Goal: Task Accomplishment & Management: Manage account settings

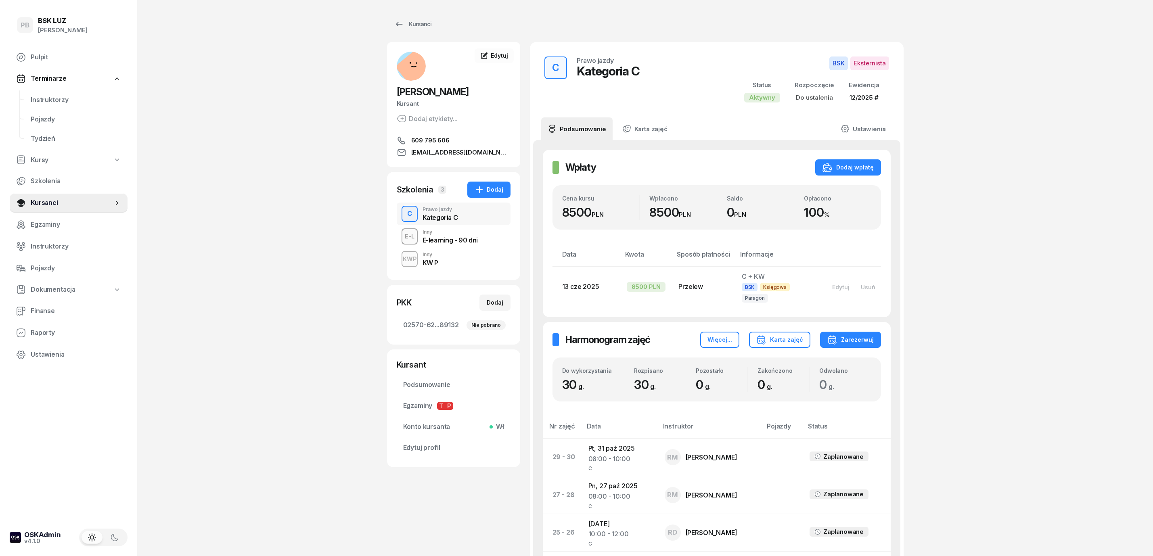
scroll to position [430, 0]
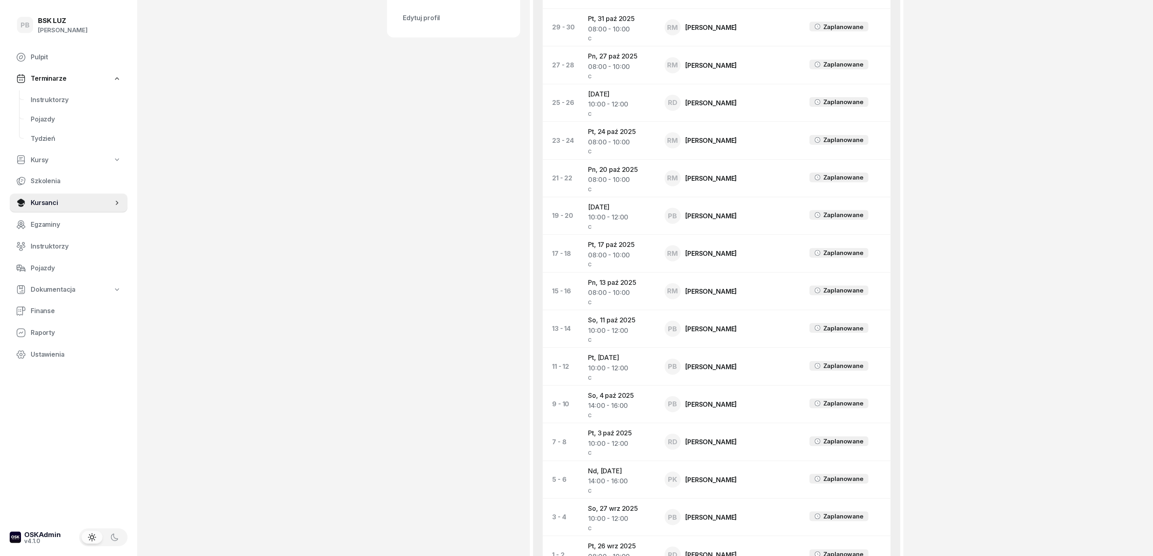
click at [385, 247] on div "PB BSK [PERSON_NAME] Terminarze Instruktorzy Pojazdy Tydzień Kursy Szkolenia Ku…" at bounding box center [576, 122] width 1153 height 1105
click at [338, 203] on div "PB BSK [PERSON_NAME] Terminarze Instruktorzy Pojazdy Tydzień Kursy Szkolenia Ku…" at bounding box center [576, 122] width 1153 height 1105
click at [1003, 253] on div "PB BSK [PERSON_NAME] Terminarze Instruktorzy Pojazdy Tydzień Kursy Szkolenia Ku…" at bounding box center [576, 122] width 1153 height 1105
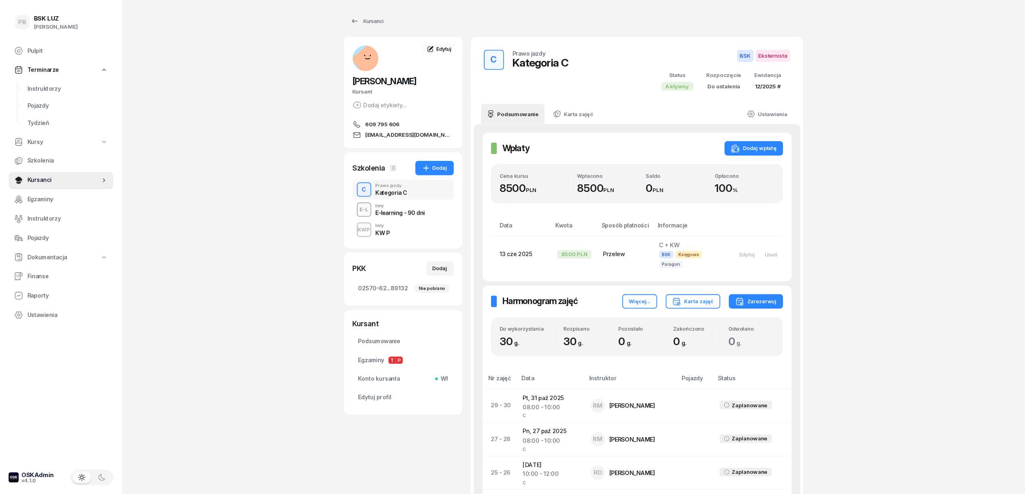
scroll to position [0, 0]
click at [59, 98] on span "Instruktorzy" at bounding box center [76, 100] width 90 height 10
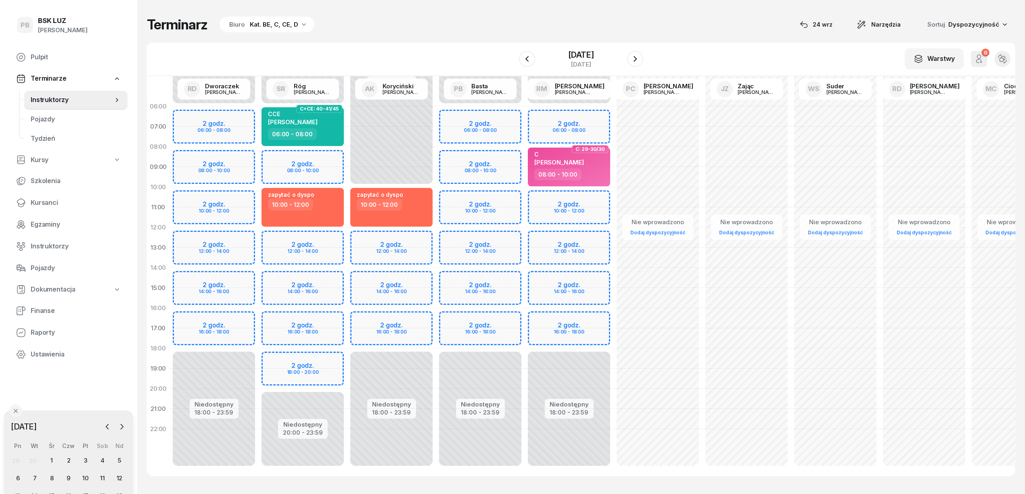
click at [402, 31] on div "Terminarz Biuro Kat. BE, C, CE, D [DATE] Narzędzia Sortuj Dyspozycyjność" at bounding box center [581, 24] width 869 height 17
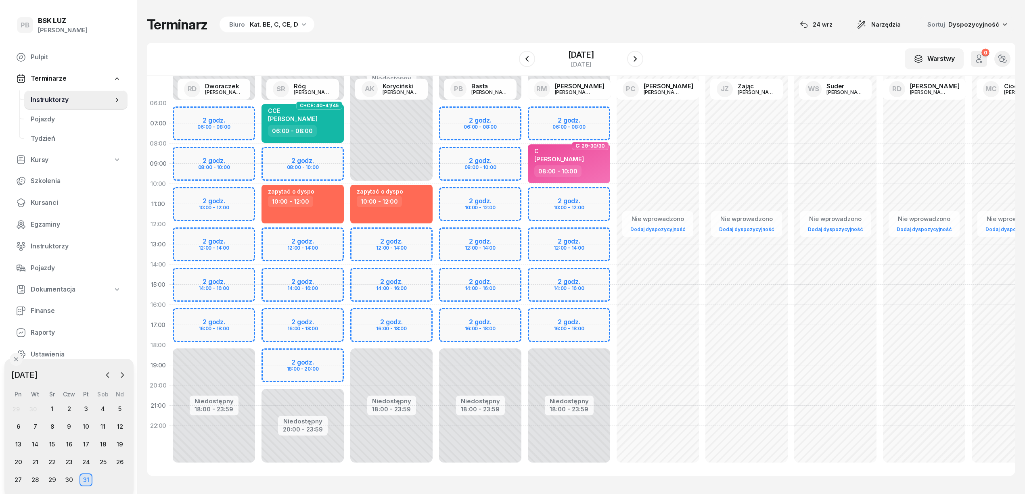
drag, startPoint x: 73, startPoint y: 417, endPoint x: 75, endPoint y: 367, distance: 49.3
click at [75, 367] on div "[DATE] [DATE] lut mar kwi maj cze lip sie wrz paź lis gru Pn Wt Śr Czw Pt Sob N…" at bounding box center [68, 428] width 129 height 138
click at [409, 31] on div "Terminarz Biuro Kat. BE, C, CE, D [DATE] Narzędzia Sortuj Dyspozycyjność" at bounding box center [581, 24] width 869 height 17
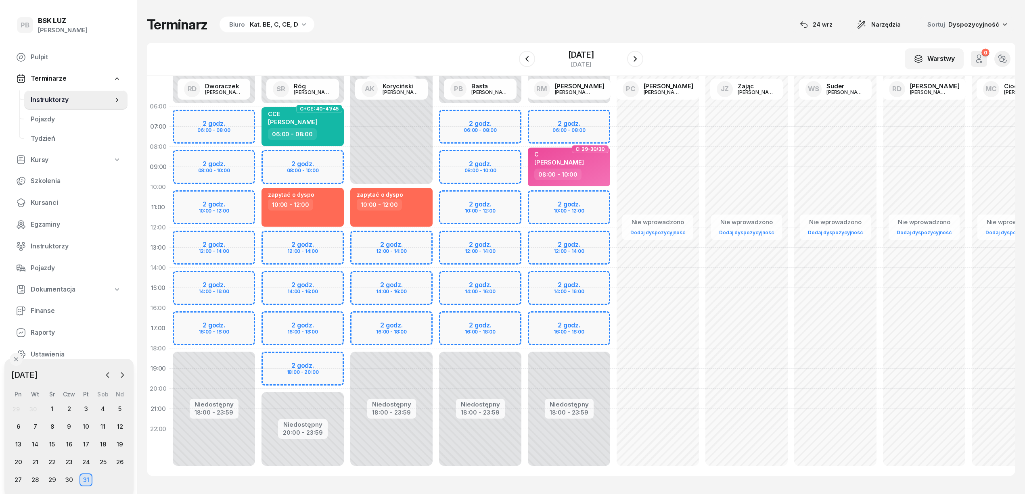
click at [425, 29] on div "Terminarz Biuro Kat. BE, C, CE, D [DATE] Narzędzia Sortuj Dyspozycyjność" at bounding box center [581, 24] width 869 height 17
click at [688, 40] on div "Terminarz Biuro Kat. BE, C, CE, D [DATE] Narzędzia Sortuj Dyspozycyjność W Wybi…" at bounding box center [581, 246] width 869 height 493
click at [714, 52] on div "W Wybierz AK [PERSON_NAME] BP [PERSON_NAME] DP [PERSON_NAME] GS [PERSON_NAME] I…" at bounding box center [581, 59] width 869 height 33
click at [673, 27] on div "Terminarz Biuro Kat. BE, C, CE, D [DATE] Narzędzia Sortuj Dyspozycyjność" at bounding box center [581, 24] width 869 height 17
click at [664, 39] on div "Terminarz Biuro Kat. BE, C, CE, D [DATE] Narzędzia Sortuj Dyspozycyjność W Wybi…" at bounding box center [581, 246] width 869 height 493
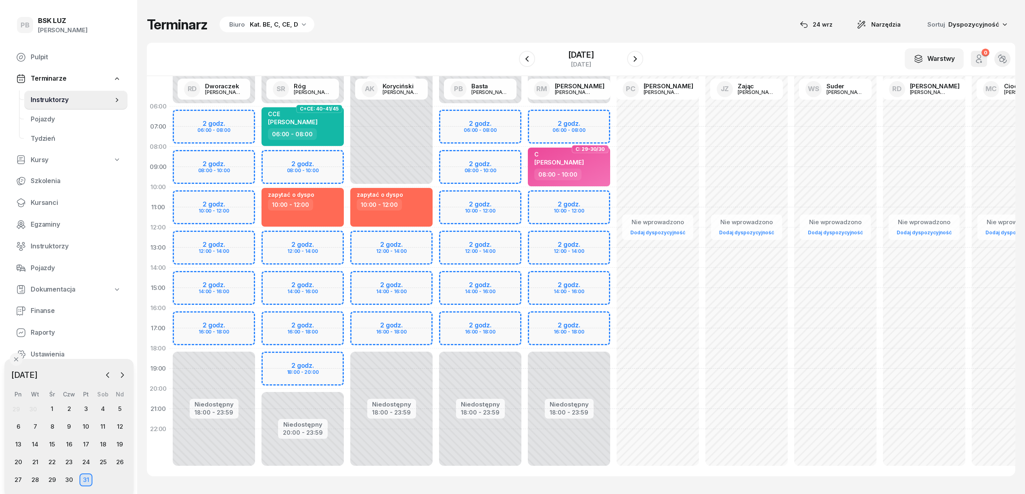
click at [711, 28] on div "Terminarz Biuro Kat. BE, C, CE, D [DATE] Narzędzia Sortuj Dyspozycyjność" at bounding box center [581, 24] width 869 height 17
click at [388, 24] on div "Terminarz Biuro Kat. BE, C, CE, D [DATE] Narzędzia Sortuj Dyspozycyjność" at bounding box center [581, 24] width 869 height 17
click at [739, 31] on div "Terminarz Biuro Kat. BE, C, CE, D [DATE] Narzędzia Sortuj Dyspozycyjność" at bounding box center [581, 24] width 869 height 17
click at [109, 377] on icon "button" at bounding box center [108, 375] width 8 height 8
click at [54, 461] on div "24" at bounding box center [52, 462] width 13 height 13
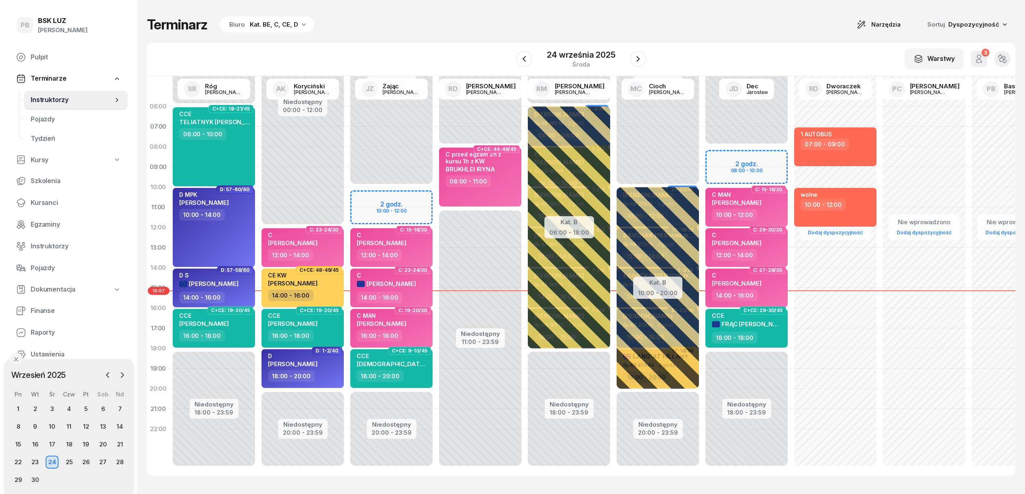
click at [444, 10] on div "Terminarz Biuro Kat. BE, C, CE, D Narzędzia Sortuj Dyspozycyjność W Wybierz AK …" at bounding box center [581, 246] width 869 height 493
click at [781, 43] on div "W Wybierz AK [PERSON_NAME] BP [PERSON_NAME] DP [PERSON_NAME] GS [PERSON_NAME] I…" at bounding box center [581, 59] width 869 height 33
click at [800, 25] on div "Terminarz Biuro Kat. BE, C, CE, D Narzędzia Sortuj Dyspozycyjność" at bounding box center [581, 24] width 869 height 17
click at [320, 45] on div "W Wybierz AK [PERSON_NAME] BP [PERSON_NAME] DP [PERSON_NAME] GS [PERSON_NAME] I…" at bounding box center [581, 59] width 869 height 33
click at [433, 44] on div "W Wybierz AK [PERSON_NAME] BP [PERSON_NAME] DP [PERSON_NAME] GS [PERSON_NAME] I…" at bounding box center [581, 59] width 869 height 33
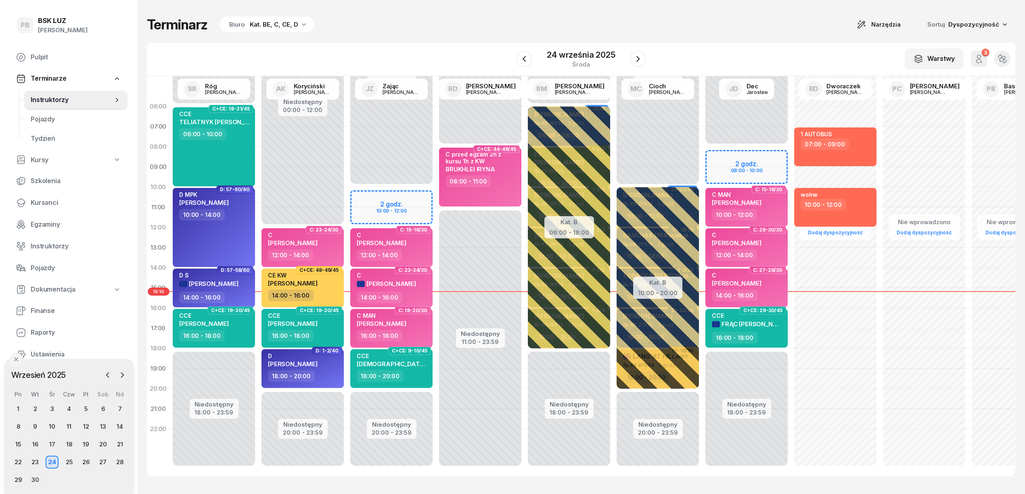
click at [731, 52] on div "W Wybierz AK [PERSON_NAME] BP [PERSON_NAME] DP [PERSON_NAME] GS [PERSON_NAME] I…" at bounding box center [581, 59] width 869 height 33
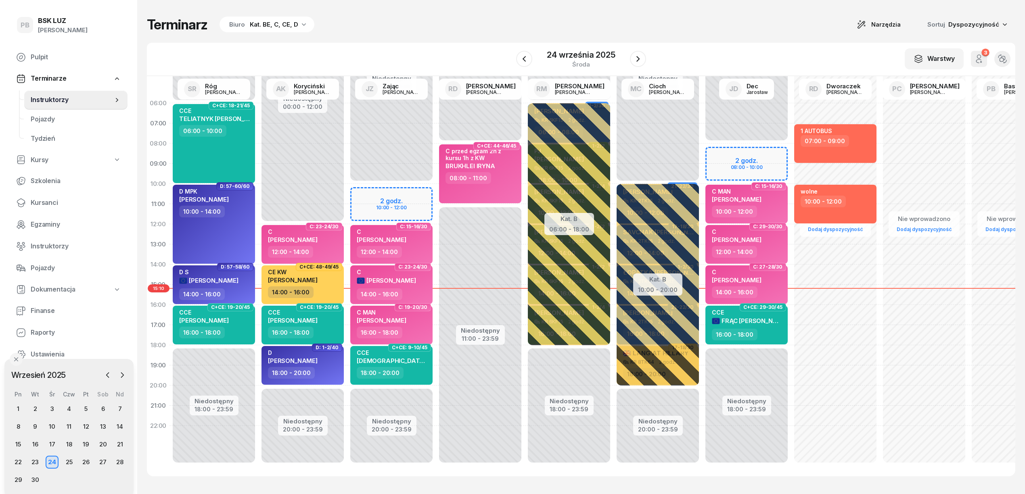
scroll to position [11, 0]
click at [447, 26] on div "Terminarz Biuro Kat. BE, C, CE, D Narzędzia Sortuj Dyspozycyjność" at bounding box center [581, 24] width 869 height 17
click at [493, 32] on div "Terminarz Biuro Kat. BE, C, CE, D Narzędzia Sortuj Dyspozycyjność" at bounding box center [581, 24] width 869 height 17
click at [428, 2] on div "Terminarz Biuro Kat. BE, C, CE, D Narzędzia Sortuj Dyspozycyjność W Wybierz AK …" at bounding box center [581, 246] width 869 height 493
click at [706, 34] on div "Terminarz Biuro Kat. BE, C, CE, D Narzędzia Sortuj Dyspozycyjność W Wybierz AK …" at bounding box center [581, 246] width 869 height 493
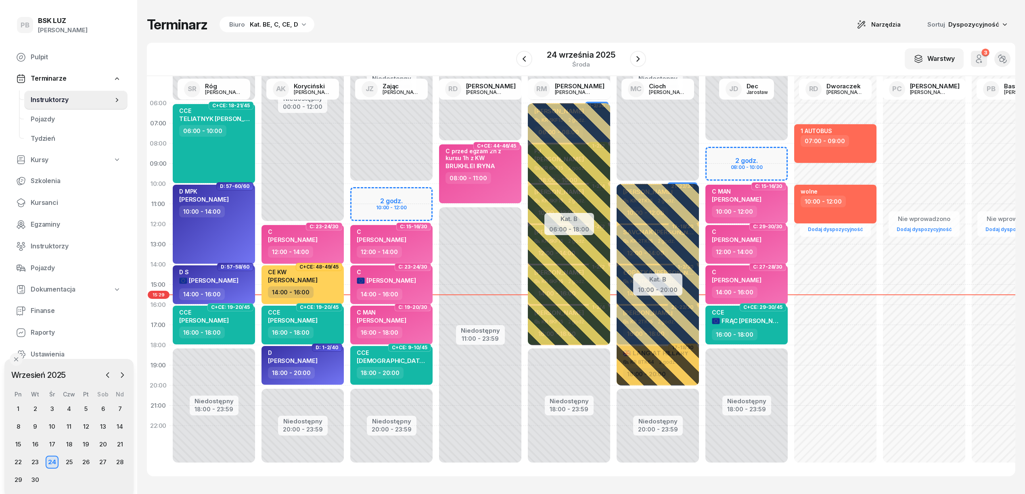
scroll to position [0, 0]
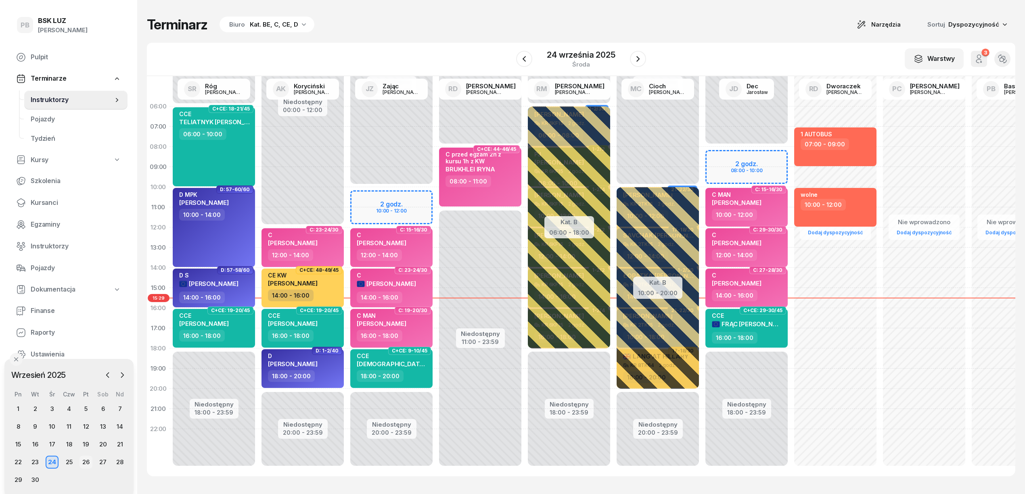
click at [88, 462] on div "26" at bounding box center [86, 462] width 13 height 13
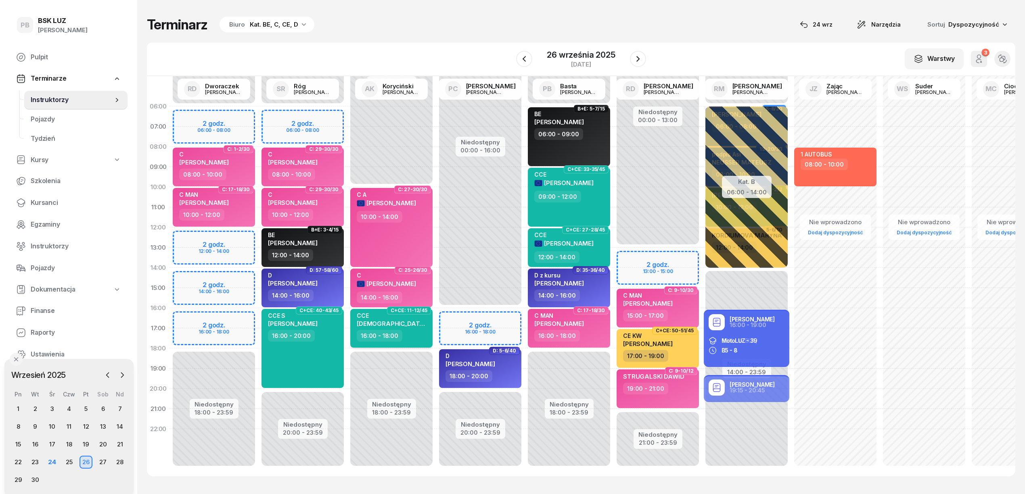
click at [413, 334] on div "16:00 - 18:00" at bounding box center [392, 336] width 71 height 12
select select "16"
select select "18"
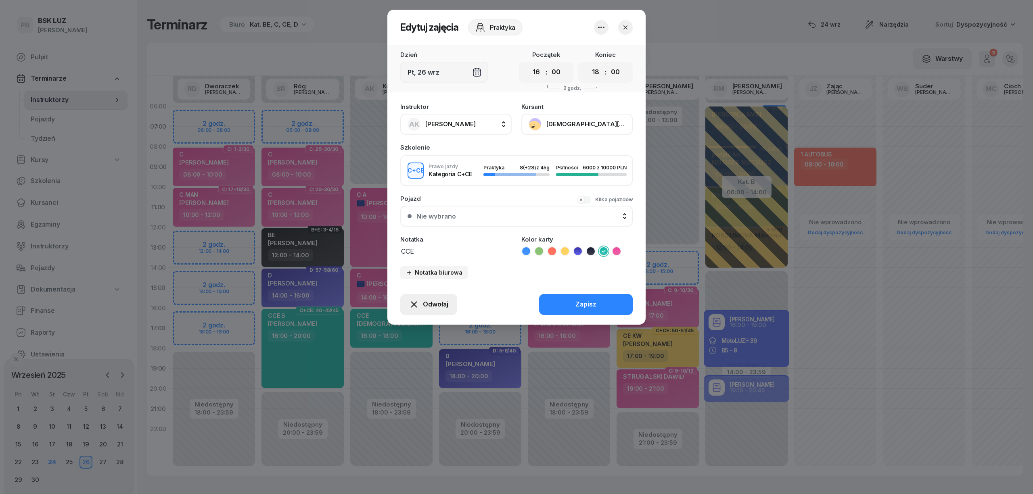
click at [430, 294] on button "Odwołaj" at bounding box center [428, 304] width 57 height 21
click at [400, 253] on div "Kursant odwołał" at bounding box center [415, 255] width 48 height 10
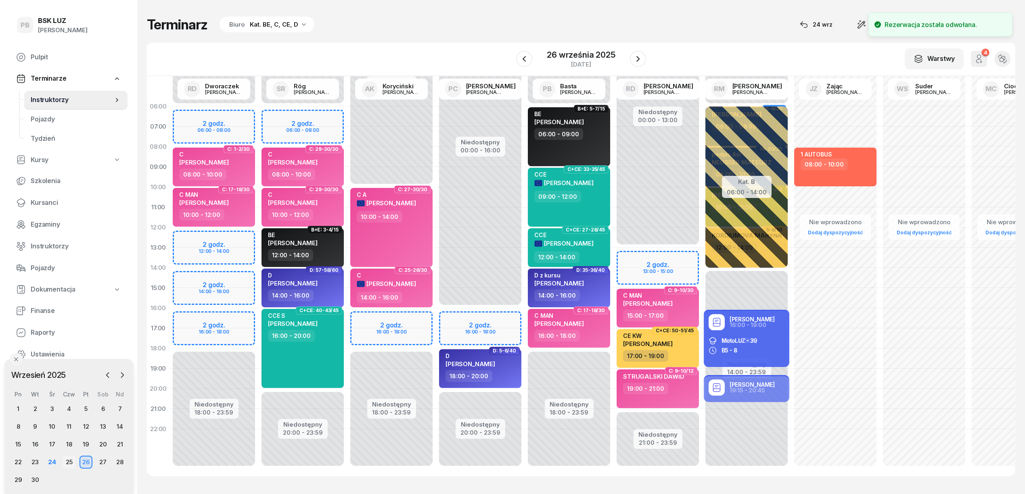
click at [73, 463] on div "25" at bounding box center [69, 462] width 13 height 13
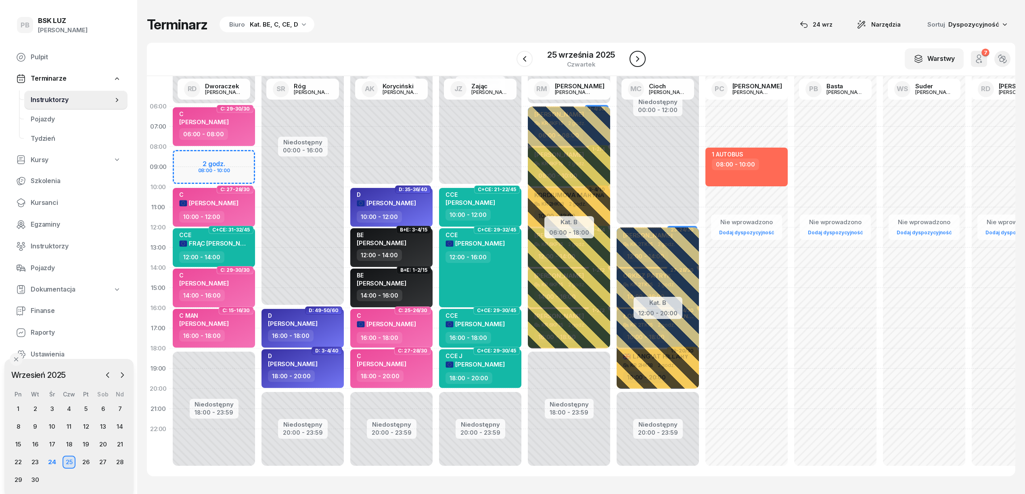
click at [635, 60] on icon "button" at bounding box center [638, 59] width 10 height 10
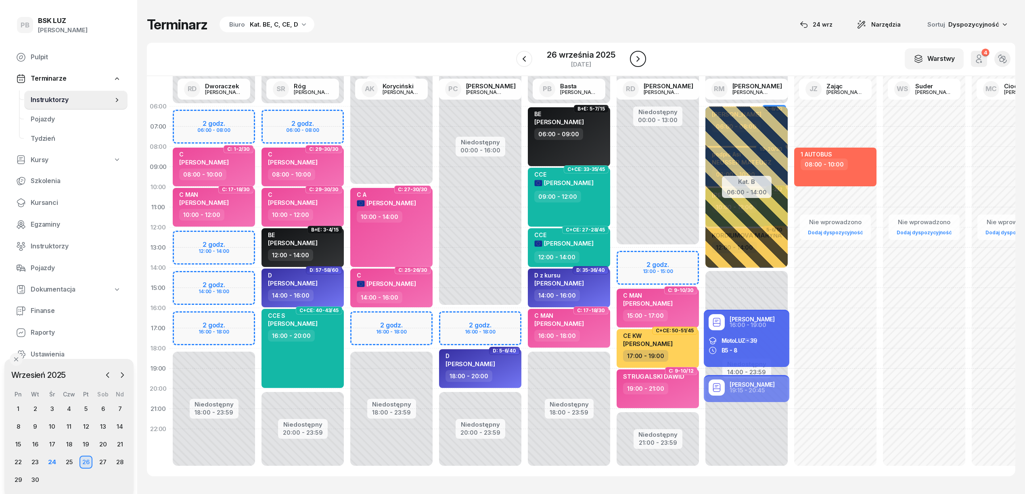
click at [635, 60] on icon "button" at bounding box center [638, 59] width 10 height 10
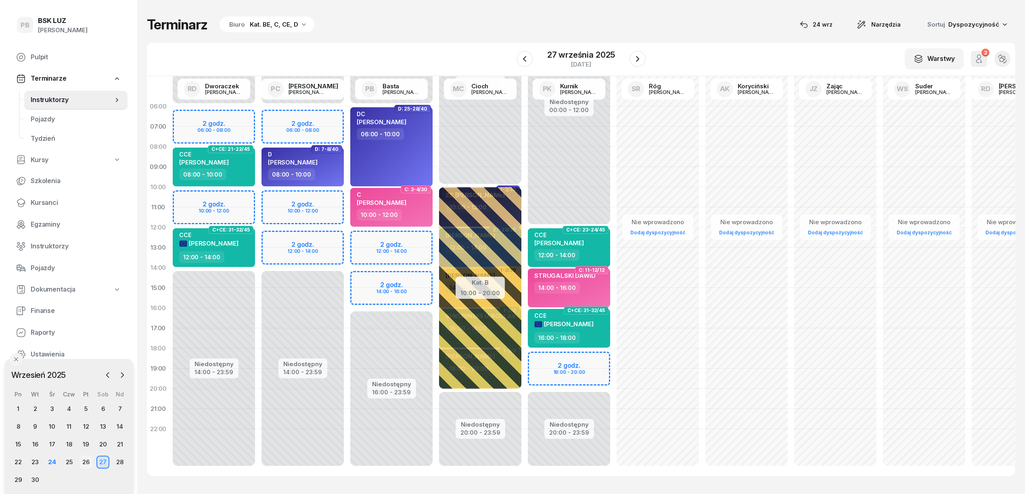
click at [90, 463] on div "26" at bounding box center [86, 462] width 13 height 13
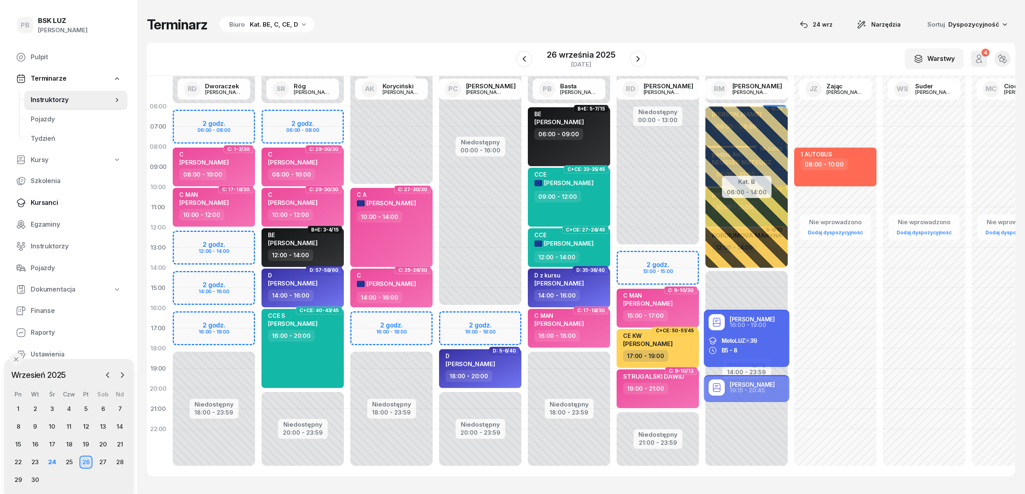
click at [52, 203] on span "Kursanci" at bounding box center [76, 203] width 90 height 10
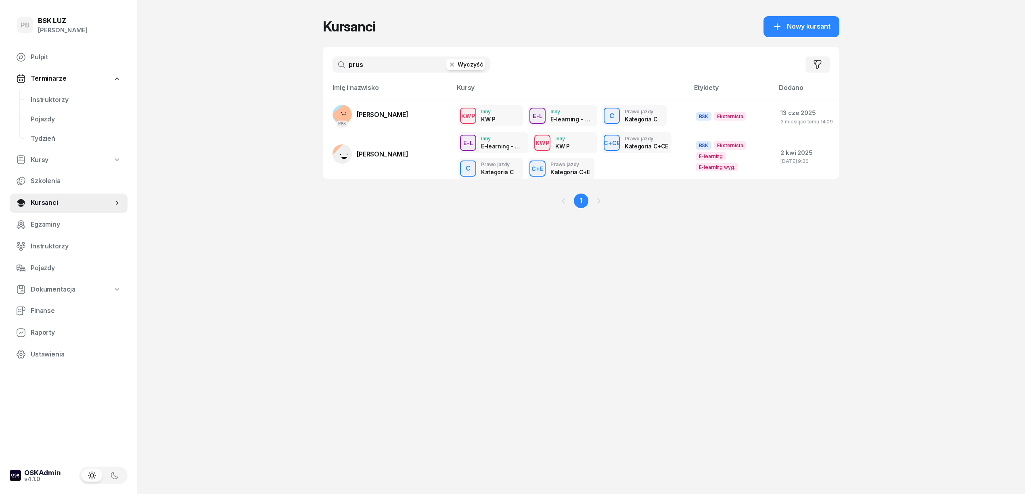
click at [365, 270] on div "Kursanci Nowy kursant prus Wyczyść Filtruj Imię i nazwisko Kursy Etykiety Dodan…" at bounding box center [581, 247] width 517 height 494
click at [197, 266] on div "PB BSK [PERSON_NAME] Terminarze Instruktorzy Pojazdy Tydzień Kursy Szkolenia Ku…" at bounding box center [512, 247] width 1025 height 494
click at [68, 102] on span "Instruktorzy" at bounding box center [76, 100] width 90 height 10
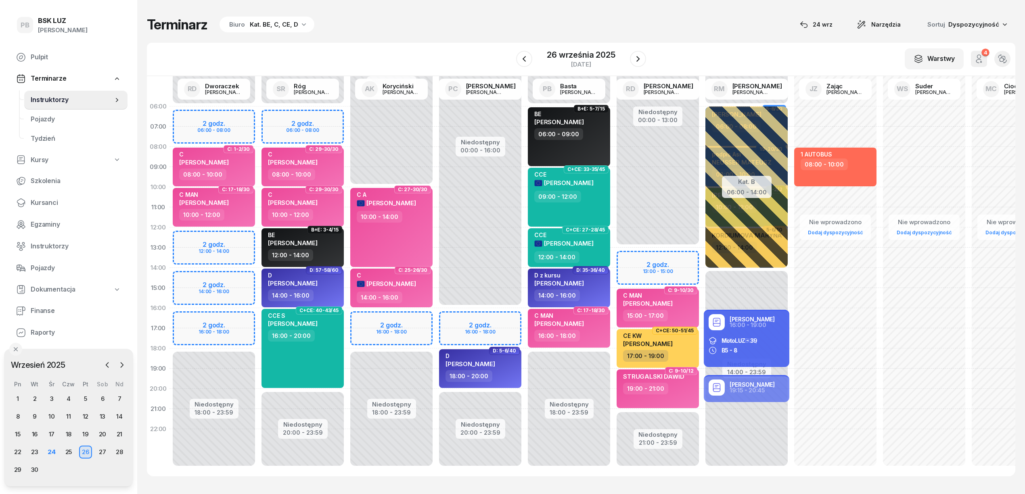
click at [749, 36] on div "Terminarz Biuro Kat. BE, C, CE, D [DATE] Narzędzia Sortuj Dyspozycyjność W Wybi…" at bounding box center [581, 246] width 869 height 493
click at [40, 201] on span "Kursanci" at bounding box center [76, 203] width 90 height 10
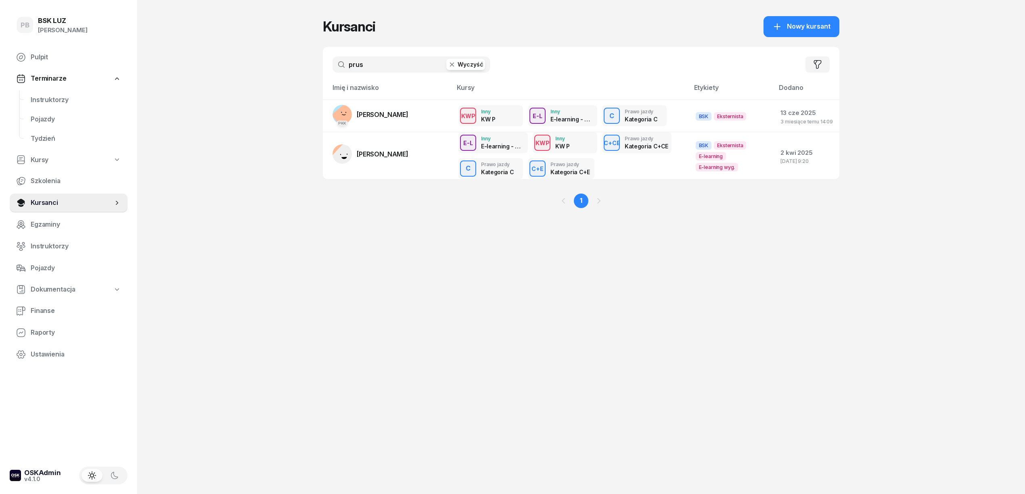
click at [373, 61] on input "prus" at bounding box center [411, 65] width 157 height 16
click at [370, 68] on input "prus" at bounding box center [411, 65] width 157 height 16
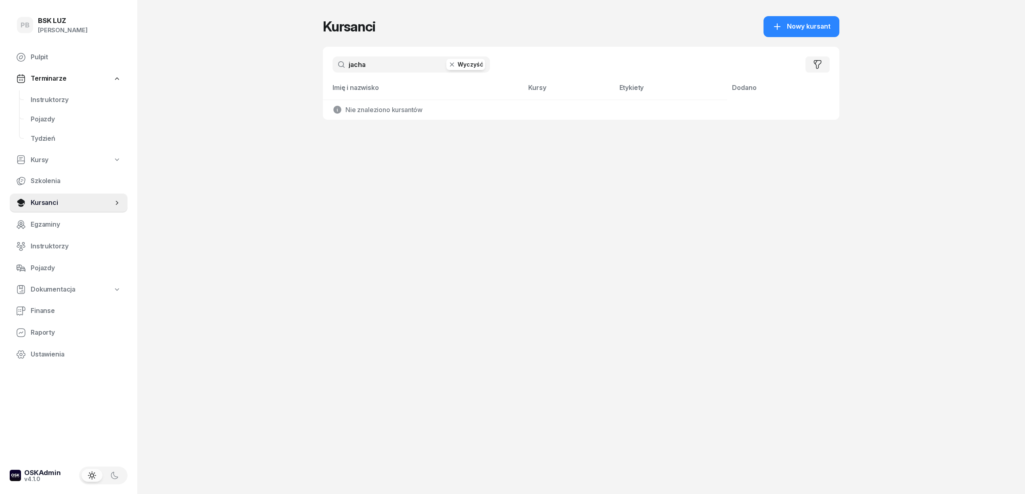
click at [380, 63] on input "jacha" at bounding box center [411, 65] width 157 height 16
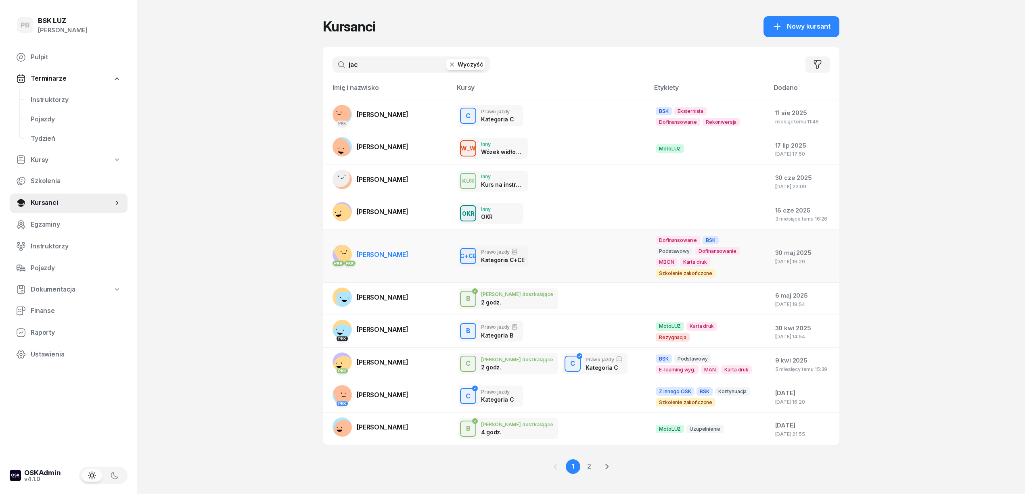
type input "jac"
click at [392, 251] on span "[PERSON_NAME]" at bounding box center [383, 255] width 52 height 8
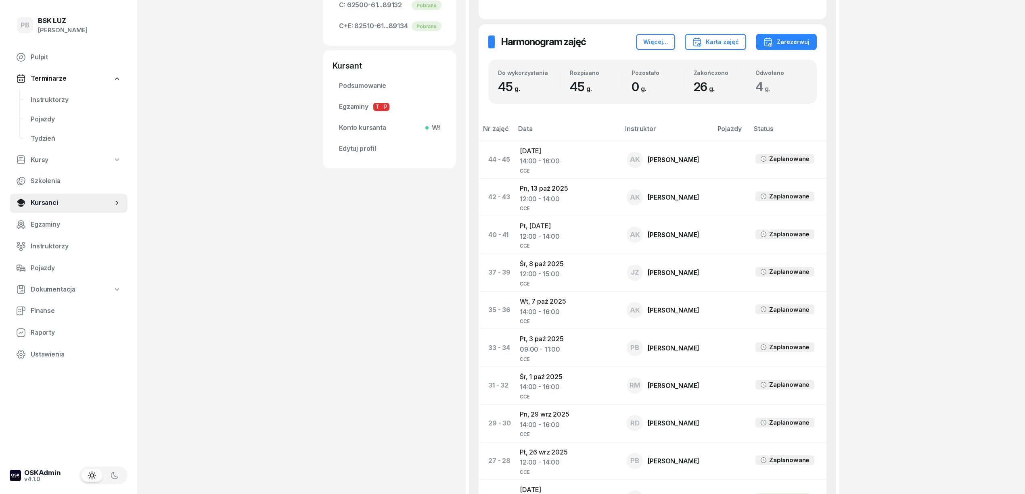
scroll to position [323, 0]
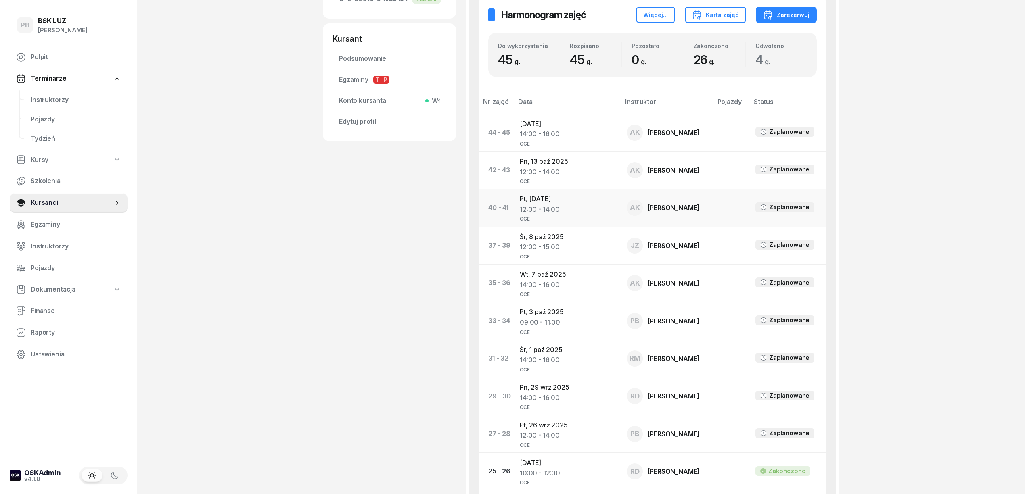
click at [527, 203] on td "Pt, [DATE] 12:00 - 14:00 CCE" at bounding box center [566, 208] width 107 height 38
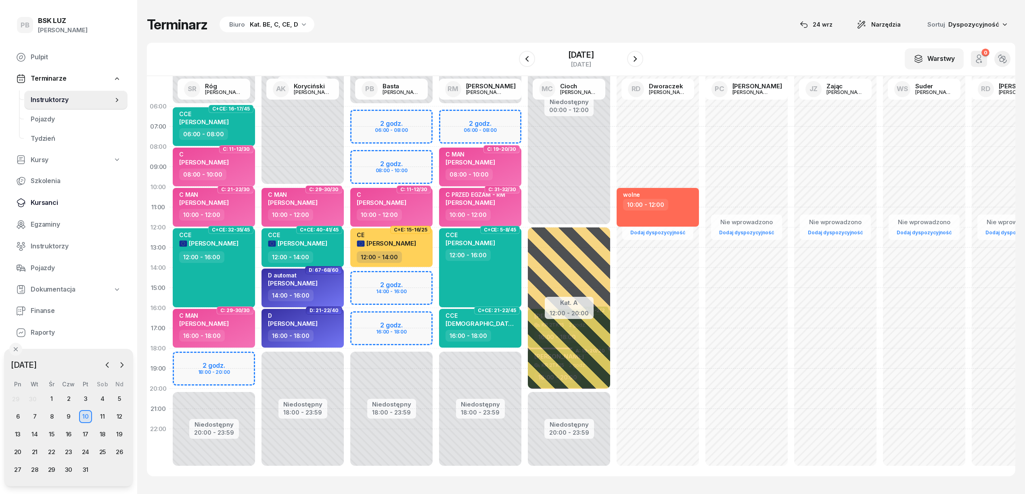
click at [42, 203] on span "Kursanci" at bounding box center [76, 203] width 90 height 10
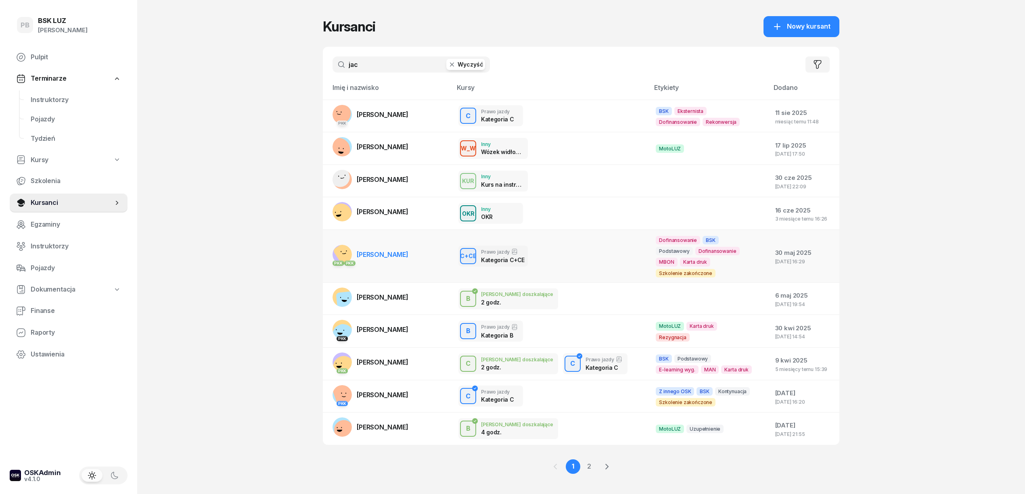
click at [388, 253] on span "[PERSON_NAME]" at bounding box center [383, 255] width 52 height 8
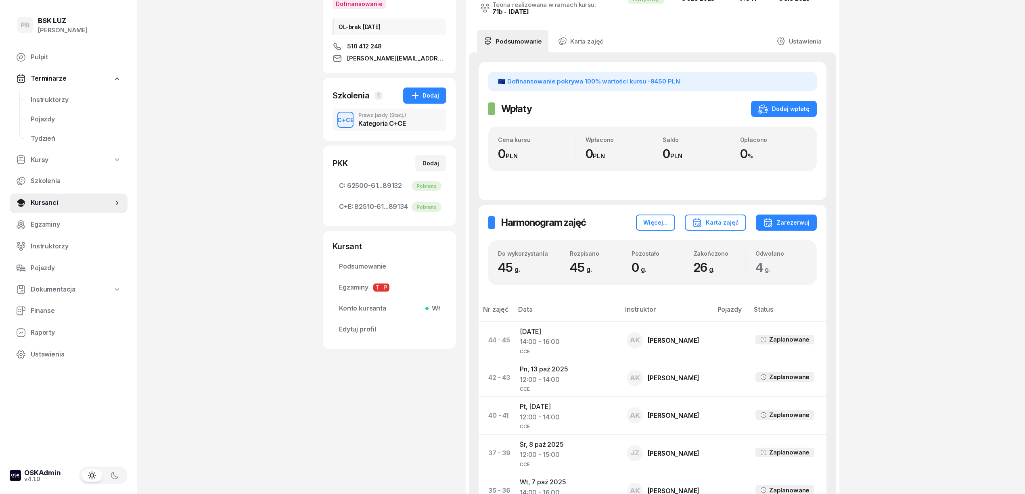
scroll to position [215, 0]
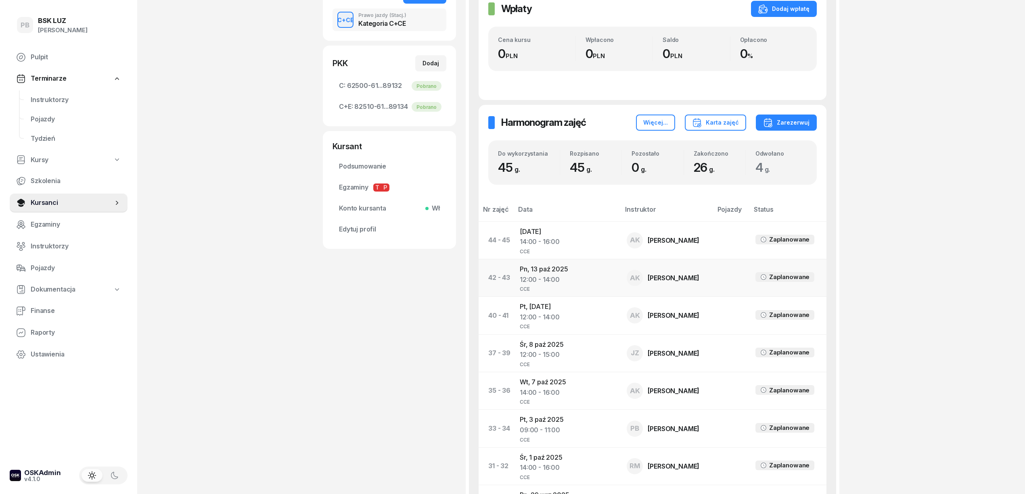
click at [545, 267] on td "Pn, [DATE] 12:00 - 14:00 CCE" at bounding box center [566, 278] width 107 height 38
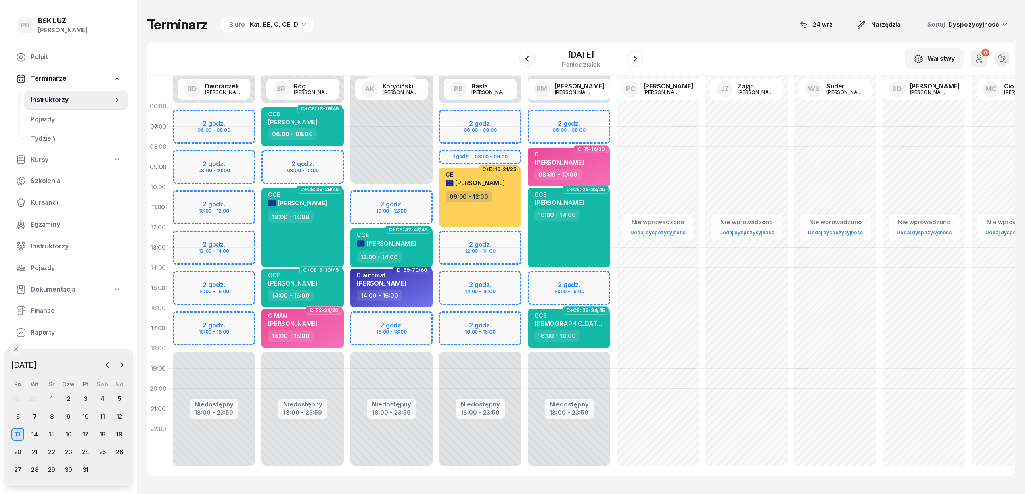
click at [415, 252] on div "12:00 - 14:00" at bounding box center [392, 257] width 71 height 12
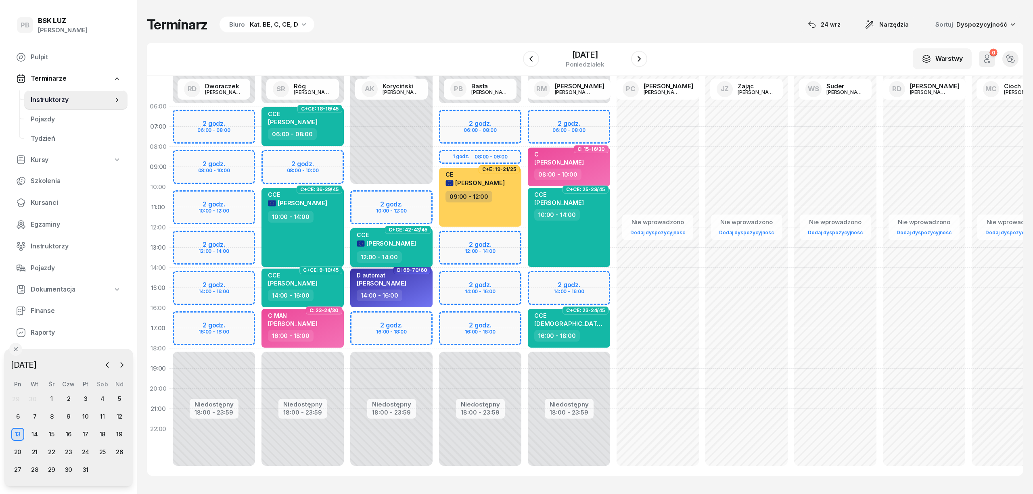
select select "12"
select select "14"
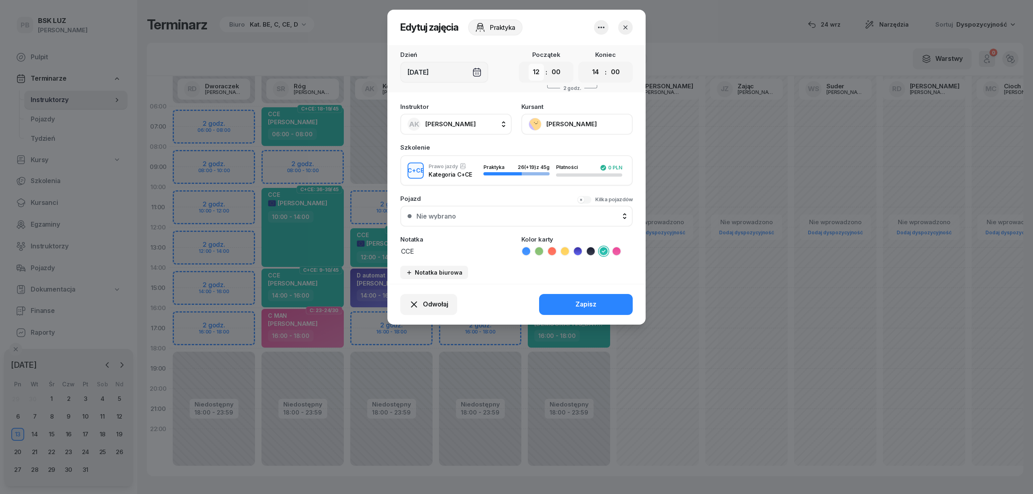
click at [533, 73] on select "00 01 02 03 04 05 06 07 08 09 10 11 12 13 14 15 16 17 18 19 20 21 22 23" at bounding box center [536, 72] width 15 height 17
select select "10"
click at [529, 64] on select "00 01 02 03 04 05 06 07 08 09 10 11 12 13 14 15 16 17 18 19 20 21 22 23" at bounding box center [536, 72] width 15 height 17
click at [598, 73] on select "00 01 02 03 04 05 06 07 08 09 10 11 12 13 14 15 16 17 18 19 20 21 22 23" at bounding box center [595, 72] width 15 height 17
select select "12"
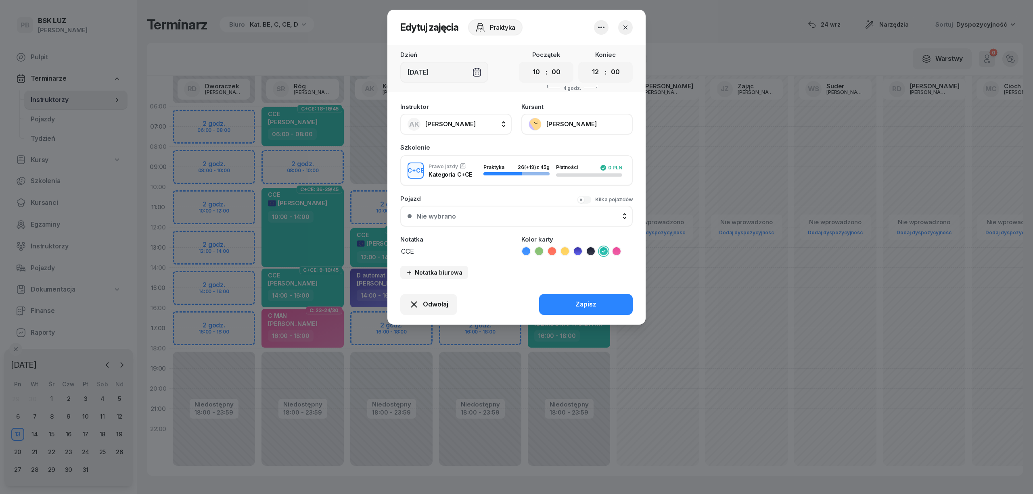
click at [588, 64] on select "00 01 02 03 04 05 06 07 08 09 10 11 12 13 14 15 16 17 18 19 20 21 22 23" at bounding box center [595, 72] width 15 height 17
click at [595, 296] on button "Zapisz" at bounding box center [586, 304] width 94 height 21
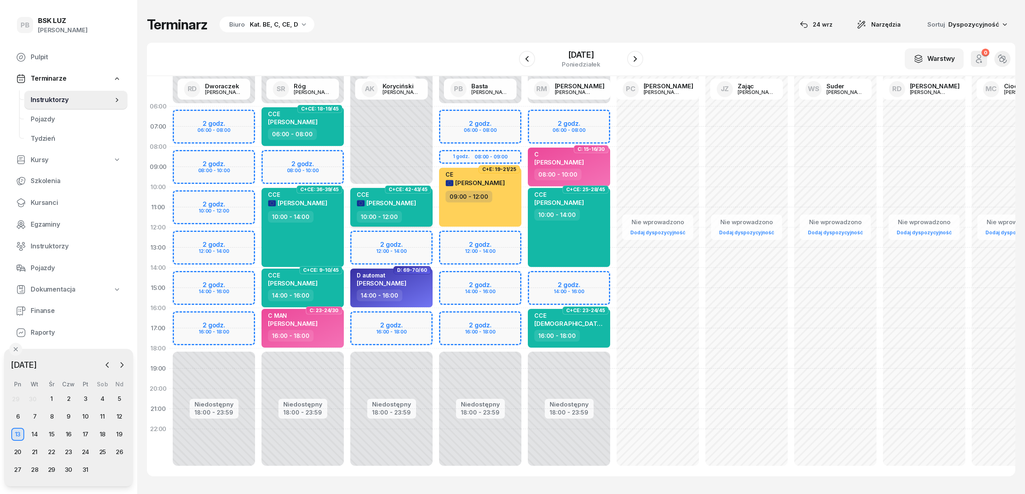
click at [380, 204] on span "[PERSON_NAME]" at bounding box center [391, 203] width 50 height 8
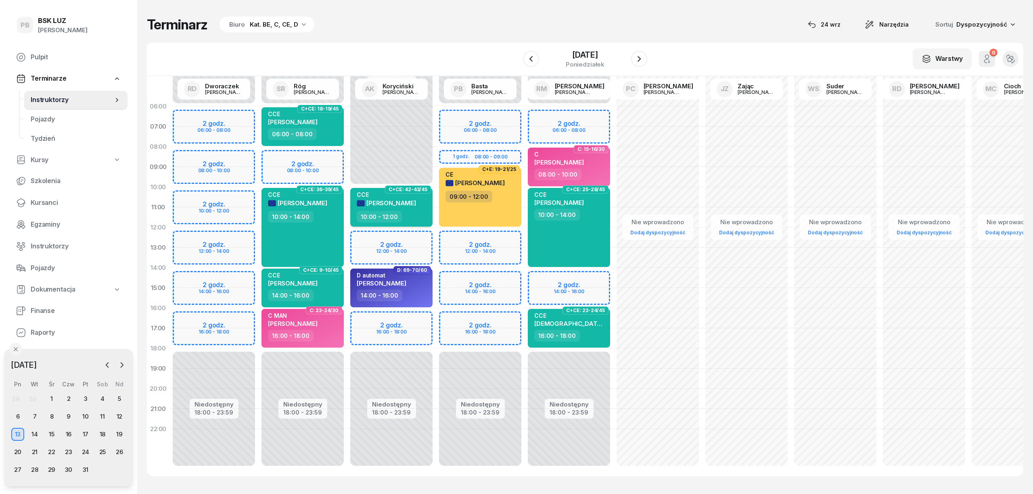
select select "10"
select select "12"
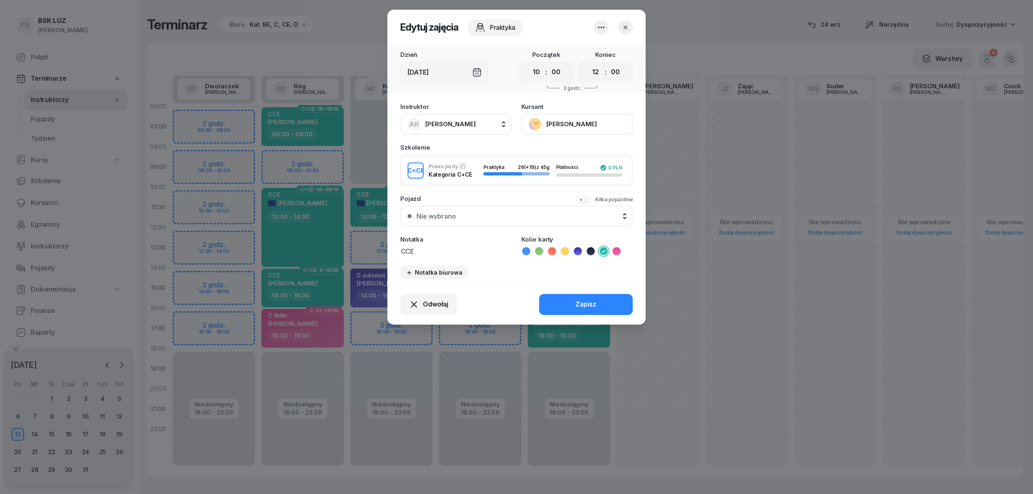
click at [575, 125] on button "[PERSON_NAME]" at bounding box center [576, 124] width 111 height 21
click at [551, 147] on div "Otwórz profil" at bounding box center [547, 152] width 39 height 10
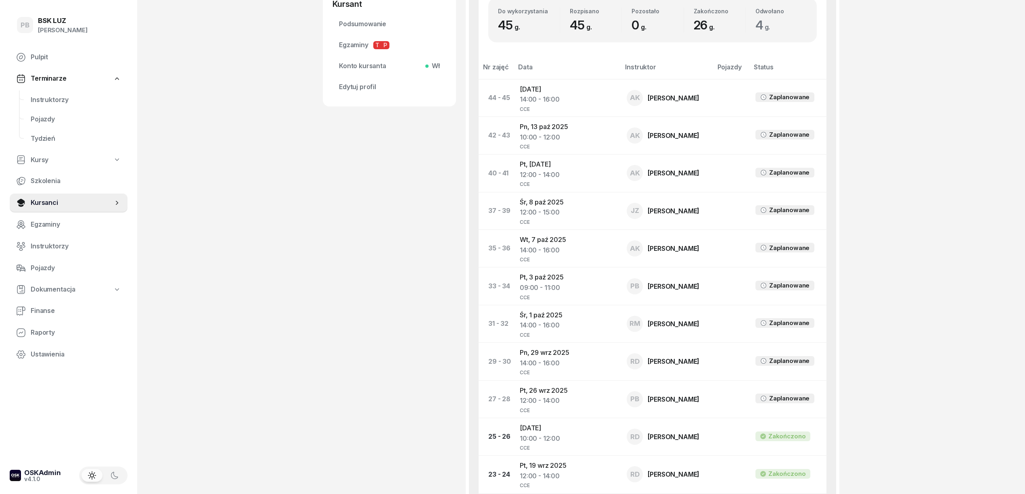
scroll to position [377, 0]
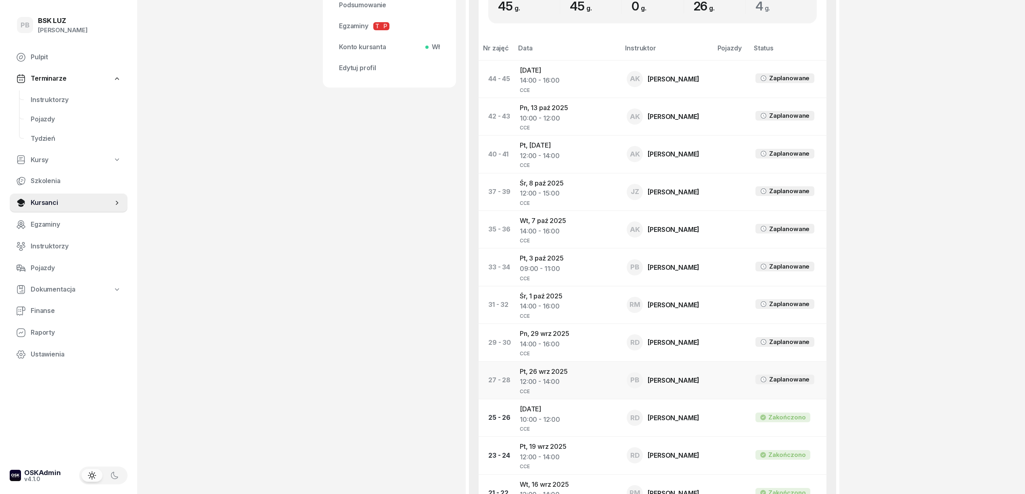
click at [549, 378] on td "Pt, [DATE] 12:00 - 14:00 CCE" at bounding box center [566, 381] width 107 height 38
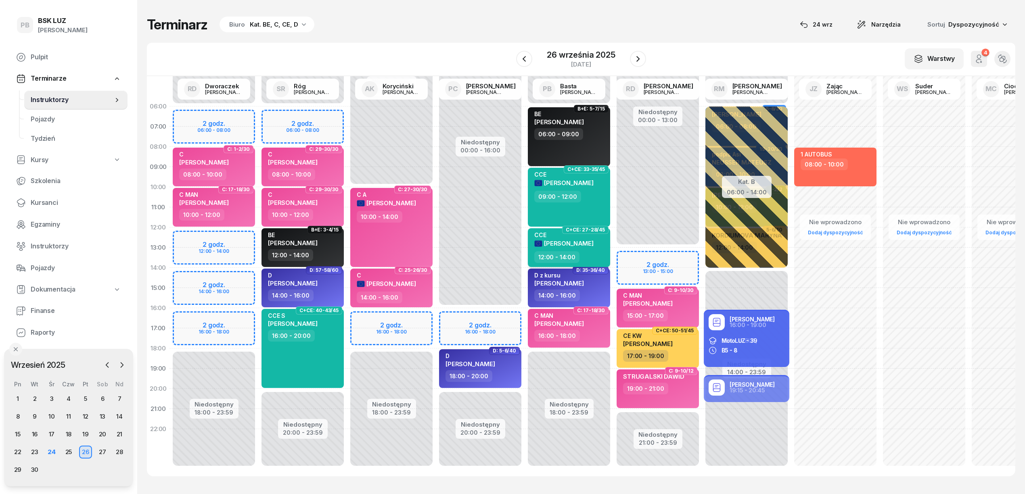
click at [583, 241] on span "[PERSON_NAME]" at bounding box center [569, 244] width 50 height 8
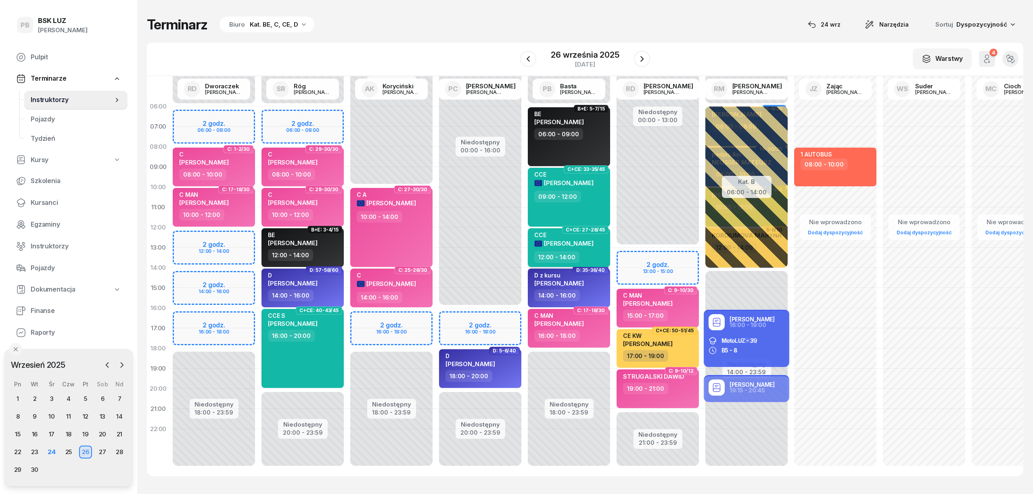
select select "12"
select select "14"
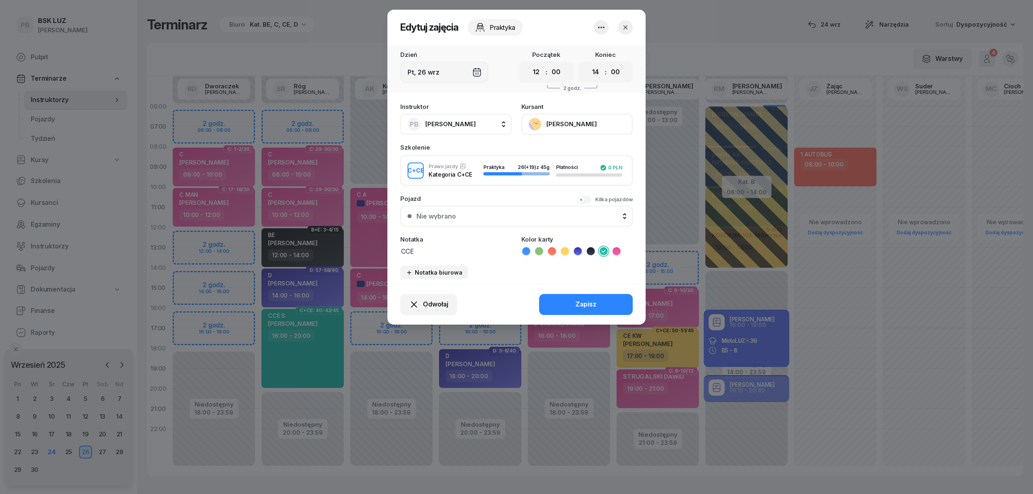
click at [564, 122] on button "[PERSON_NAME]" at bounding box center [576, 124] width 111 height 21
click at [554, 153] on div "Otwórz profil" at bounding box center [547, 152] width 39 height 10
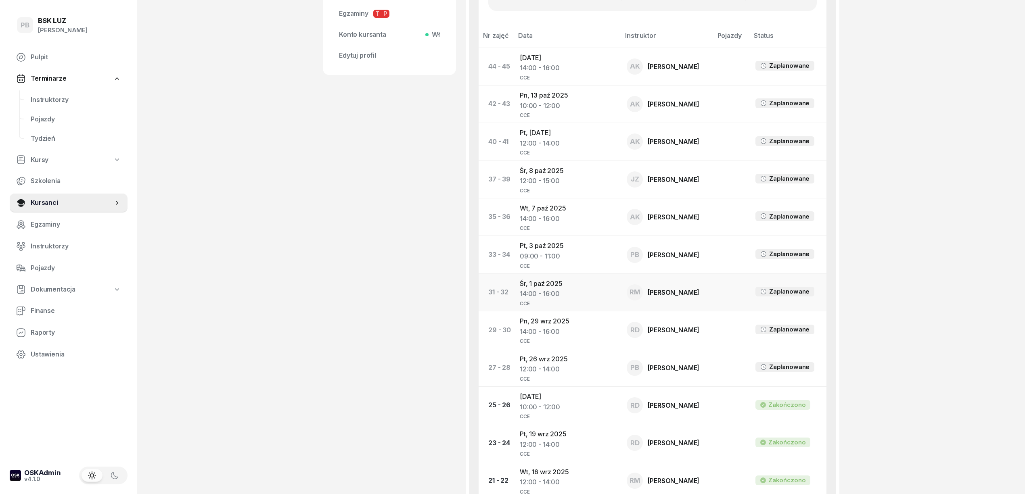
scroll to position [377, 0]
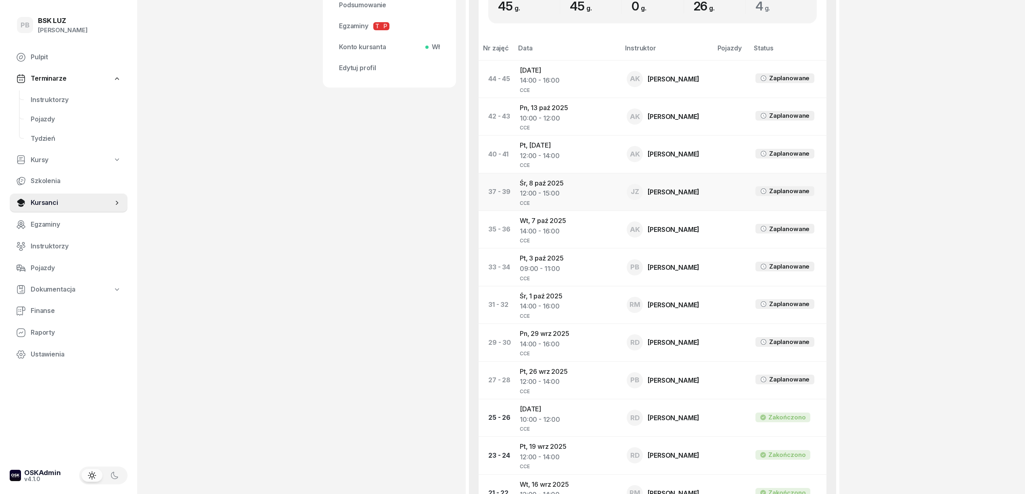
click at [553, 186] on td "[DATE] 12:00 - 15:00 CCE" at bounding box center [566, 192] width 107 height 38
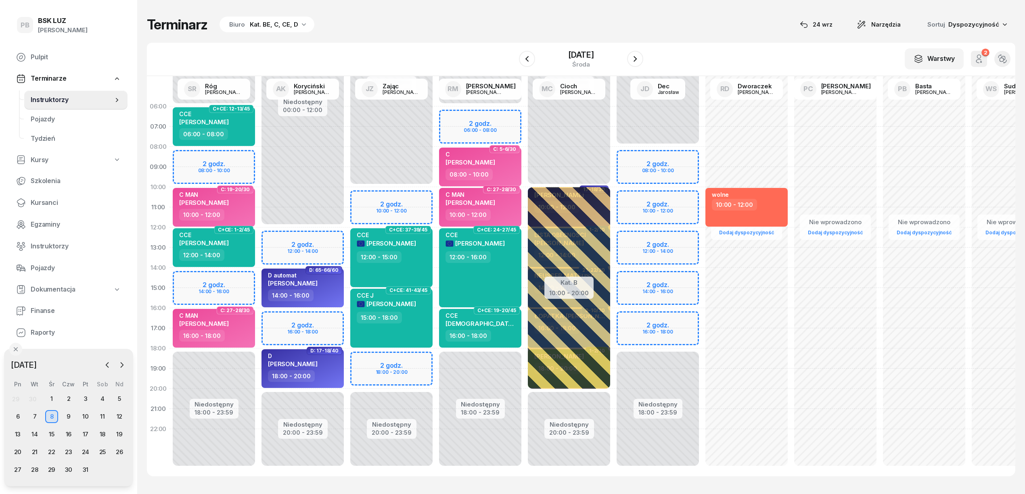
click at [441, 26] on div "Terminarz Biuro Kat. BE, C, CE, D [DATE] Narzędzia Sortuj Dyspozycyjność" at bounding box center [581, 24] width 869 height 17
click at [709, 17] on div "Terminarz Biuro Kat. BE, C, CE, D [DATE] Narzędzia Sortuj Dyspozycyjność" at bounding box center [581, 24] width 869 height 17
click at [685, 33] on div "Terminarz Biuro Kat. BE, C, CE, D [DATE] Narzędzia Sortuj Dyspozycyjność W Wybi…" at bounding box center [581, 246] width 869 height 493
click at [499, 31] on div "Terminarz Biuro Kat. BE, C, CE, D [DATE] Narzędzia Sortuj Dyspozycyjność" at bounding box center [581, 24] width 869 height 17
click at [51, 205] on span "Kursanci" at bounding box center [76, 203] width 90 height 10
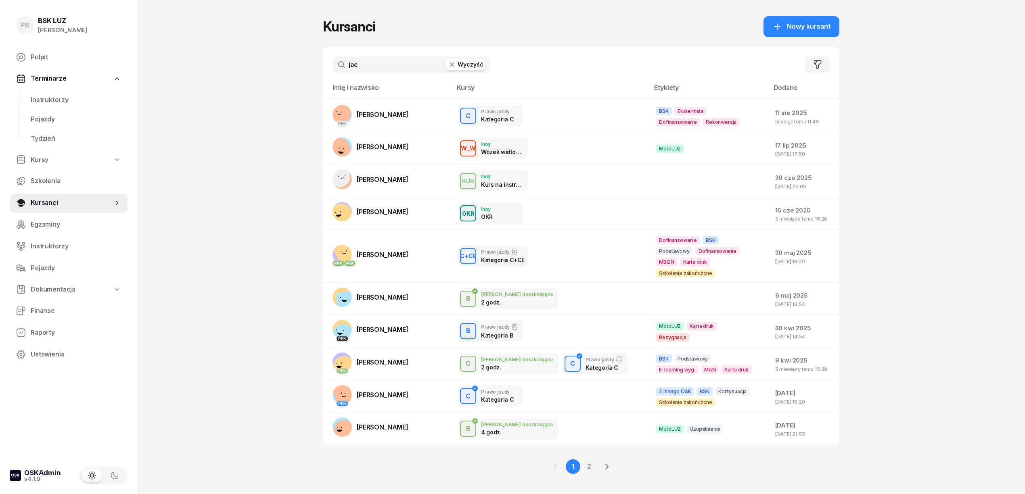
click at [365, 65] on input "jac" at bounding box center [411, 65] width 157 height 16
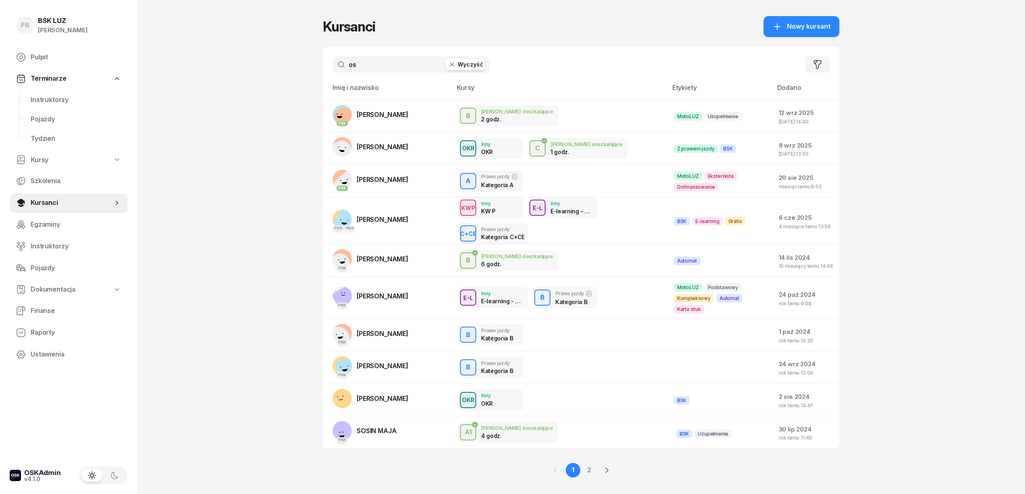
type input "o"
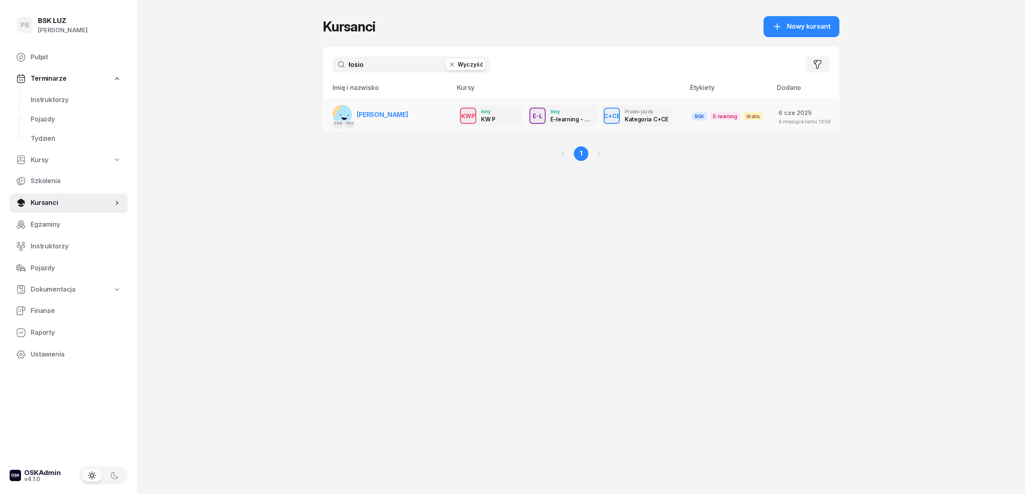
type input "łosio"
click at [404, 115] on span "[PERSON_NAME]" at bounding box center [383, 115] width 52 height 8
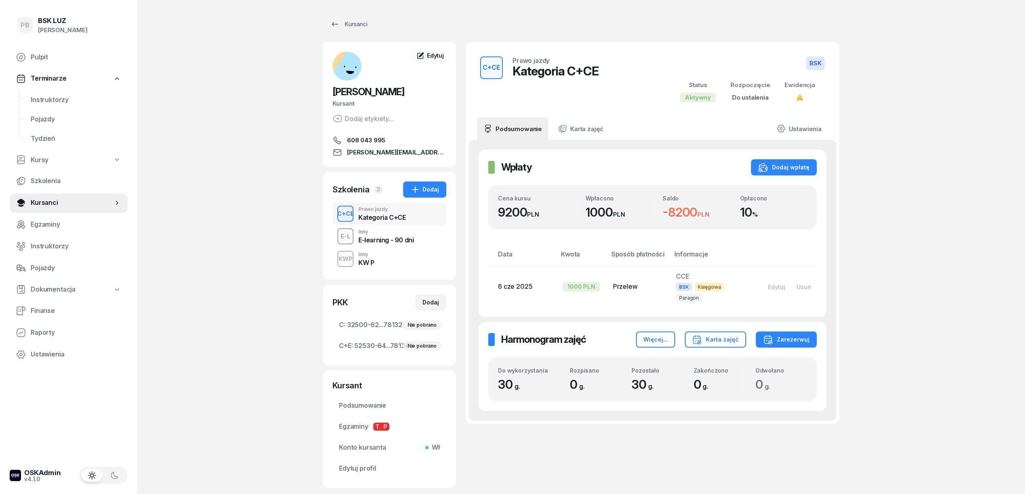
click at [395, 258] on div "KWP Inny KW P" at bounding box center [390, 259] width 114 height 23
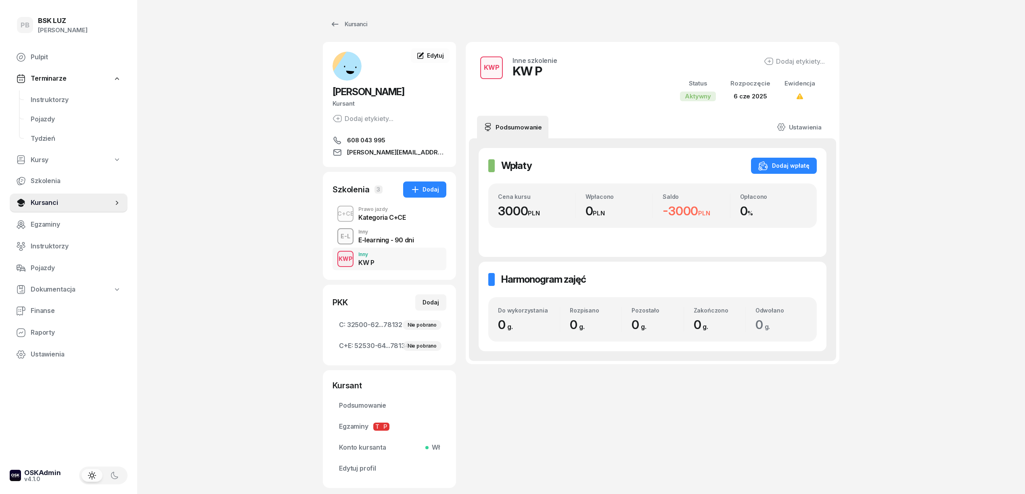
click at [394, 217] on div "Kategoria C+CE" at bounding box center [381, 217] width 47 height 6
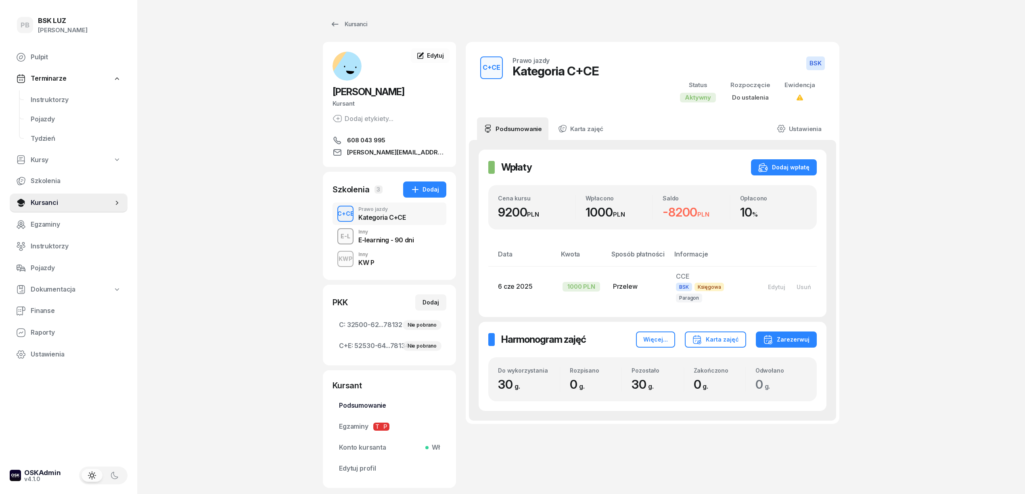
click at [346, 400] on link "Podsumowanie" at bounding box center [390, 405] width 114 height 19
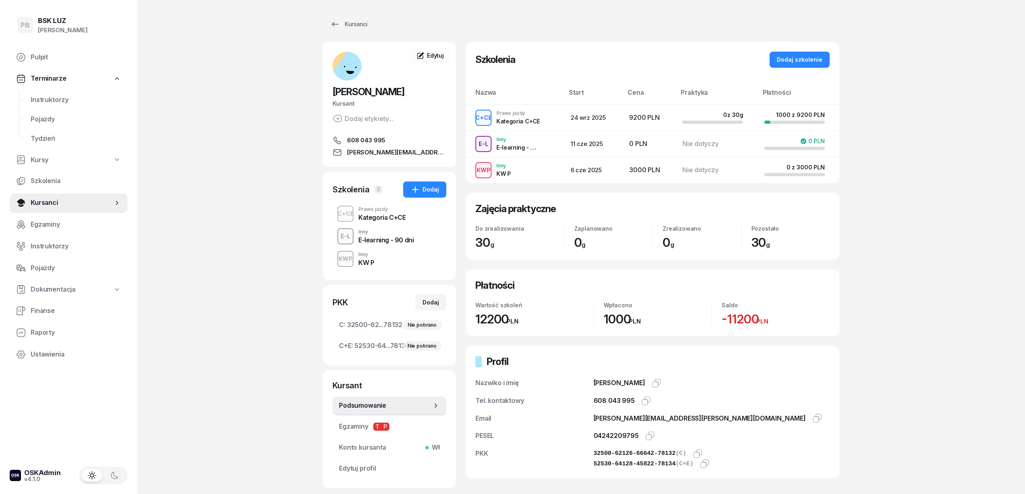
click at [222, 232] on div "PB BSK [PERSON_NAME] Terminarze Instruktorzy Pojazdy Tydzień Kursy Szkolenia Ku…" at bounding box center [512, 276] width 1025 height 553
click at [356, 19] on div "Kursanci" at bounding box center [348, 24] width 37 height 10
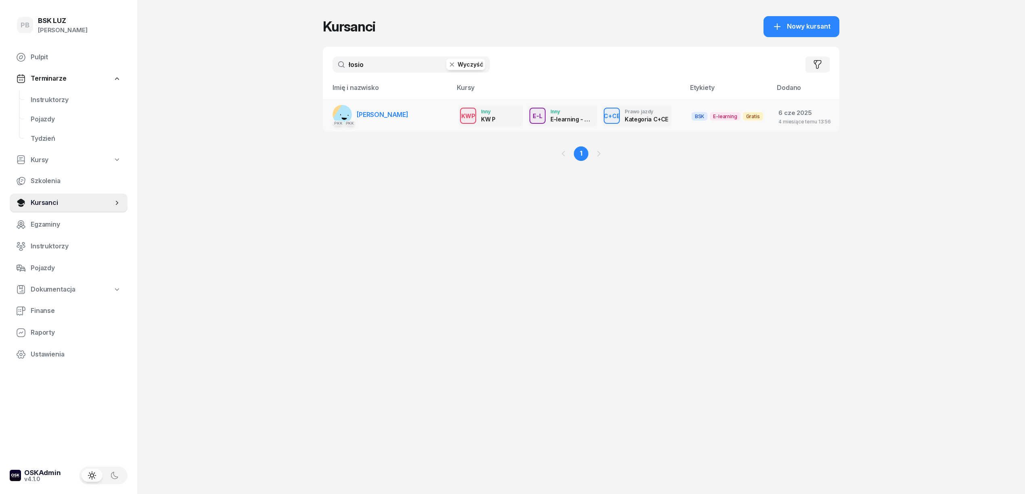
click at [371, 111] on span "[PERSON_NAME]" at bounding box center [383, 115] width 52 height 8
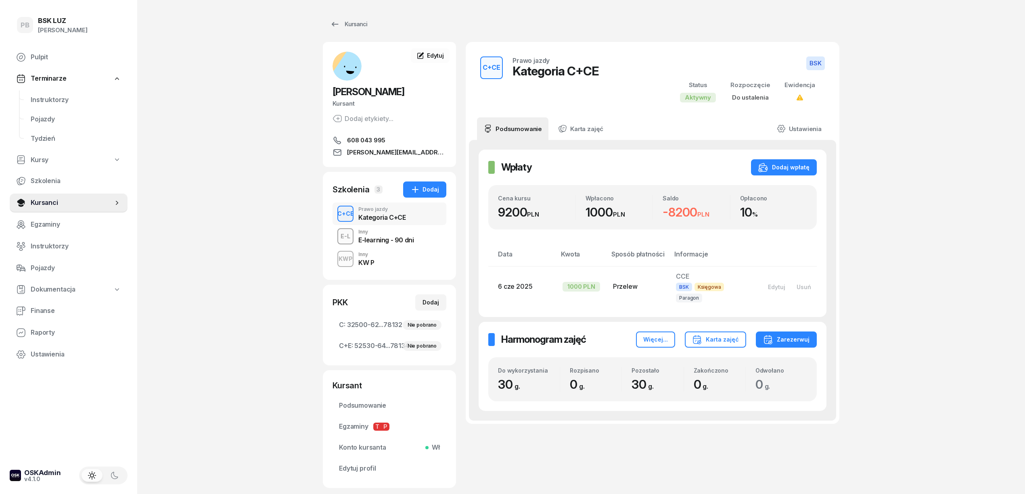
click at [766, 468] on div "C+CE Prawo jazdy Kategoria C+CE BSK Status Aktywny Rozpoczęcie Do ustalenia Ewi…" at bounding box center [653, 265] width 374 height 446
click at [372, 323] on span "C: 32500-62...78132 Nie pobrano" at bounding box center [389, 325] width 101 height 10
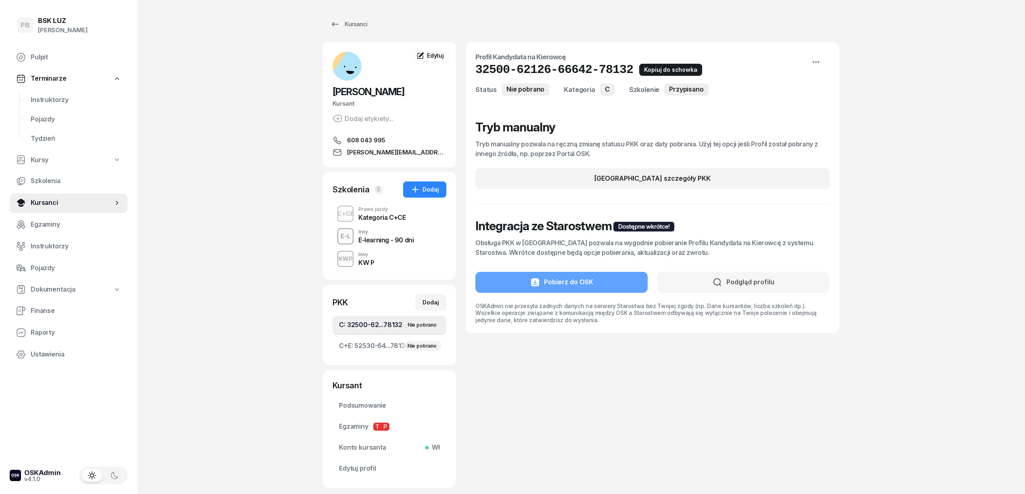
click at [640, 69] on icon "button" at bounding box center [645, 70] width 10 height 10
click at [430, 50] on link "Edytuj" at bounding box center [430, 55] width 39 height 15
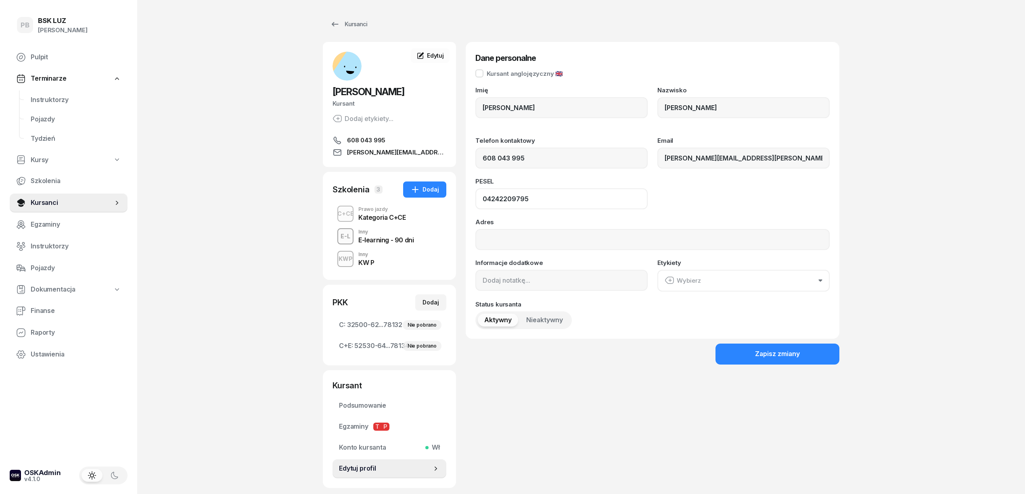
drag, startPoint x: 540, startPoint y: 204, endPoint x: 462, endPoint y: 195, distance: 78.8
click at [462, 195] on div "[PERSON_NAME] [PERSON_NAME] etykiety... 608 043 995 [PERSON_NAME][EMAIL_ADDRESS…" at bounding box center [581, 265] width 517 height 446
click at [412, 346] on div "Nie pobrano" at bounding box center [422, 346] width 39 height 10
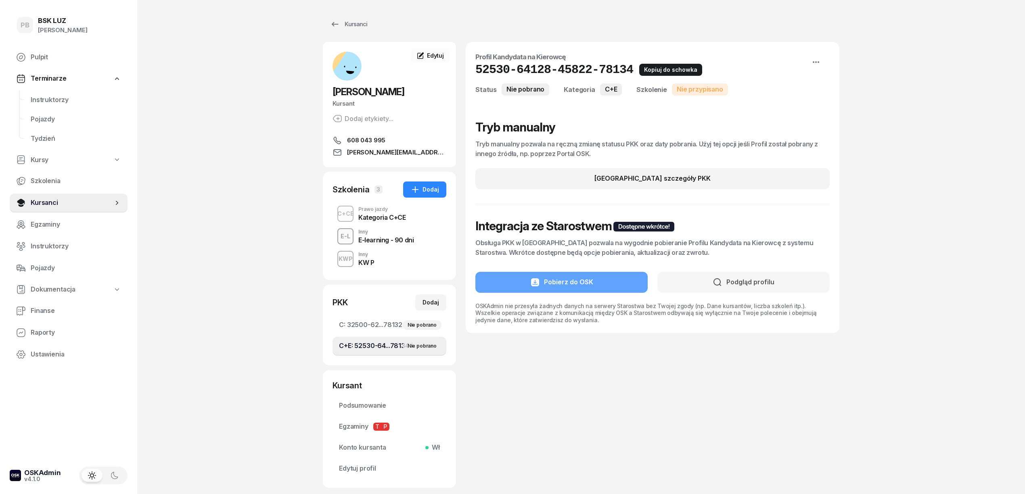
click at [640, 71] on icon "button" at bounding box center [645, 70] width 10 height 10
click at [445, 61] on link "Edytuj" at bounding box center [430, 55] width 39 height 15
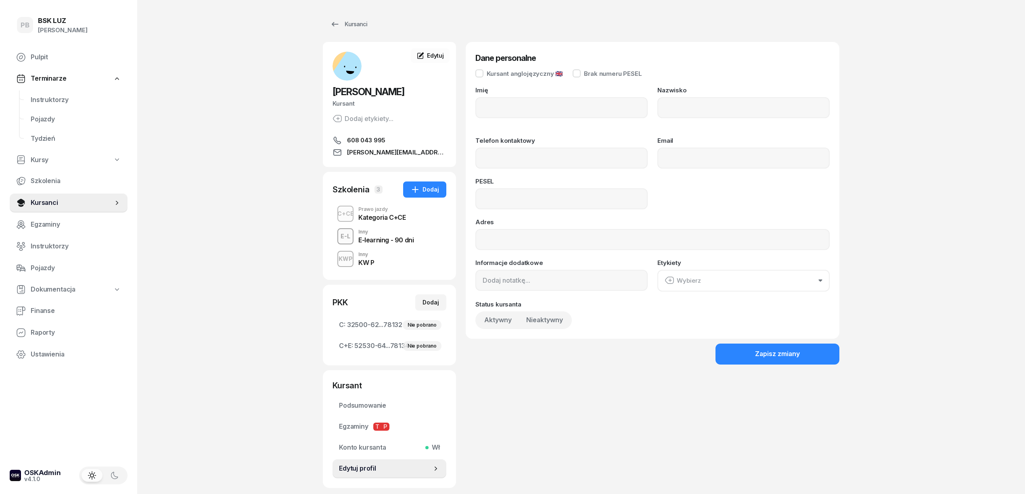
type input "[PERSON_NAME]"
type input "608043995"
type input "[PERSON_NAME][EMAIL_ADDRESS][PERSON_NAME][DOMAIN_NAME]"
type input "04242209795"
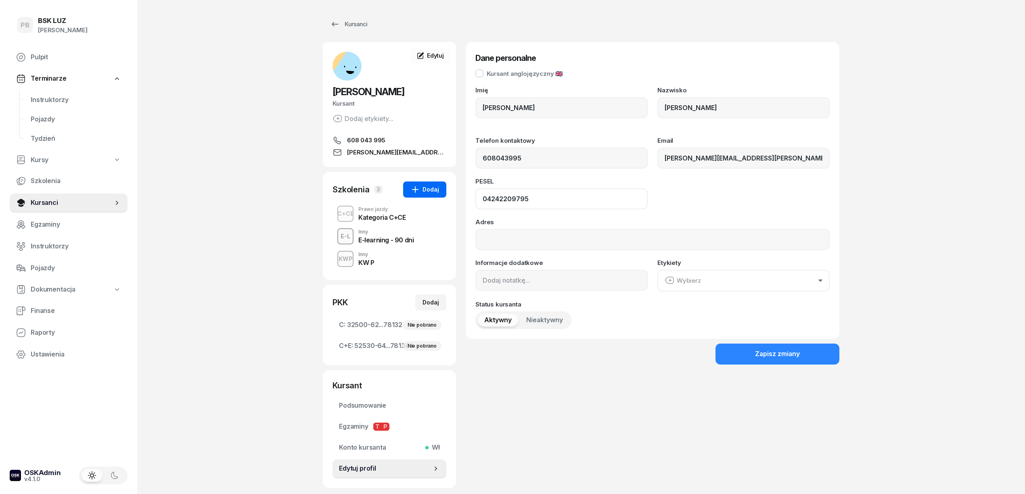
drag, startPoint x: 498, startPoint y: 194, endPoint x: 444, endPoint y: 193, distance: 53.7
click at [444, 193] on div "[PERSON_NAME] [PERSON_NAME] etykiety... 608 043 995 [PERSON_NAME][EMAIL_ADDRESS…" at bounding box center [581, 265] width 517 height 446
click at [927, 197] on div "PB BSK [PERSON_NAME] Terminarze Instruktorzy Pojazdy Tydzień Kursy Szkolenia Ku…" at bounding box center [512, 271] width 1025 height 543
click at [337, 23] on icon at bounding box center [335, 24] width 10 height 10
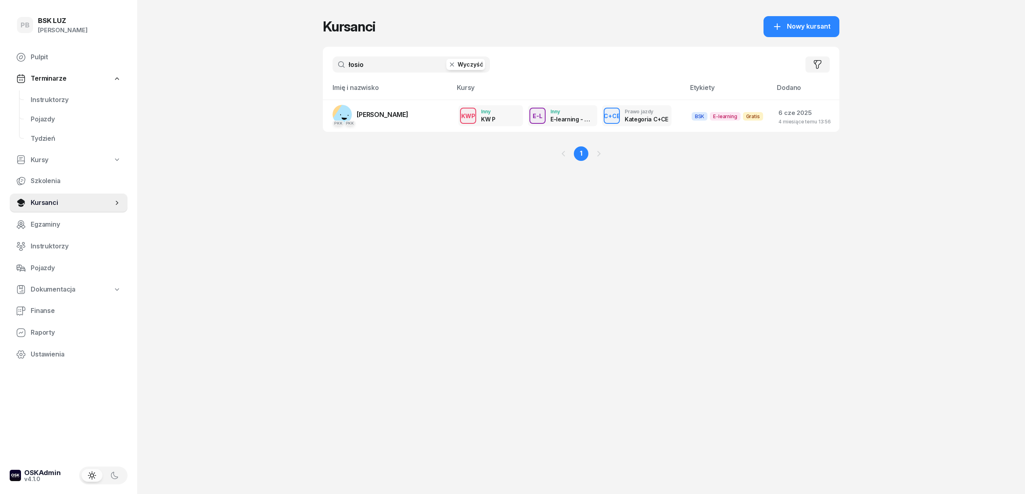
click at [186, 132] on div "PB BSK [PERSON_NAME] Terminarze Instruktorzy Pojazdy Tydzień Kursy Szkolenia Ku…" at bounding box center [512, 247] width 1025 height 494
click at [67, 100] on span "Instruktorzy" at bounding box center [76, 100] width 90 height 10
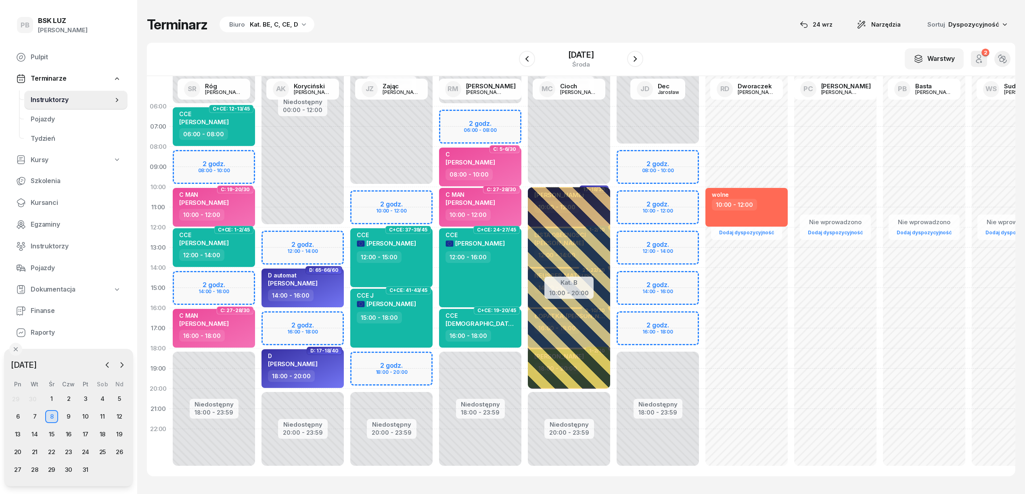
click at [428, 38] on div "Terminarz Biuro Kat. BE, C, CE, D [DATE] Narzędzia Sortuj Dyspozycyjność W Wybi…" at bounding box center [581, 246] width 869 height 493
click at [55, 333] on span "Raporty" at bounding box center [76, 333] width 90 height 10
click at [48, 310] on span "Finanse" at bounding box center [76, 311] width 90 height 10
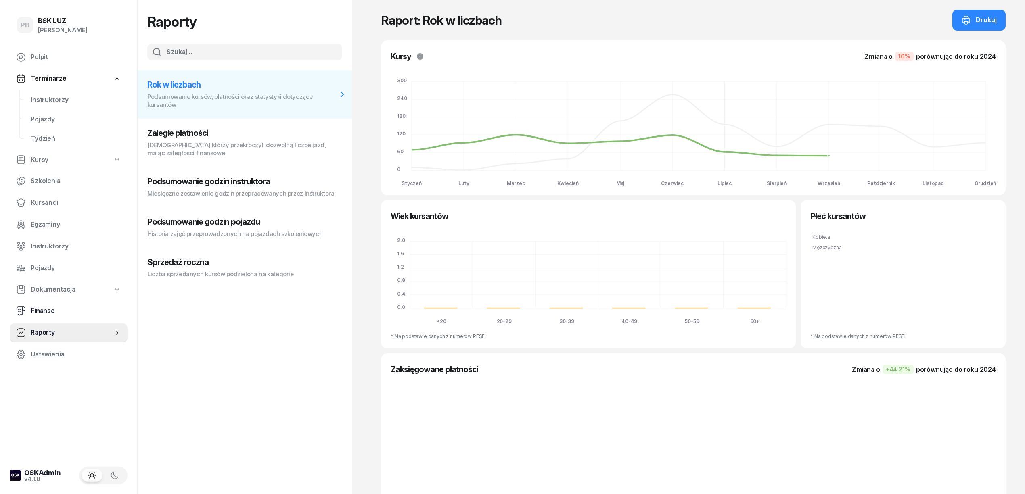
click at [48, 310] on span "Finanse" at bounding box center [76, 311] width 90 height 10
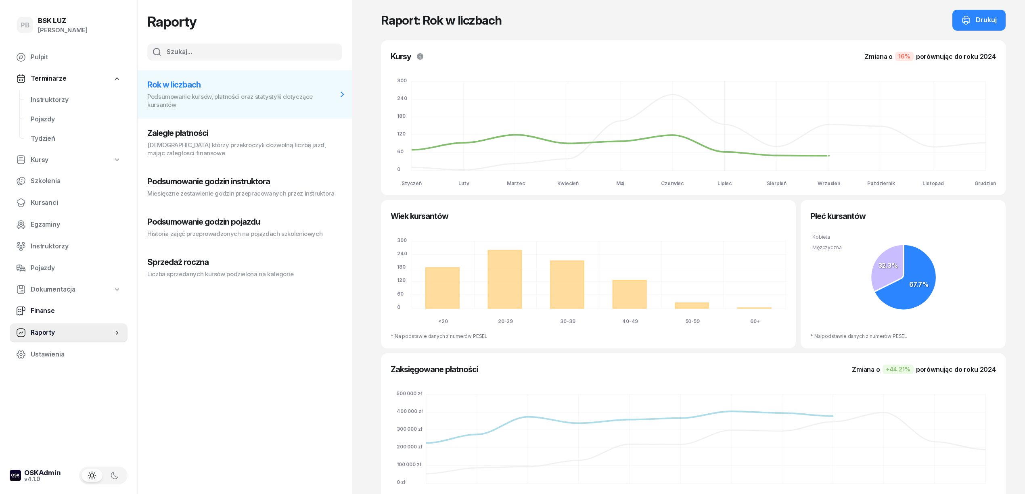
click at [48, 310] on span "Finanse" at bounding box center [76, 311] width 90 height 10
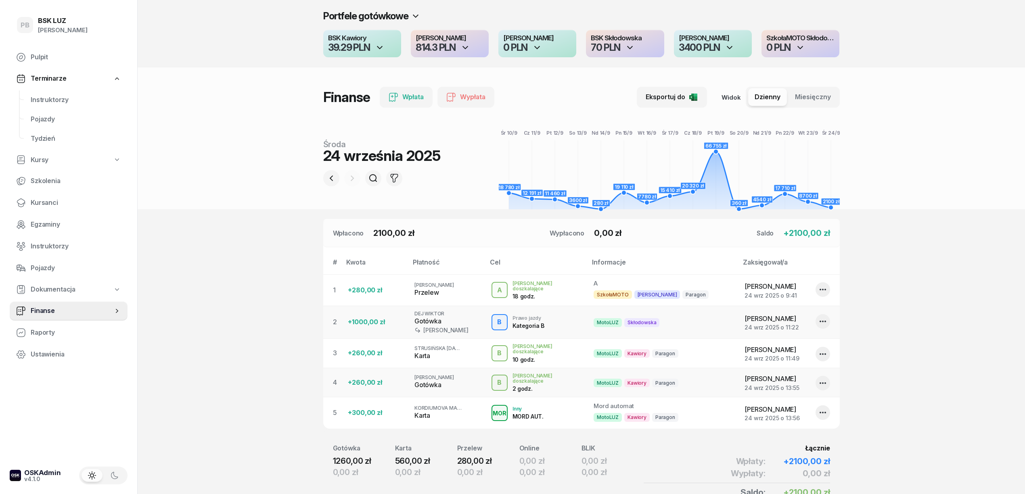
click at [822, 414] on icon "button" at bounding box center [823, 413] width 10 height 10
click at [806, 441] on link "Edytuj" at bounding box center [819, 442] width 107 height 20
select select "13"
select select "56"
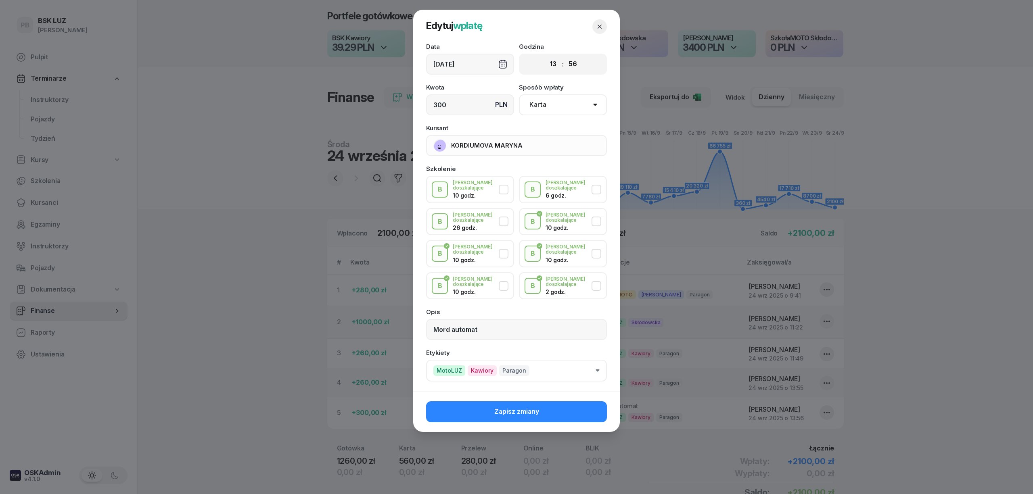
click at [585, 101] on select "Gotówka Karta Przelew Płatności online BLIK" at bounding box center [563, 104] width 88 height 21
click at [519, 94] on select "Gotówka Karta Przelew Płatności online BLIK" at bounding box center [563, 104] width 88 height 21
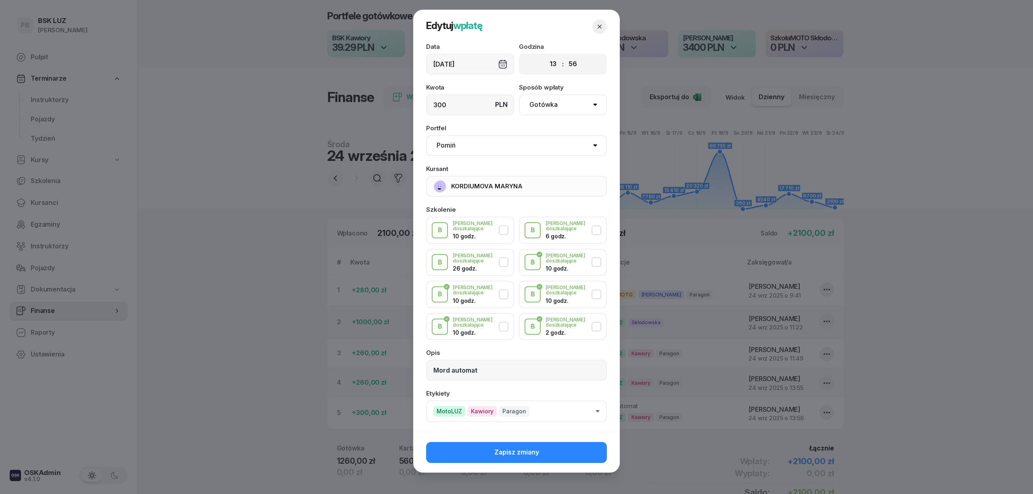
click at [583, 98] on select "Gotówka Karta Przelew Płatności online BLIK" at bounding box center [563, 104] width 88 height 21
select select "card"
click at [519, 94] on select "Gotówka Karta Przelew Płatności online BLIK" at bounding box center [563, 104] width 88 height 21
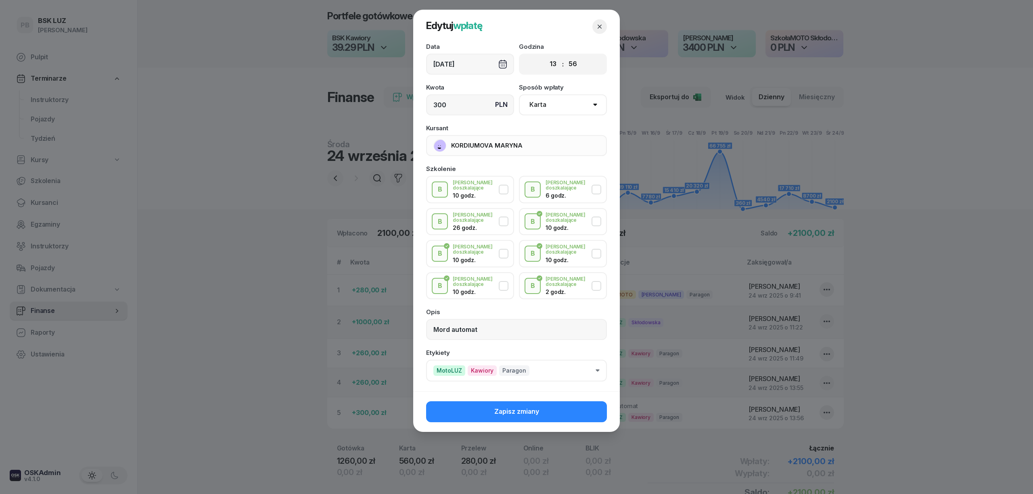
drag, startPoint x: 544, startPoint y: 29, endPoint x: 572, endPoint y: 34, distance: 28.7
click at [572, 34] on header "Edytuj wpłatę" at bounding box center [516, 27] width 207 height 34
click at [496, 407] on span "Zapisz zmiany" at bounding box center [516, 412] width 45 height 10
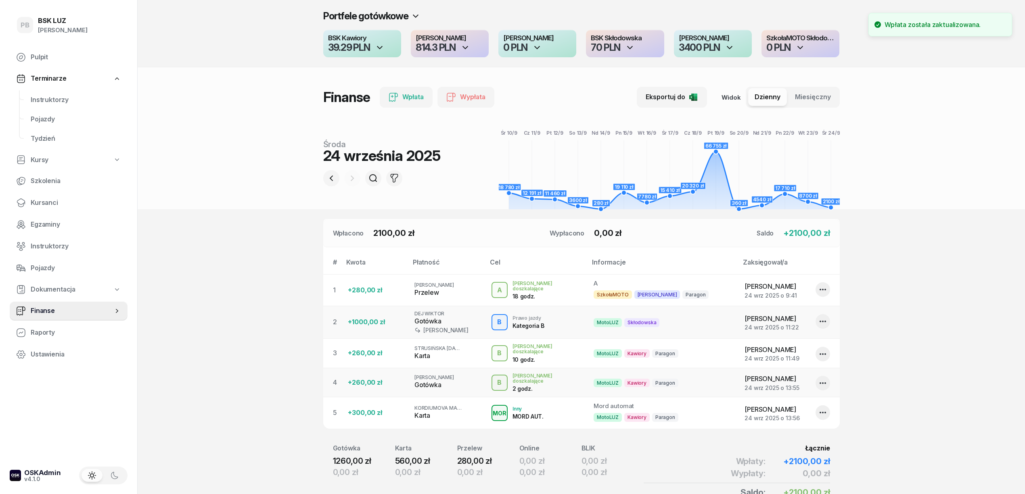
click at [915, 297] on section "Portfele gotówkowe BSK Kawiory 39.29 PLN MotoLUZ Kawiory 814.3 PLN SzkołaMOTO K…" at bounding box center [582, 271] width 888 height 542
click at [966, 252] on section "Portfele gotówkowe BSK Kawiory 39.29 PLN MotoLUZ Kawiory 814.3 PLN SzkołaMOTO K…" at bounding box center [582, 271] width 888 height 542
click at [258, 380] on section "Portfele gotówkowe BSK Kawiory 39.29 PLN MotoLUZ Kawiory 814.3 PLN SzkołaMOTO K…" at bounding box center [582, 271] width 888 height 542
click at [43, 203] on span "Kursanci" at bounding box center [76, 203] width 90 height 10
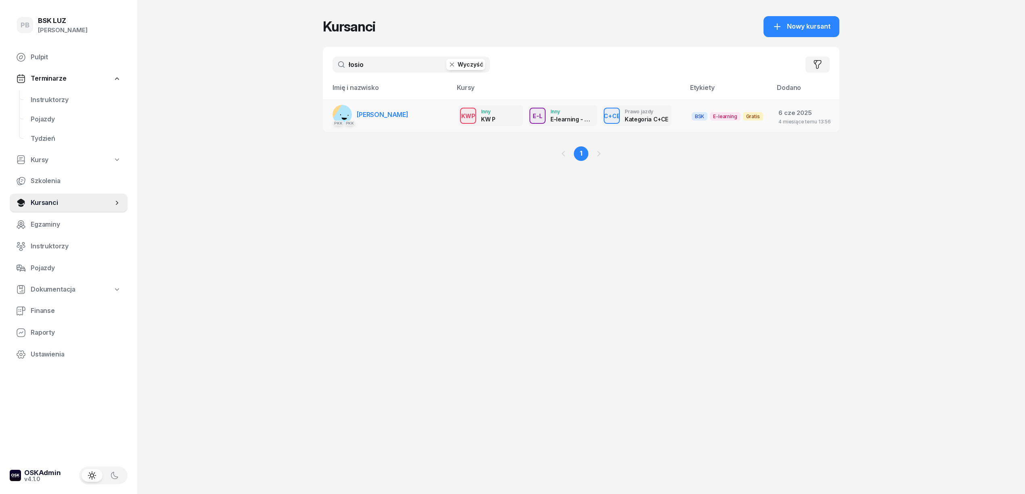
click at [383, 115] on span "[PERSON_NAME]" at bounding box center [383, 115] width 52 height 8
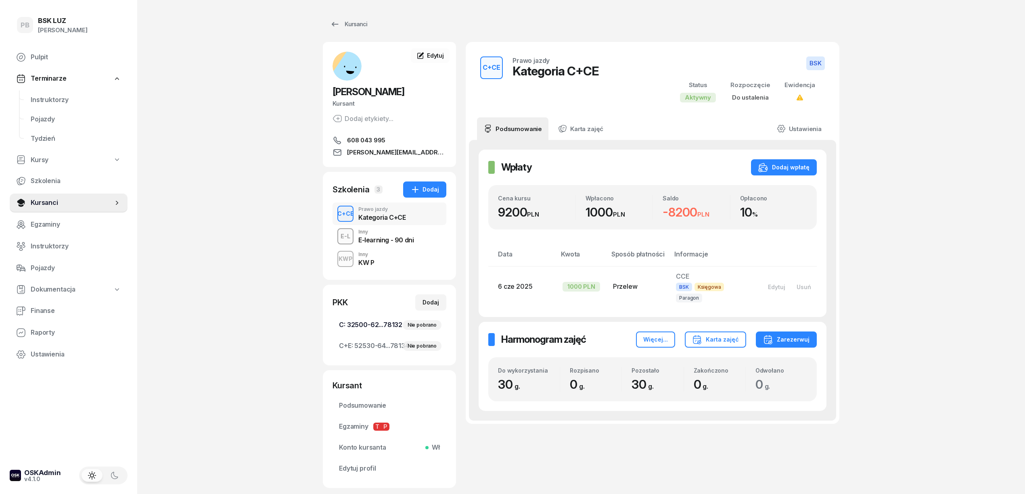
click at [422, 324] on div "Nie pobrano" at bounding box center [422, 325] width 39 height 10
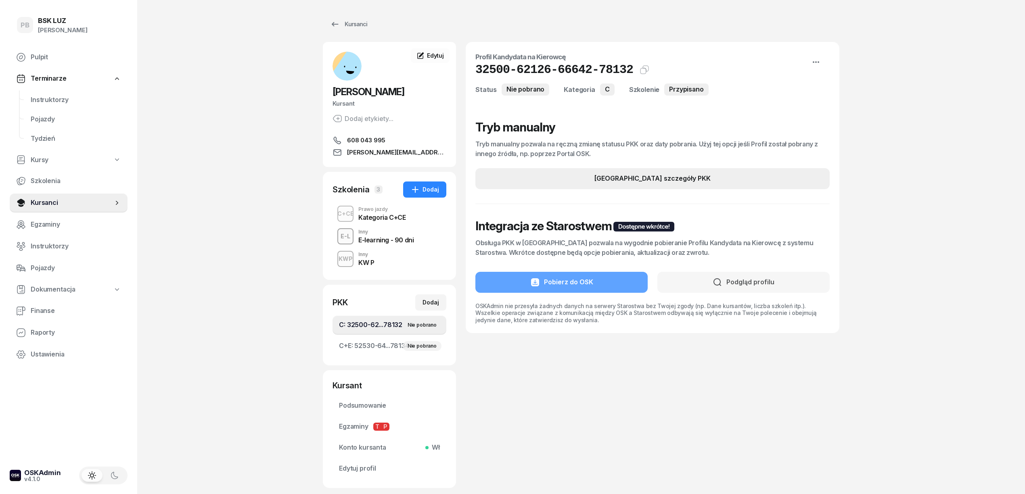
click at [670, 182] on div "[GEOGRAPHIC_DATA] szczegóły PKK" at bounding box center [653, 179] width 116 height 10
select select "C"
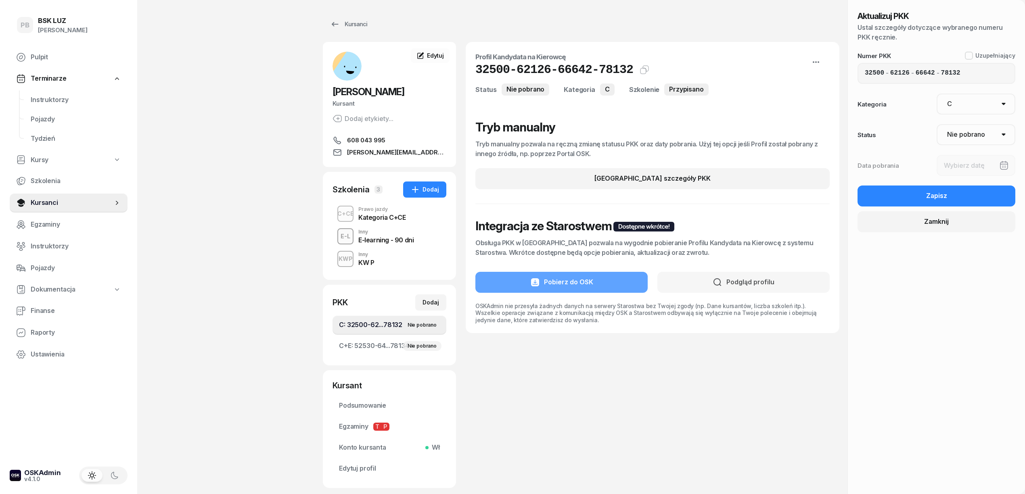
click at [998, 135] on select "Nie pobrano Pobrano Zwrócono Zaktualizowano" at bounding box center [976, 134] width 79 height 21
select select "Get"
click at [937, 124] on select "Nie pobrano Pobrano Zwrócono Zaktualizowano" at bounding box center [976, 134] width 79 height 21
click at [982, 169] on div at bounding box center [976, 165] width 79 height 21
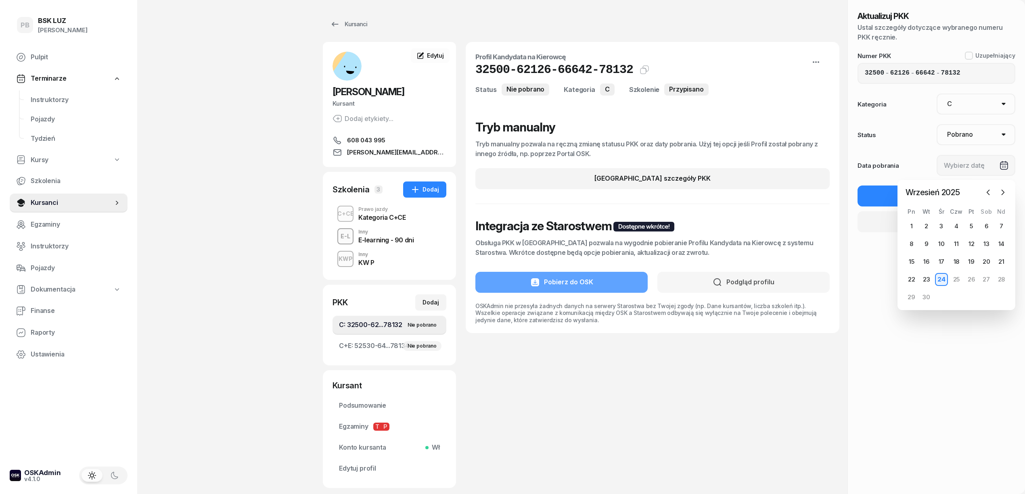
click at [945, 281] on div "24" at bounding box center [941, 279] width 13 height 13
type input "[DATE]"
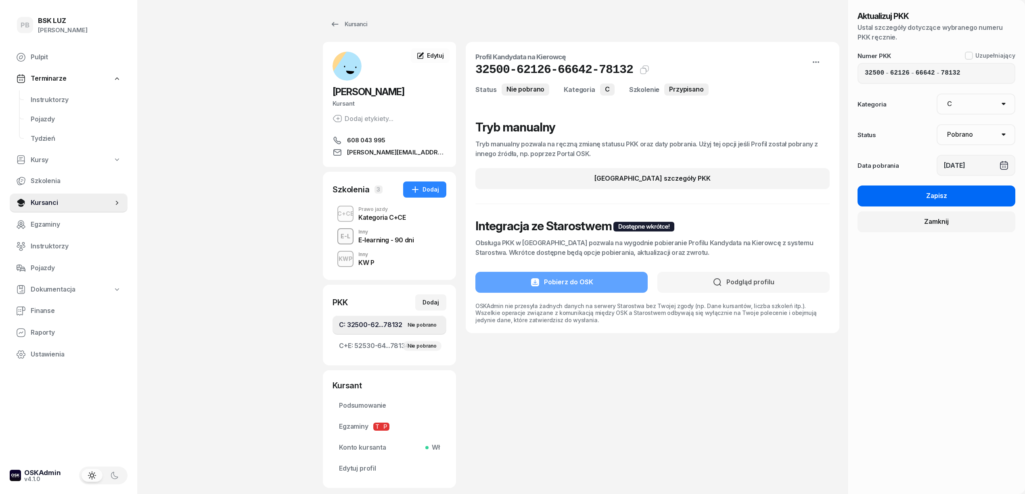
click at [934, 198] on div "Zapisz" at bounding box center [936, 196] width 21 height 10
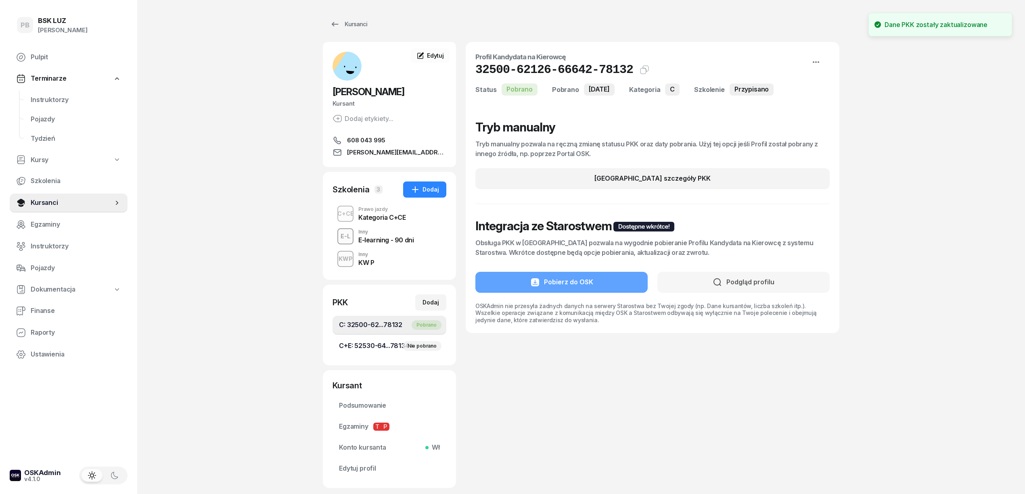
click at [412, 340] on link "C+E: 52530-64...78134 Nie pobrano" at bounding box center [390, 346] width 114 height 19
click at [722, 178] on button "[GEOGRAPHIC_DATA] szczegóły PKK" at bounding box center [652, 178] width 354 height 21
select select "C+E"
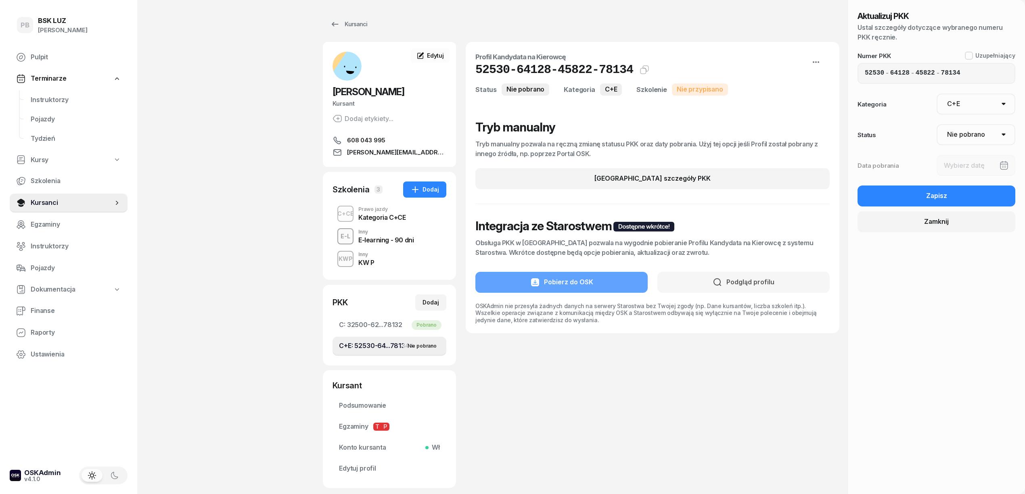
click at [975, 138] on select "Nie pobrano Pobrano Zwrócono Zaktualizowano" at bounding box center [976, 134] width 79 height 21
select select "Get"
click at [937, 124] on select "Nie pobrano Pobrano Zwrócono Zaktualizowano" at bounding box center [976, 134] width 79 height 21
click at [969, 166] on div at bounding box center [976, 165] width 79 height 21
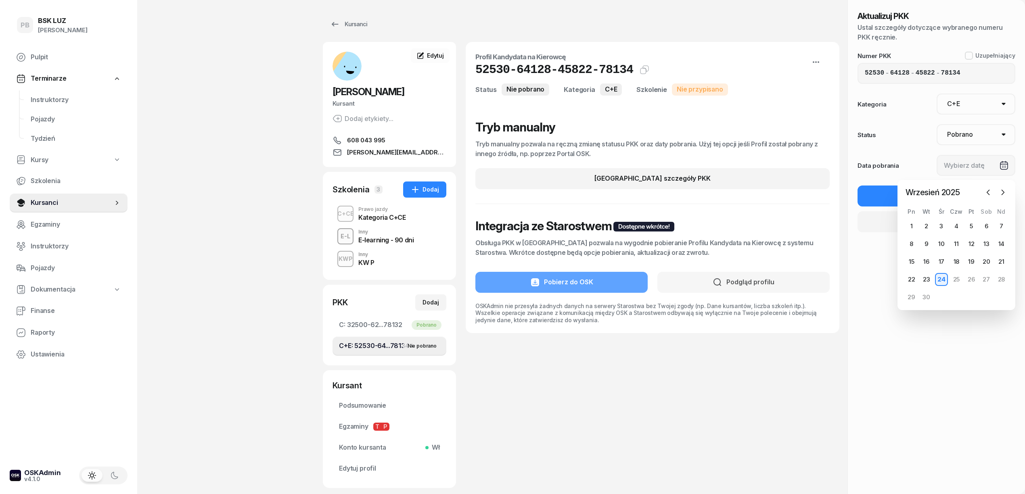
click at [943, 280] on div "24" at bounding box center [941, 279] width 13 height 13
type input "[DATE]"
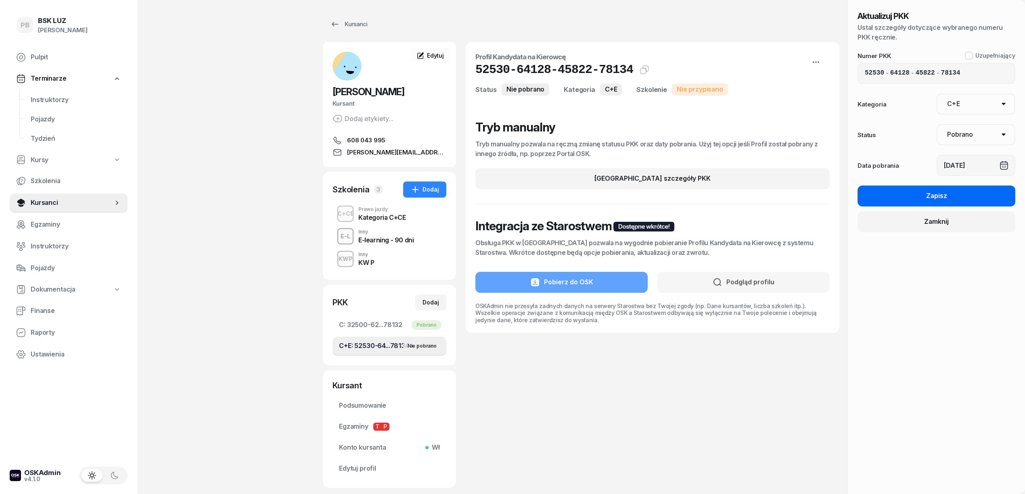
click at [953, 191] on button "Zapisz" at bounding box center [937, 196] width 158 height 21
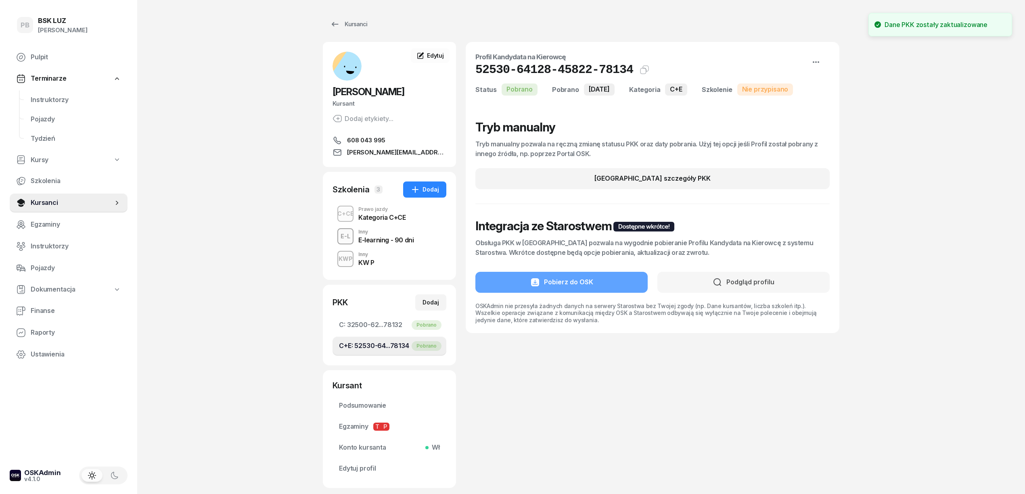
click at [220, 139] on div "PB BSK [PERSON_NAME] Terminarze Instruktorzy Pojazdy Tydzień Kursy Szkolenia Ku…" at bounding box center [512, 271] width 1025 height 543
drag, startPoint x: 191, startPoint y: 100, endPoint x: 187, endPoint y: 90, distance: 11.0
click at [188, 100] on div "PB BSK [PERSON_NAME] Terminarze Instruktorzy Pojazdy Tydzień Kursy Szkolenia Ku…" at bounding box center [512, 271] width 1025 height 543
click at [842, 113] on div "PB BSK [PERSON_NAME] Terminarze Instruktorzy Pojazdy Tydzień Kursy Szkolenia Ku…" at bounding box center [512, 271] width 1025 height 543
click at [370, 233] on div "Inny" at bounding box center [385, 232] width 55 height 5
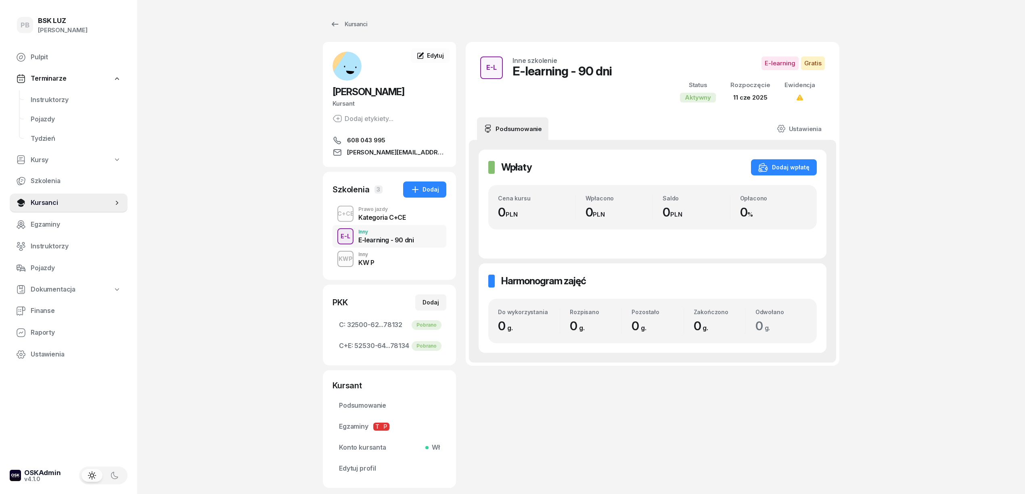
click at [385, 217] on div "Kategoria C+CE" at bounding box center [381, 217] width 47 height 6
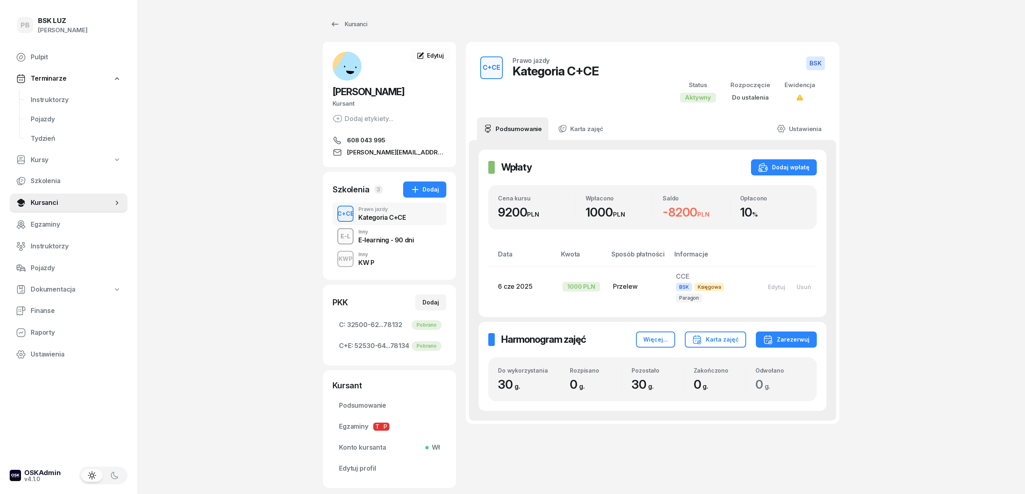
click at [949, 114] on div "PB BSK [PERSON_NAME] Terminarze Instruktorzy Pojazdy Tydzień Kursy Szkolenia Ku…" at bounding box center [512, 271] width 1025 height 543
click at [915, 277] on div "PB BSK [PERSON_NAME] Terminarze Instruktorzy Pojazdy Tydzień Kursy Szkolenia Ku…" at bounding box center [512, 271] width 1025 height 543
click at [930, 409] on div "PB BSK [PERSON_NAME] Terminarze Instruktorzy Pojazdy Tydzień Kursy Szkolenia Ku…" at bounding box center [512, 271] width 1025 height 543
click at [947, 213] on div "PB BSK [PERSON_NAME] Terminarze Instruktorzy Pojazdy Tydzień Kursy Szkolenia Ku…" at bounding box center [512, 271] width 1025 height 543
drag, startPoint x: 260, startPoint y: 111, endPoint x: 520, endPoint y: 152, distance: 262.6
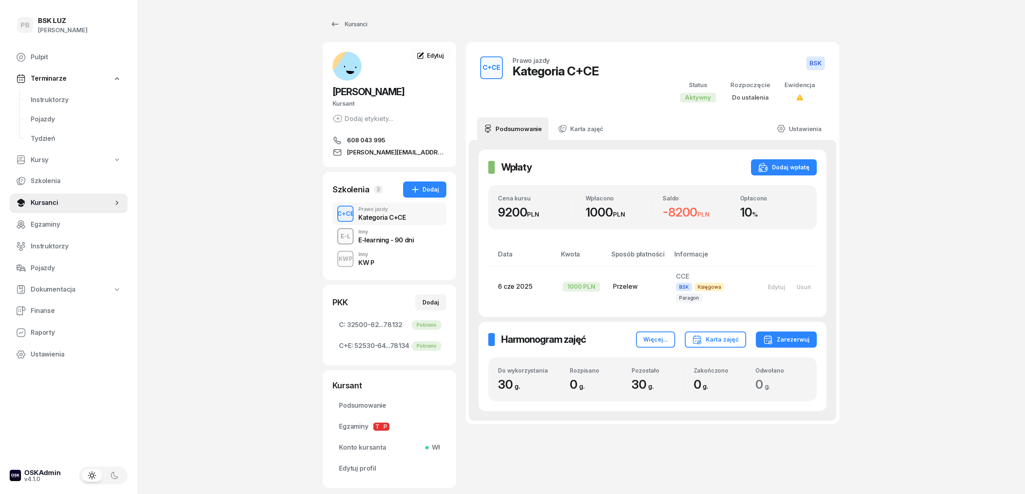
click at [262, 111] on div "PB BSK [PERSON_NAME] Terminarze Instruktorzy Pojazdy Tydzień Kursy Szkolenia Ku…" at bounding box center [512, 271] width 1025 height 543
drag, startPoint x: 924, startPoint y: 207, endPoint x: 944, endPoint y: 207, distance: 19.8
click at [924, 207] on div "PB BSK [PERSON_NAME] Terminarze Instruktorzy Pojazdy Tydzień Kursy Szkolenia Ku…" at bounding box center [512, 271] width 1025 height 543
click at [225, 76] on div "PB BSK [PERSON_NAME] Terminarze Instruktorzy Pojazdy Tydzień Kursy Szkolenia Ku…" at bounding box center [512, 271] width 1025 height 543
click at [914, 160] on div "PB BSK [PERSON_NAME] Terminarze Instruktorzy Pojazdy Tydzień Kursy Szkolenia Ku…" at bounding box center [512, 271] width 1025 height 543
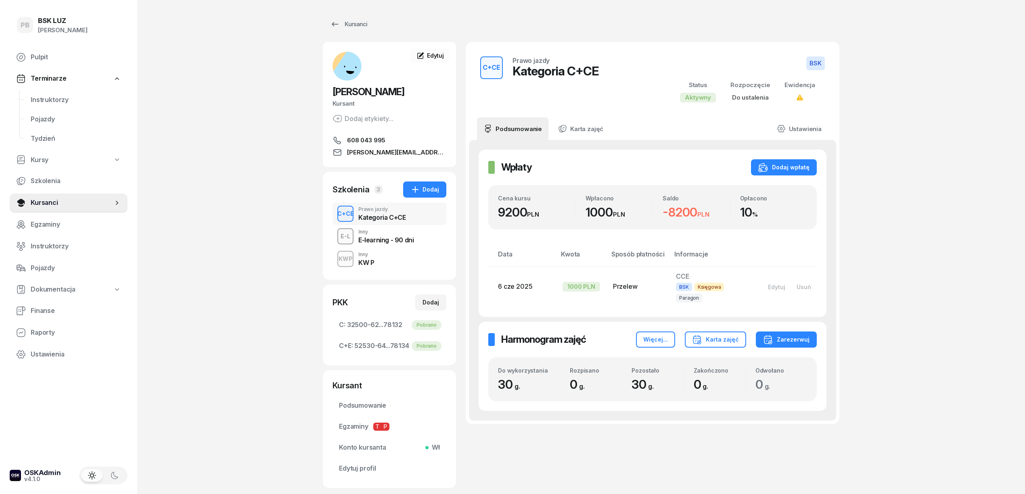
click at [923, 160] on div "PB BSK [PERSON_NAME] Terminarze Instruktorzy Pojazdy Tydzień Kursy Szkolenia Ku…" at bounding box center [512, 271] width 1025 height 543
click at [58, 97] on span "Instruktorzy" at bounding box center [76, 100] width 90 height 10
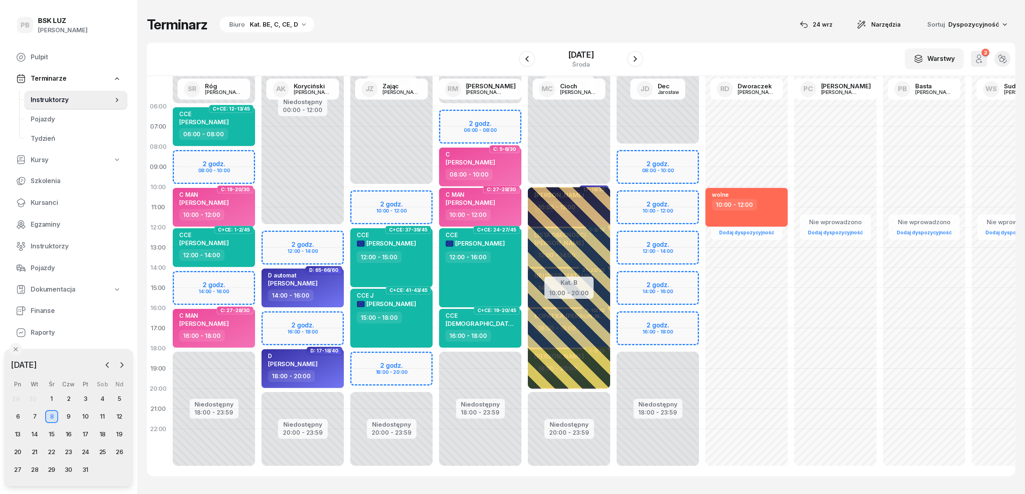
click at [453, 46] on div "W Wybierz AK [PERSON_NAME] BP [PERSON_NAME] DP [PERSON_NAME] GS [PERSON_NAME] I…" at bounding box center [581, 59] width 869 height 33
click at [683, 28] on div "Terminarz Biuro Kat. BE, C, CE, D [DATE] Narzędzia Sortuj Dyspozycyjność" at bounding box center [581, 24] width 869 height 17
click at [695, 35] on div "Terminarz Biuro Kat. BE, C, CE, D [DATE] Narzędzia Sortuj Dyspozycyjność W Wybi…" at bounding box center [581, 246] width 869 height 493
click at [733, 36] on div "Terminarz Biuro Kat. BE, C, CE, D [DATE] Narzędzia Sortuj Dyspozycyjność W Wybi…" at bounding box center [581, 246] width 869 height 493
click at [732, 52] on div "W Wybierz AK [PERSON_NAME] BP [PERSON_NAME] DP [PERSON_NAME] GS [PERSON_NAME] I…" at bounding box center [581, 59] width 869 height 33
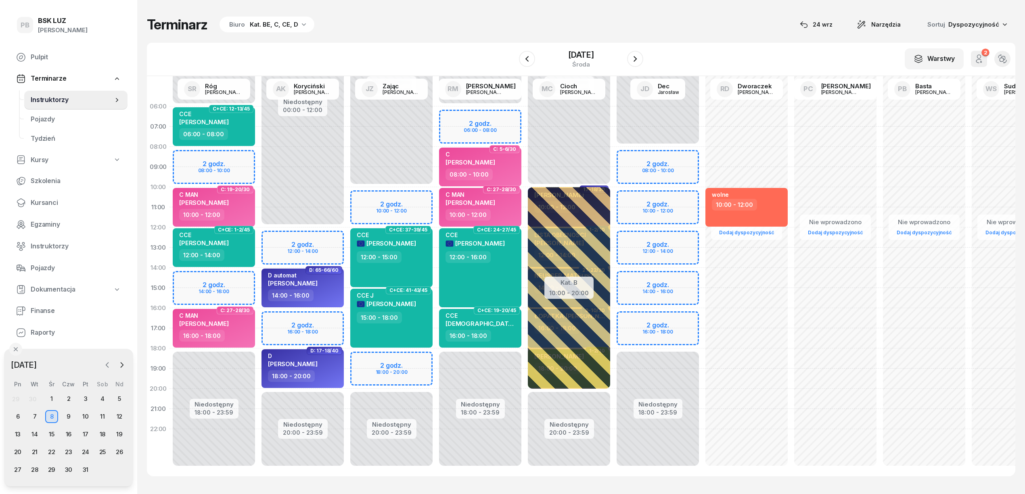
click at [105, 360] on button "button" at bounding box center [107, 365] width 12 height 12
click at [54, 455] on div "24" at bounding box center [51, 452] width 13 height 13
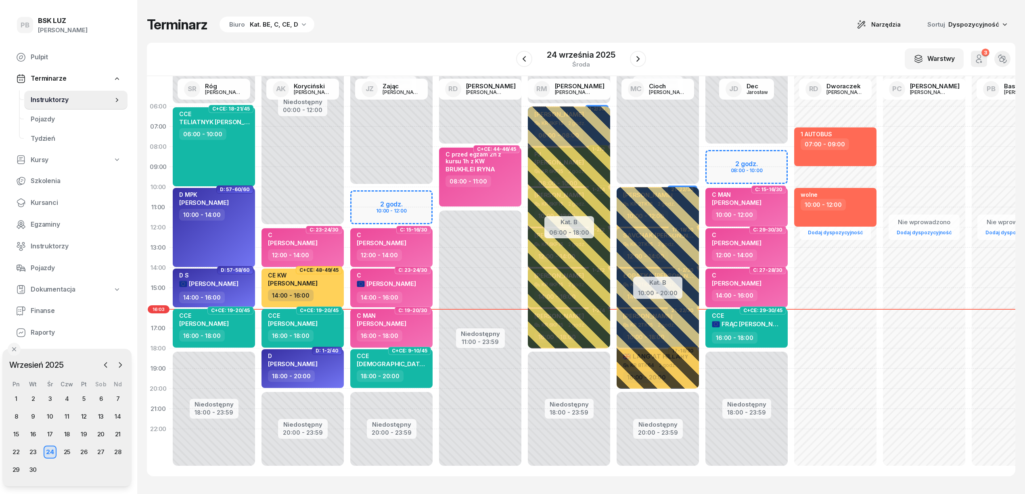
click at [574, 23] on div "Terminarz Biuro Kat. BE, C, CE, D Narzędzia Sortuj Dyspozycyjność" at bounding box center [581, 24] width 869 height 17
click at [693, 39] on div "Terminarz Biuro Kat. BE, C, CE, D Narzędzia Sortuj Dyspozycyjność W Wybierz AK …" at bounding box center [581, 246] width 869 height 493
click at [402, 10] on div "Terminarz Biuro Kat. BE, C, CE, D Narzędzia Sortuj Dyspozycyjność W Wybierz AK …" at bounding box center [581, 246] width 869 height 493
drag, startPoint x: 401, startPoint y: 51, endPoint x: 538, endPoint y: 182, distance: 189.3
click at [401, 51] on div "W Wybierz AK [PERSON_NAME] BP [PERSON_NAME] DP [PERSON_NAME] GS [PERSON_NAME] I…" at bounding box center [581, 59] width 869 height 33
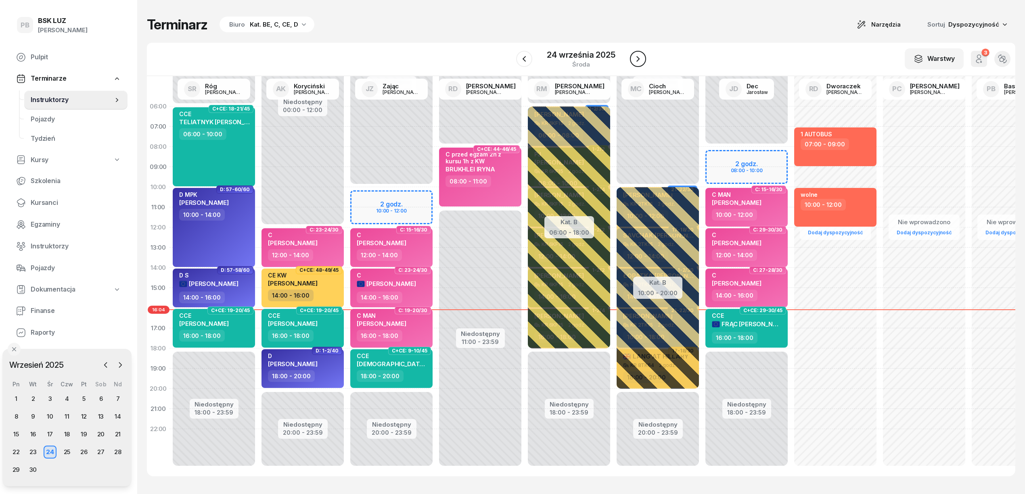
click at [639, 62] on icon "button" at bounding box center [638, 59] width 10 height 10
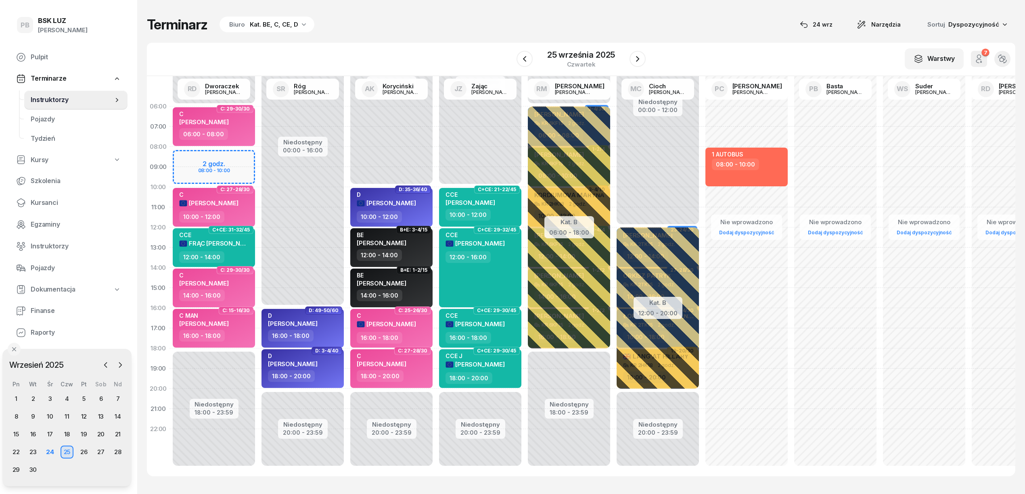
click at [417, 23] on div "Terminarz Biuro Kat. BE, C, CE, D [DATE] Narzędzia Sortuj Dyspozycyjność" at bounding box center [581, 24] width 869 height 17
click at [409, 36] on div "Terminarz Biuro Kat. BE, C, CE, D [DATE] Narzędzia Sortuj Dyspozycyjność W Wybi…" at bounding box center [581, 246] width 869 height 493
drag, startPoint x: 695, startPoint y: 35, endPoint x: 654, endPoint y: 33, distance: 40.8
click at [695, 35] on div "Terminarz Biuro Kat. BE, C, CE, D [DATE] Narzędzia Sortuj Dyspozycyjność W Wybi…" at bounding box center [581, 246] width 869 height 493
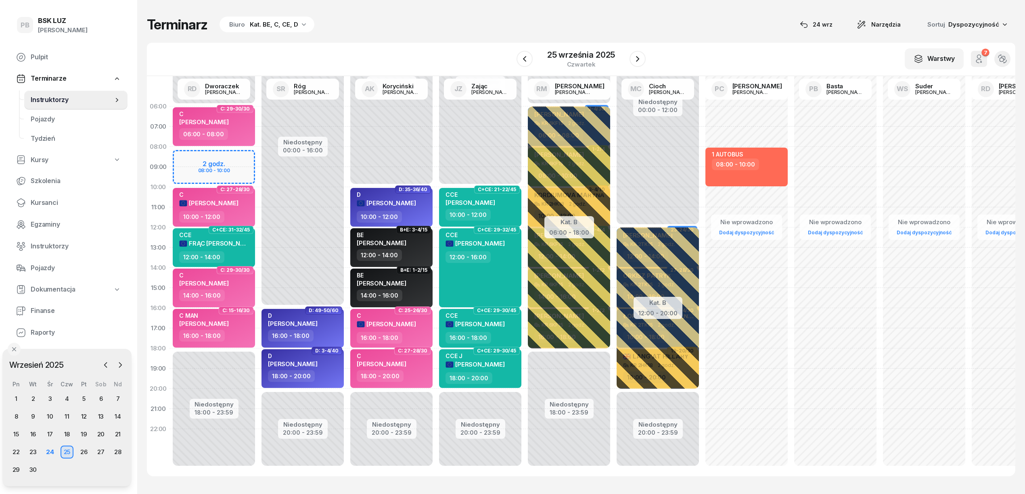
click at [447, 31] on div "Terminarz Biuro Kat. BE, C, CE, D [DATE] Narzędzia Sortuj Dyspozycyjność" at bounding box center [581, 24] width 869 height 17
drag, startPoint x: 40, startPoint y: 198, endPoint x: 44, endPoint y: 199, distance: 5.1
click at [40, 199] on span "Kursanci" at bounding box center [76, 203] width 90 height 10
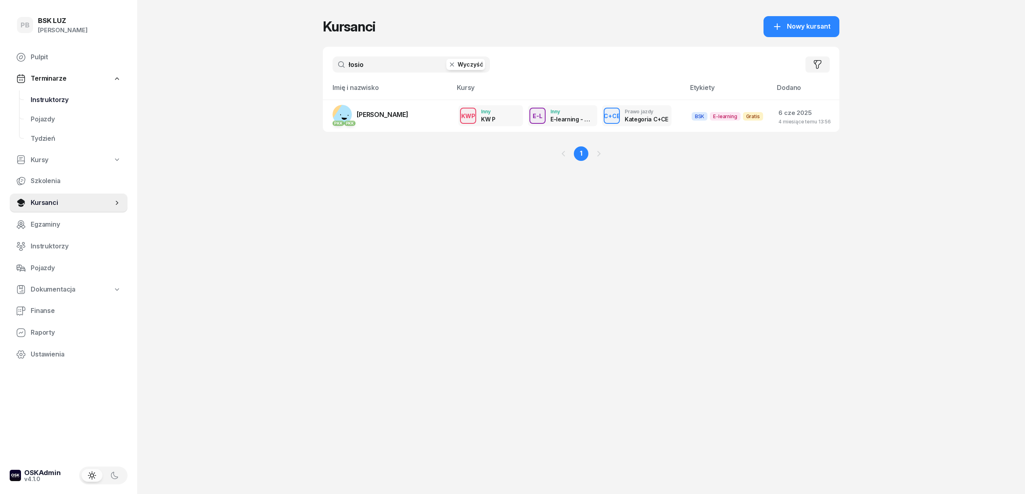
click at [59, 95] on span "Instruktorzy" at bounding box center [76, 100] width 90 height 10
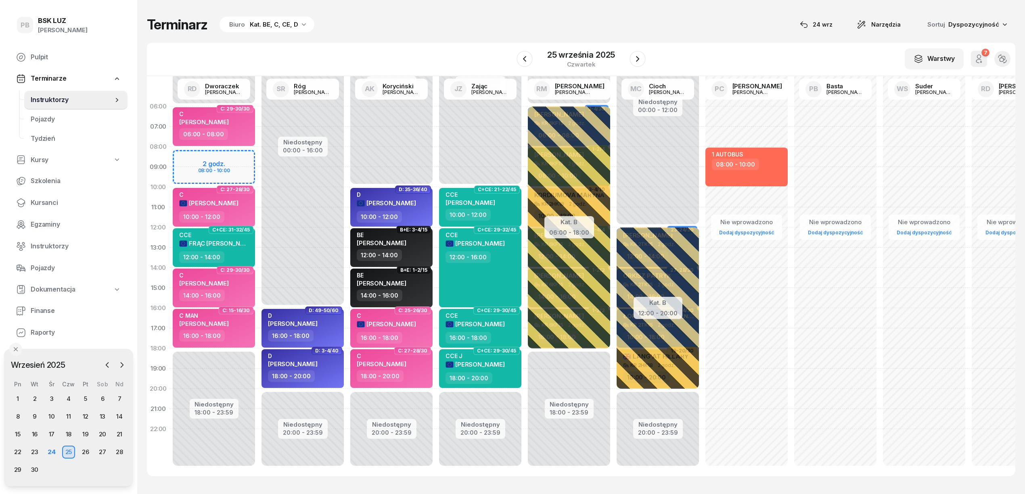
click at [278, 17] on div "Biuro Kat. BE, C, CE, D" at bounding box center [267, 25] width 95 height 16
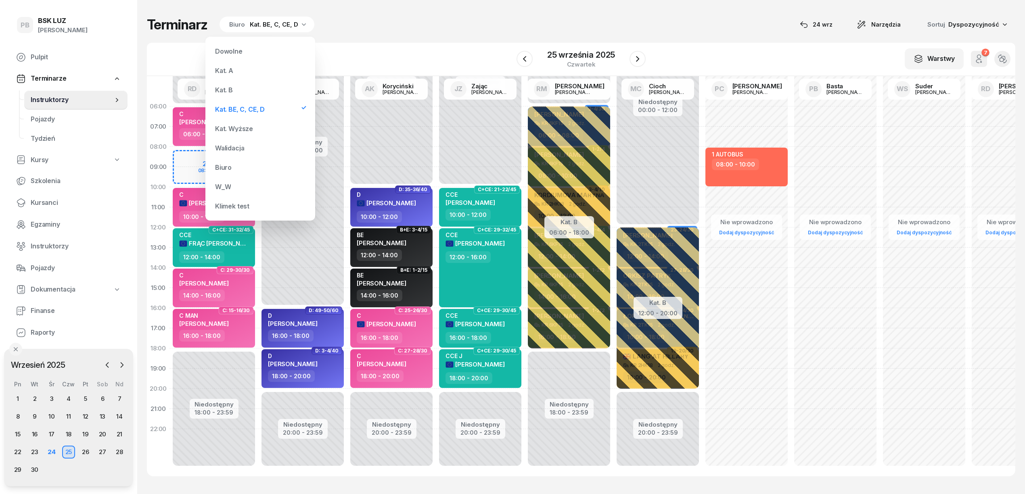
click at [251, 89] on div "Kat. B" at bounding box center [260, 90] width 97 height 16
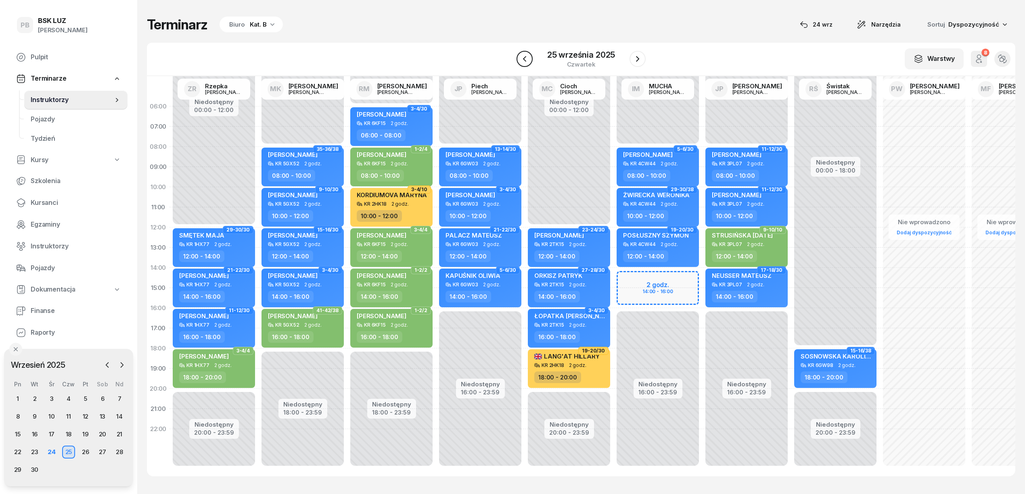
click at [527, 60] on icon "button" at bounding box center [525, 59] width 10 height 10
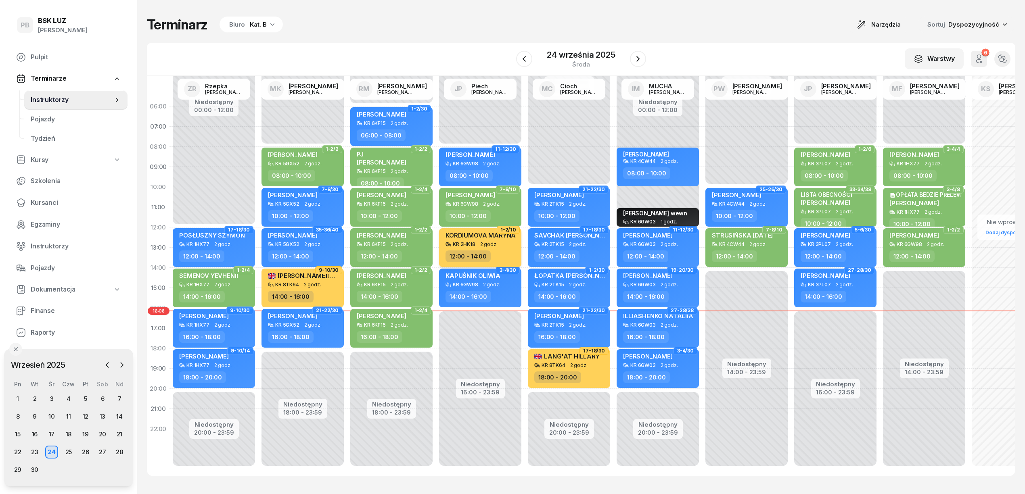
click at [469, 232] on span "KORDIUMOVA MARYNA" at bounding box center [481, 236] width 70 height 8
click at [492, 240] on div "KORDIUMOVA MARYNA" at bounding box center [481, 237] width 70 height 10
select select "12"
select select "14"
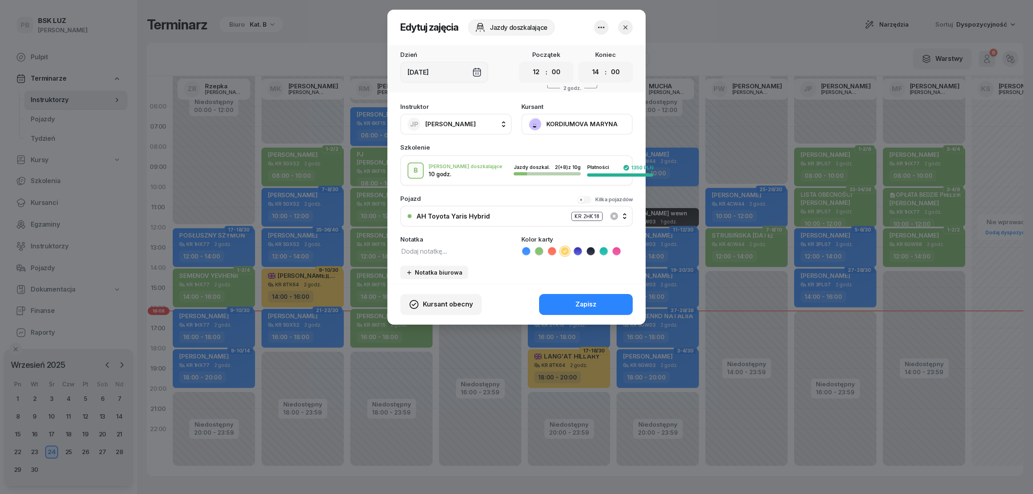
click at [580, 126] on button "KORDIUMOVA MARYNA" at bounding box center [576, 124] width 111 height 21
click at [570, 145] on link "Otwórz profil" at bounding box center [576, 152] width 107 height 20
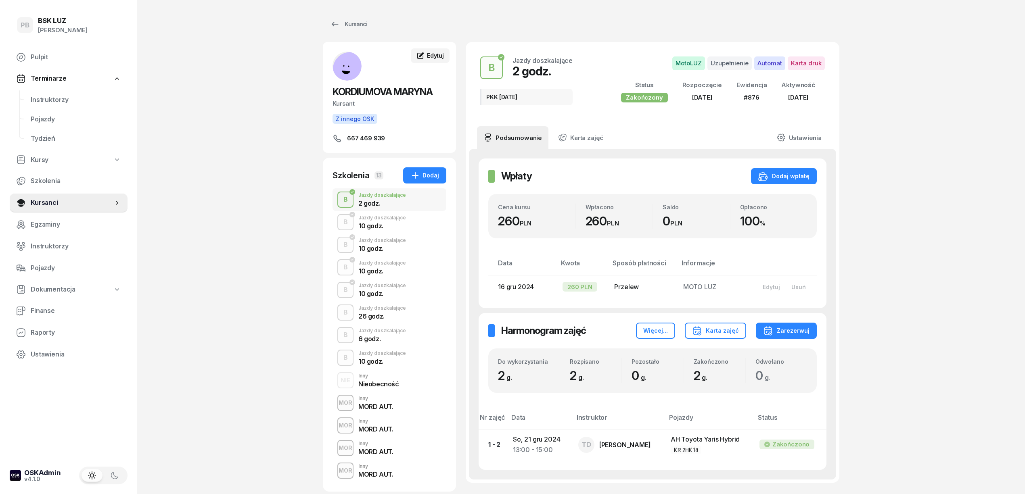
click at [427, 52] on span "Edytuj" at bounding box center [435, 55] width 17 height 7
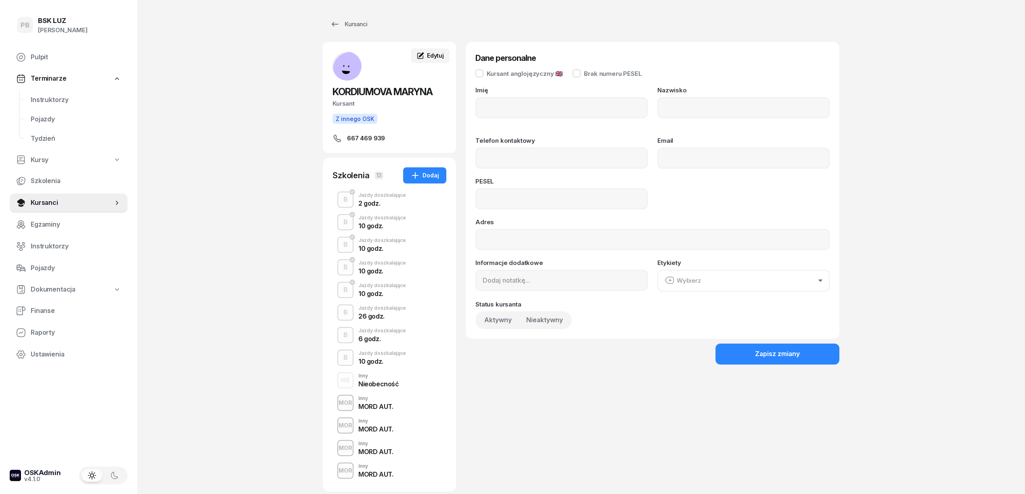
type input "MARYNA"
type input "KORDIUMOVA"
type input "667469939"
type input "73021817124"
type input "667 469 939"
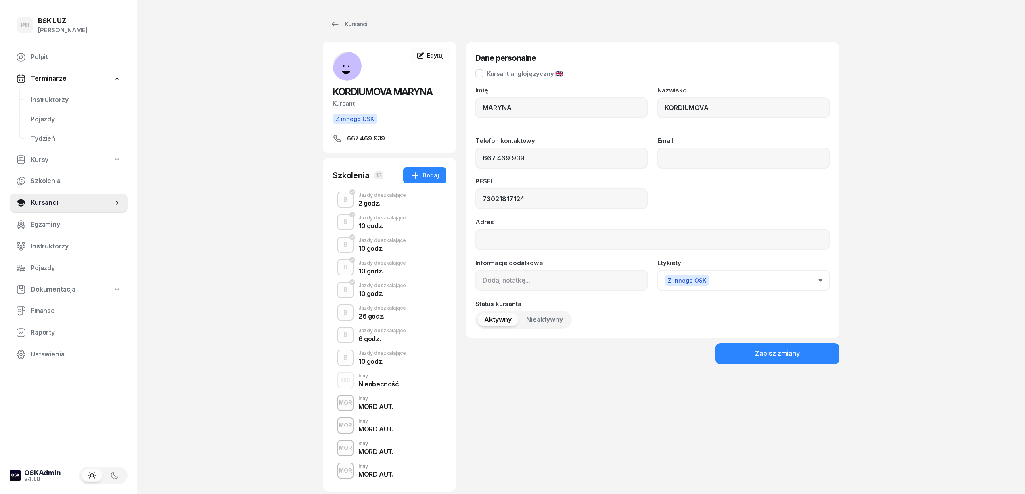
click at [925, 238] on div "PB BSK [PERSON_NAME] Terminarze Instruktorzy Pojazdy Tydzień Kursy Szkolenia Ku…" at bounding box center [512, 367] width 1025 height 734
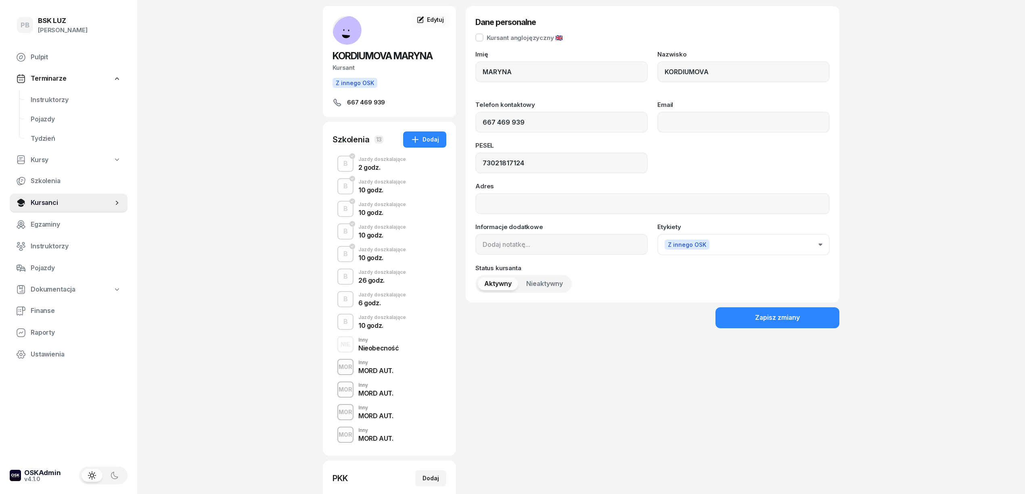
scroll to position [54, 0]
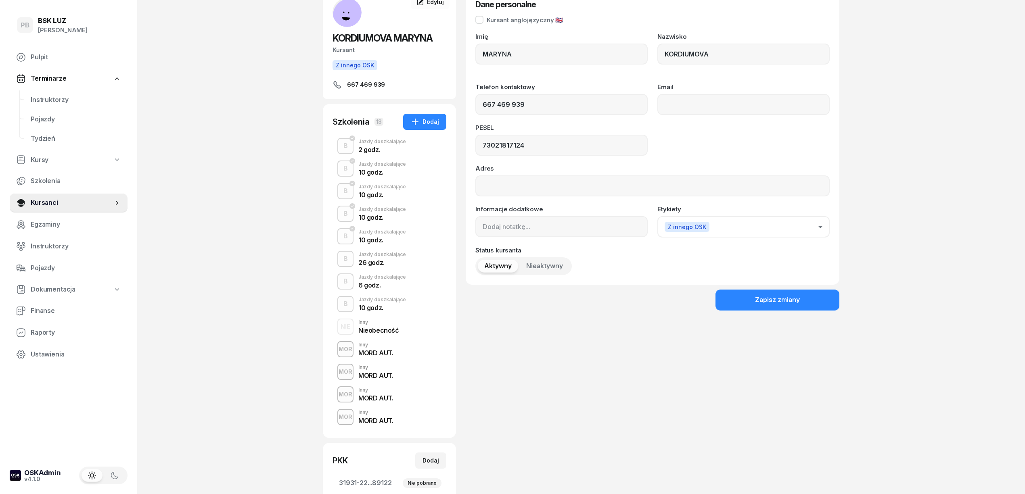
click at [289, 157] on div "PB BSK [PERSON_NAME] Terminarze Instruktorzy Pojazdy Tydzień Kursy Szkolenia Ku…" at bounding box center [512, 313] width 1025 height 734
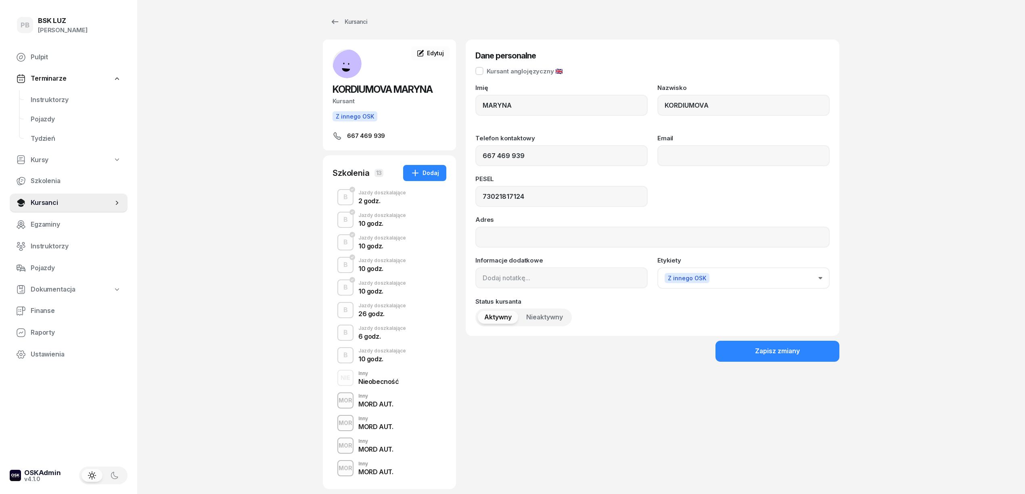
scroll to position [0, 0]
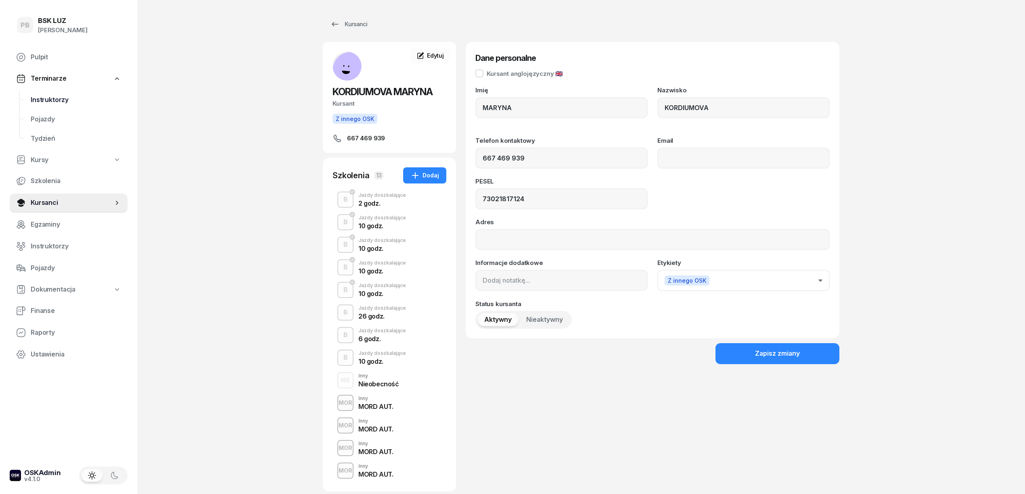
click at [60, 100] on span "Instruktorzy" at bounding box center [76, 100] width 90 height 10
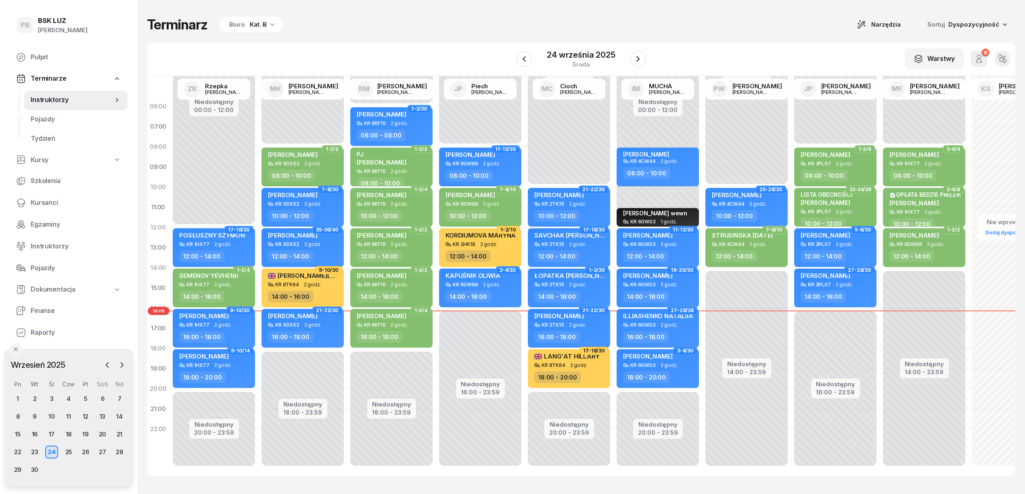
click at [370, 40] on div "Terminarz Biuro Kat. B Narzędzia Sortuj Dyspozycyjność W Wybierz AK [PERSON_NAM…" at bounding box center [581, 246] width 869 height 493
click at [519, 25] on div "Terminarz Biuro Kat. B Narzędzia Sortuj Dyspozycyjność" at bounding box center [581, 24] width 869 height 17
click at [757, 41] on div "Terminarz Biuro Kat. B Narzędzia Sortuj Dyspozycyjność W Wybierz AK [PERSON_NAM…" at bounding box center [581, 246] width 869 height 493
click at [698, 45] on div "W Wybierz AK [PERSON_NAME] BP [PERSON_NAME] DP [PERSON_NAME] GS [PERSON_NAME] I…" at bounding box center [581, 59] width 869 height 33
click at [419, 25] on div "Terminarz Biuro Kat. B Narzędzia Sortuj Dyspozycyjność" at bounding box center [581, 24] width 869 height 17
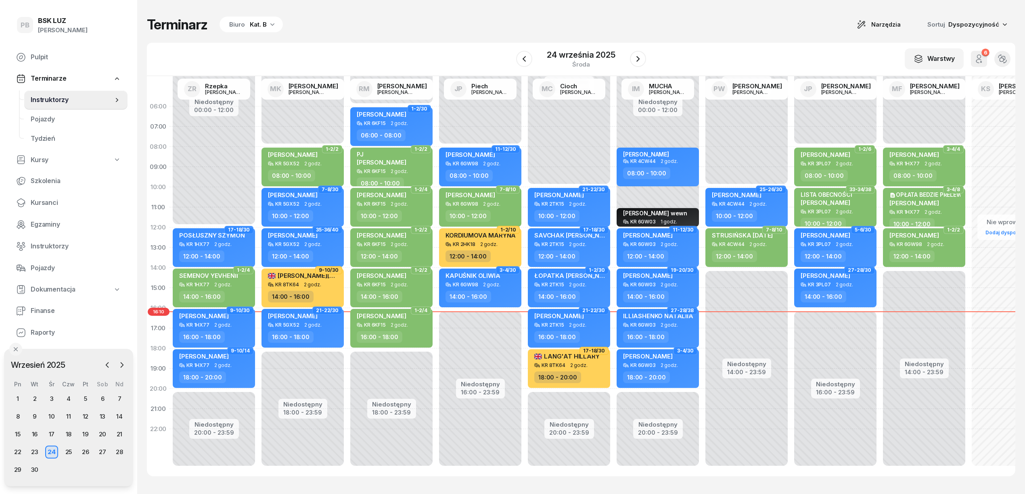
click at [473, 10] on div "Terminarz Biuro Kat. B Narzędzia Sortuj Dyspozycyjność W Wybierz AK [PERSON_NAM…" at bounding box center [581, 246] width 869 height 493
click at [255, 23] on div "Kat. B" at bounding box center [258, 25] width 17 height 10
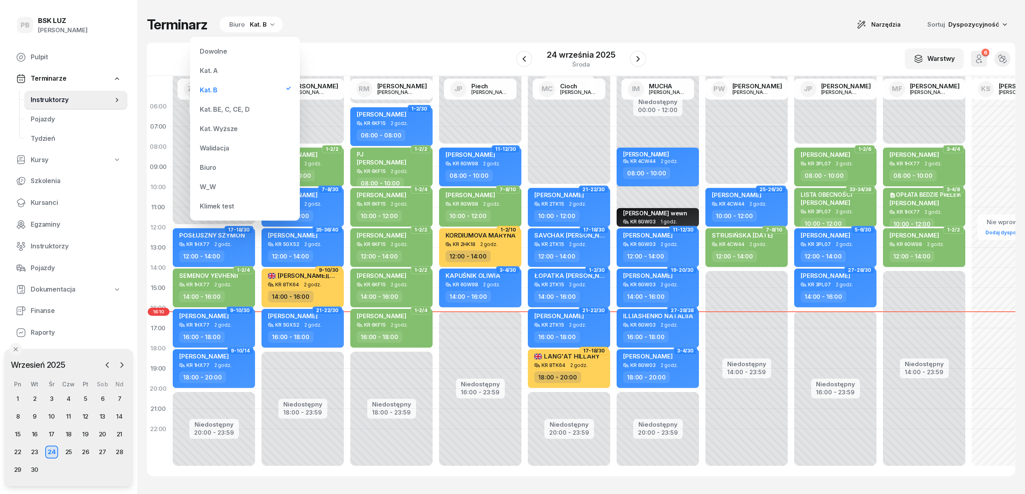
click at [235, 101] on div "Kat. BE, C, CE, D" at bounding box center [245, 109] width 97 height 16
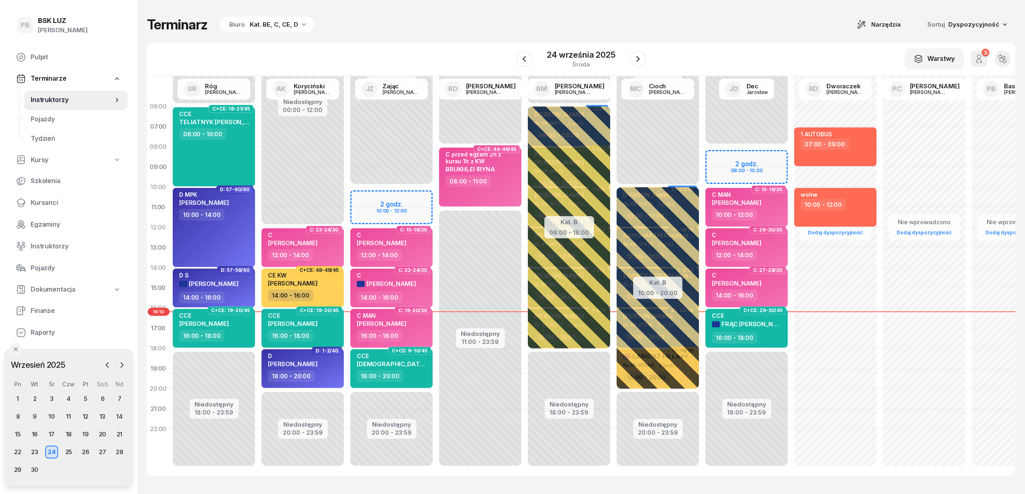
click at [386, 30] on div "Terminarz Biuro Kat. BE, C, CE, D Narzędzia Sortuj Dyspozycyjność" at bounding box center [581, 24] width 869 height 17
click at [668, 14] on div "Terminarz Biuro Kat. BE, C, CE, D Narzędzia Sortuj Dyspozycyjność W Wybierz AK …" at bounding box center [581, 246] width 869 height 493
click at [438, 47] on div "W Wybierz AK [PERSON_NAME] BP [PERSON_NAME] DP [PERSON_NAME] GS [PERSON_NAME] I…" at bounding box center [581, 59] width 869 height 33
drag, startPoint x: 422, startPoint y: 31, endPoint x: 386, endPoint y: 23, distance: 36.9
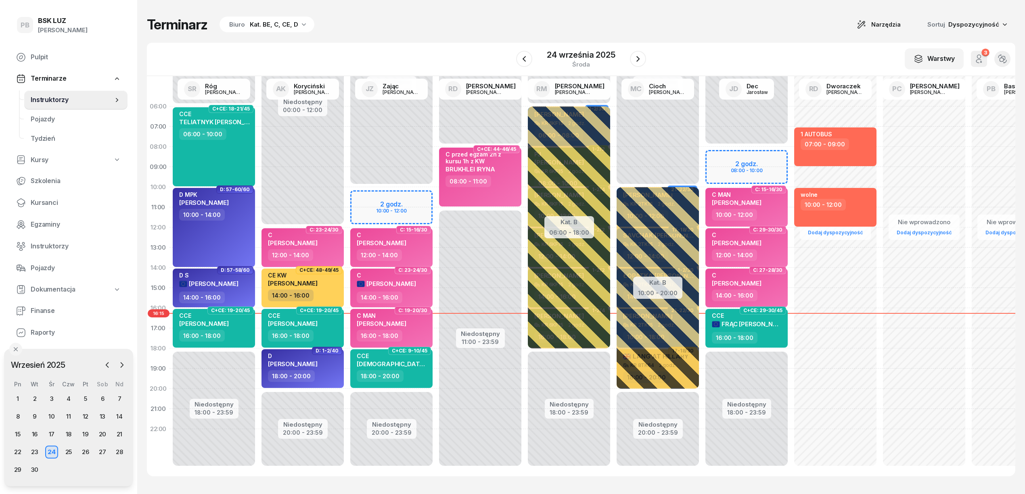
click at [386, 23] on div "Terminarz Biuro Kat. BE, C, CE, D Narzędzia Sortuj Dyspozycyjność" at bounding box center [581, 24] width 869 height 17
click at [271, 23] on div "Kat. BE, C, CE, D" at bounding box center [274, 25] width 48 height 10
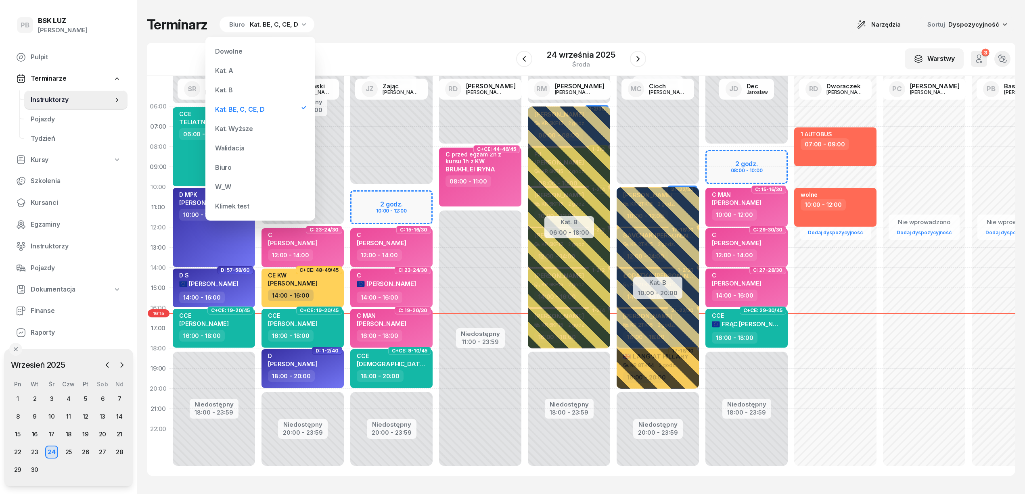
click at [239, 90] on div "Kat. B" at bounding box center [260, 90] width 97 height 16
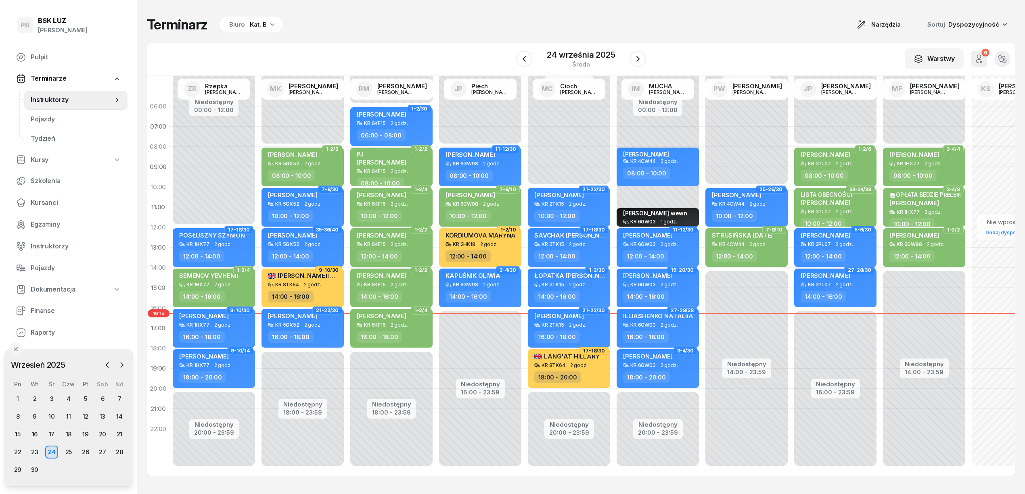
click at [272, 28] on icon "button" at bounding box center [272, 24] width 8 height 8
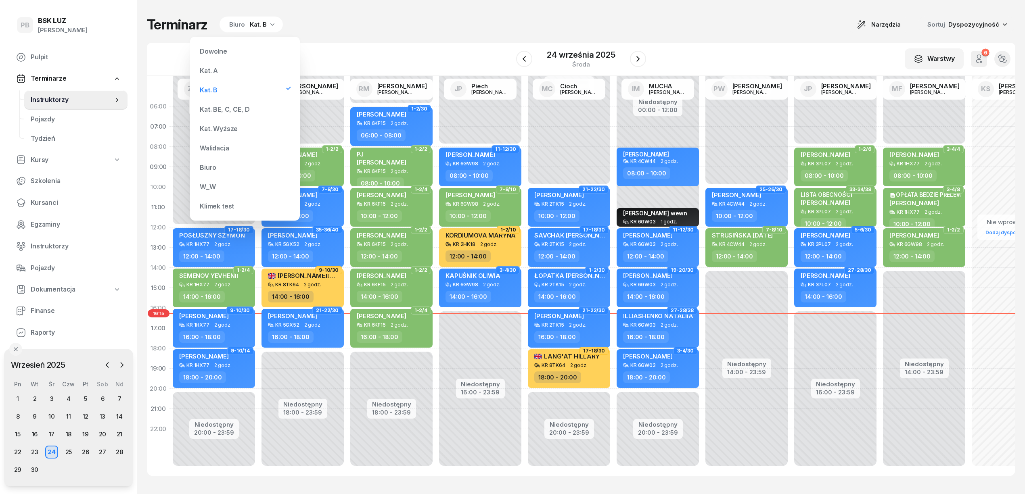
click at [241, 103] on div "Kat. BE, C, CE, D" at bounding box center [245, 109] width 97 height 16
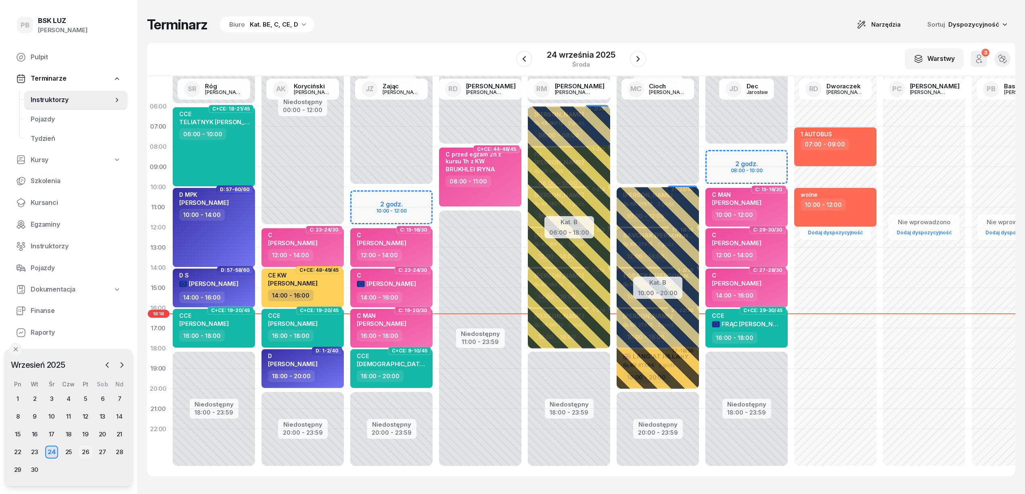
click at [82, 454] on div "26" at bounding box center [85, 452] width 13 height 13
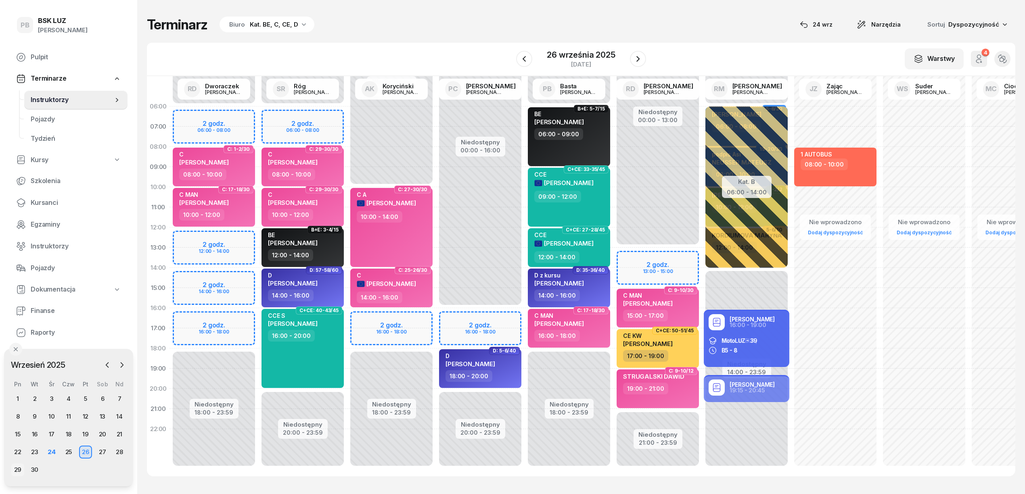
click at [17, 467] on div "29" at bounding box center [17, 470] width 13 height 13
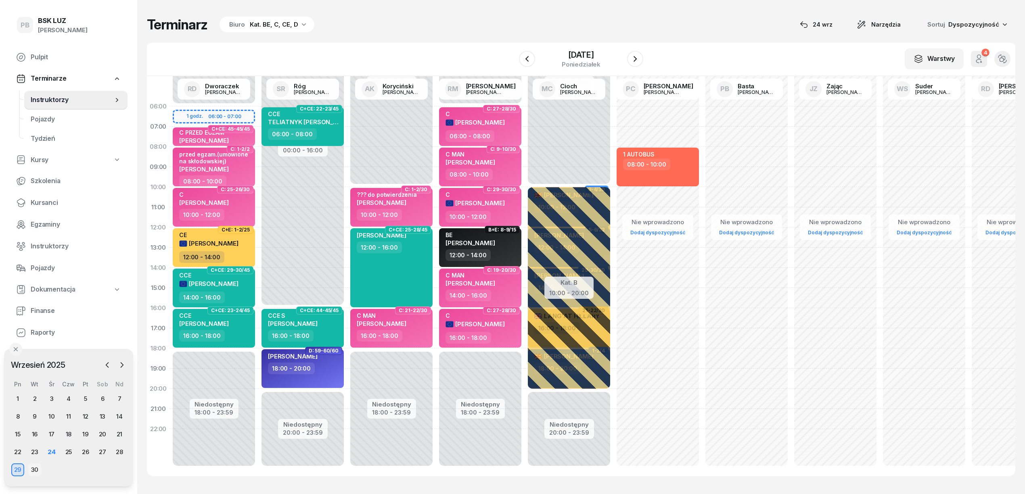
click at [36, 469] on div "30" at bounding box center [34, 470] width 13 height 13
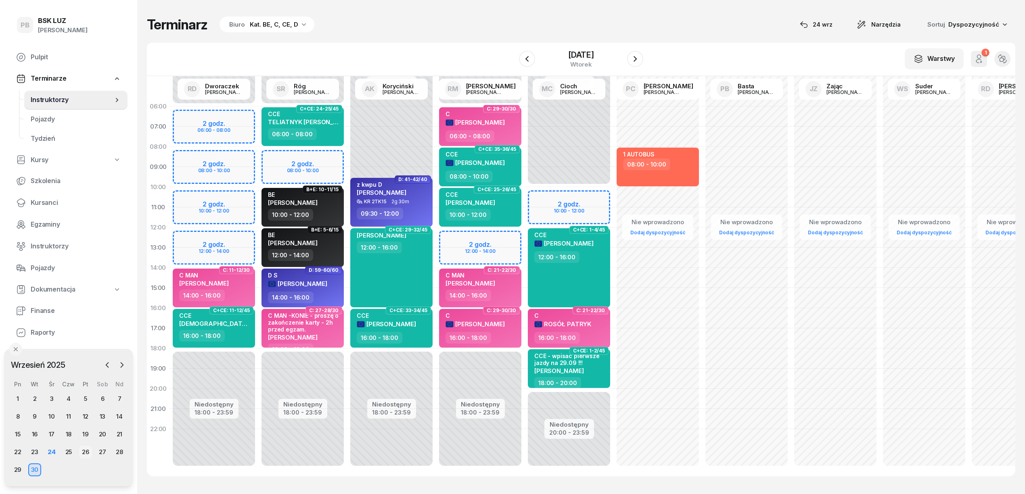
click at [86, 450] on div "26" at bounding box center [85, 452] width 13 height 13
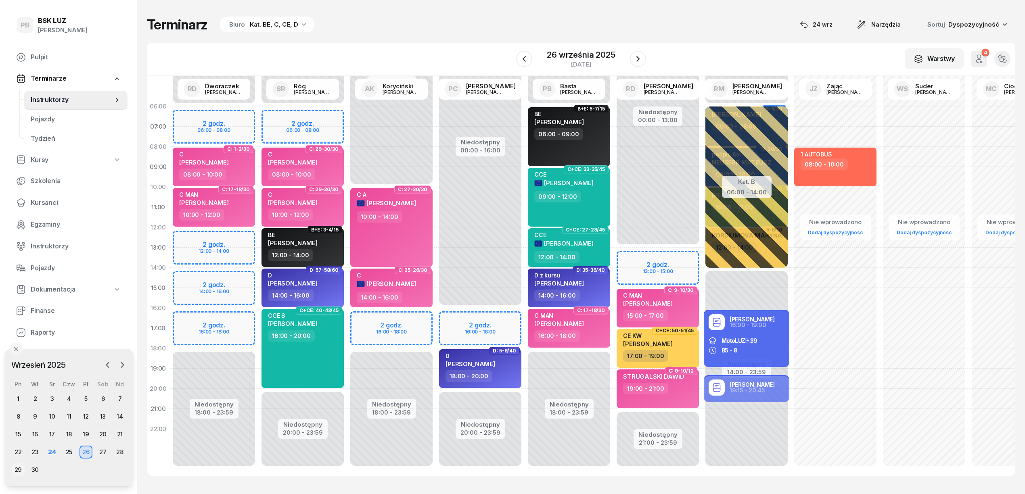
click at [20, 469] on div "29" at bounding box center [18, 470] width 13 height 13
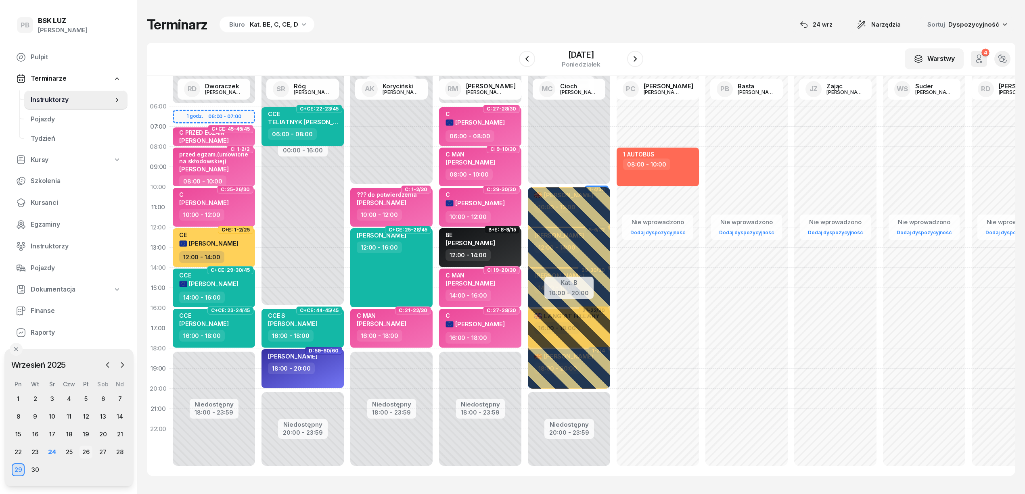
click at [86, 450] on div "26" at bounding box center [86, 452] width 13 height 13
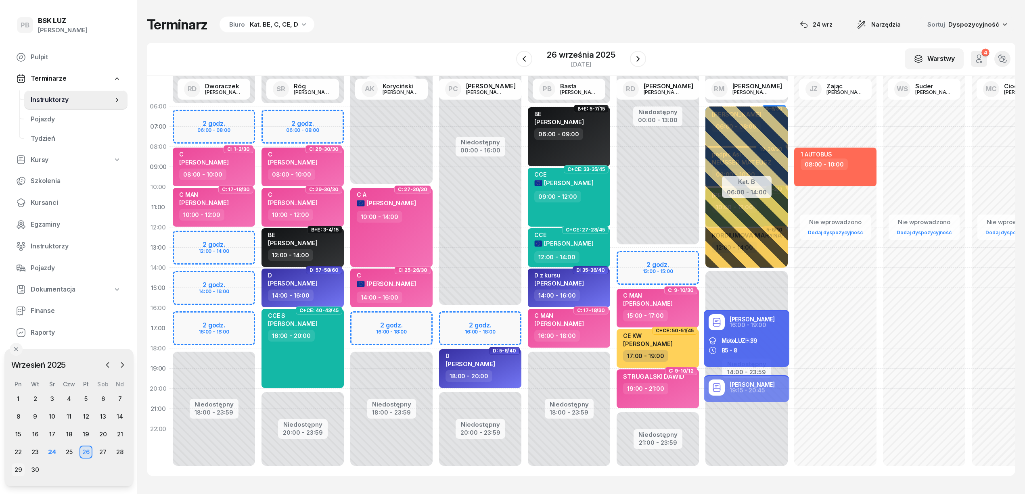
click at [18, 469] on div "29" at bounding box center [18, 470] width 13 height 13
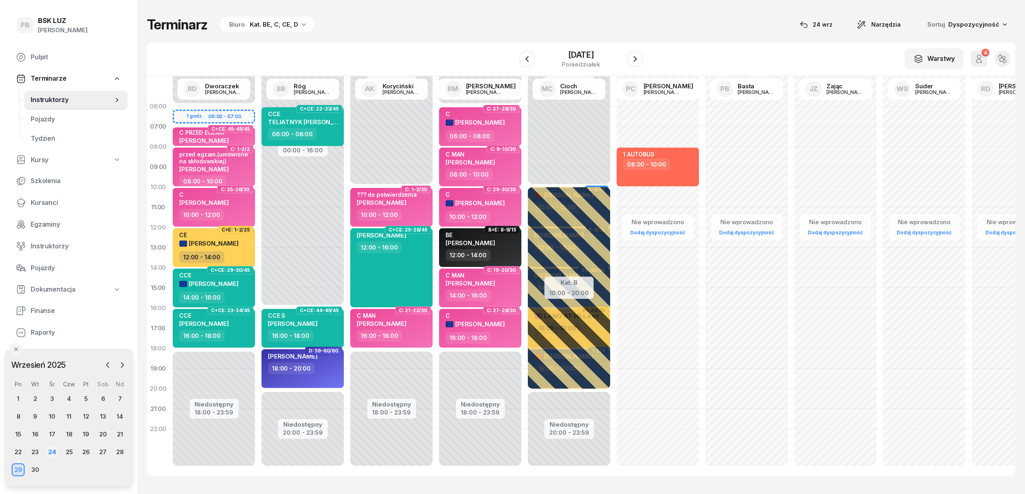
click at [50, 452] on div "24" at bounding box center [52, 452] width 13 height 13
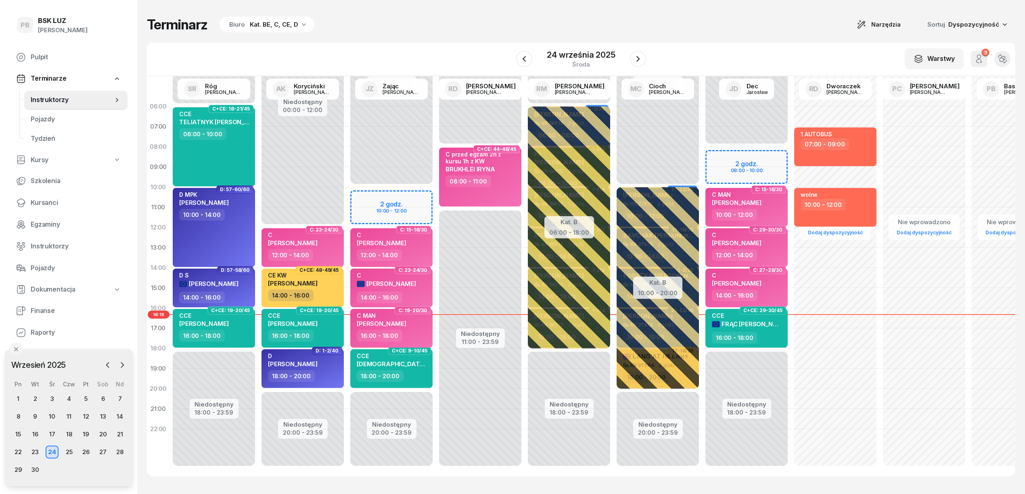
drag, startPoint x: 423, startPoint y: 336, endPoint x: 396, endPoint y: 25, distance: 312.3
click at [396, 25] on div "Terminarz Biuro Kat. BE, C, CE, D Narzędzia Sortuj Dyspozycyjność" at bounding box center [581, 24] width 869 height 17
click at [463, 265] on div "Niedostępny 00:00 - 08:00 Niedostępny 11:00 - 23:59 C+CE: 44-46/45 C przed egza…" at bounding box center [480, 287] width 89 height 383
select select "13"
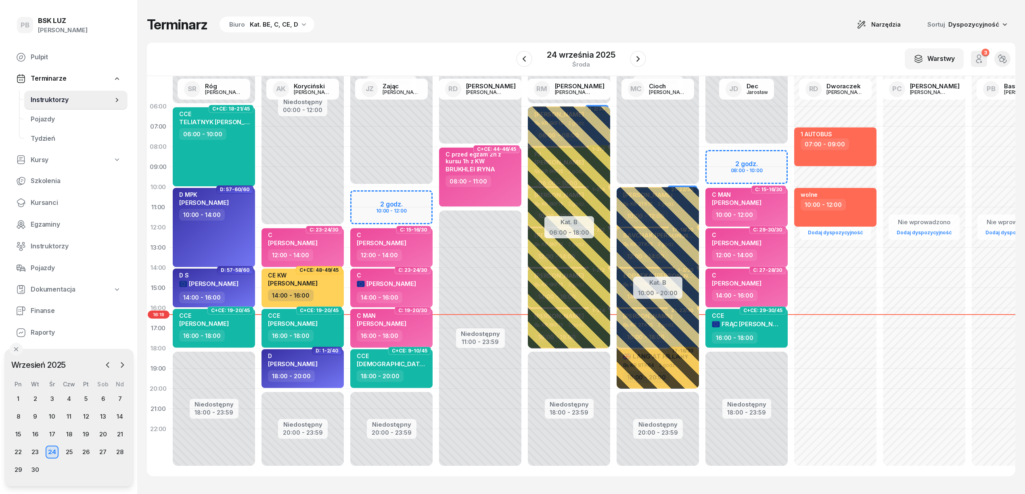
select select "15"
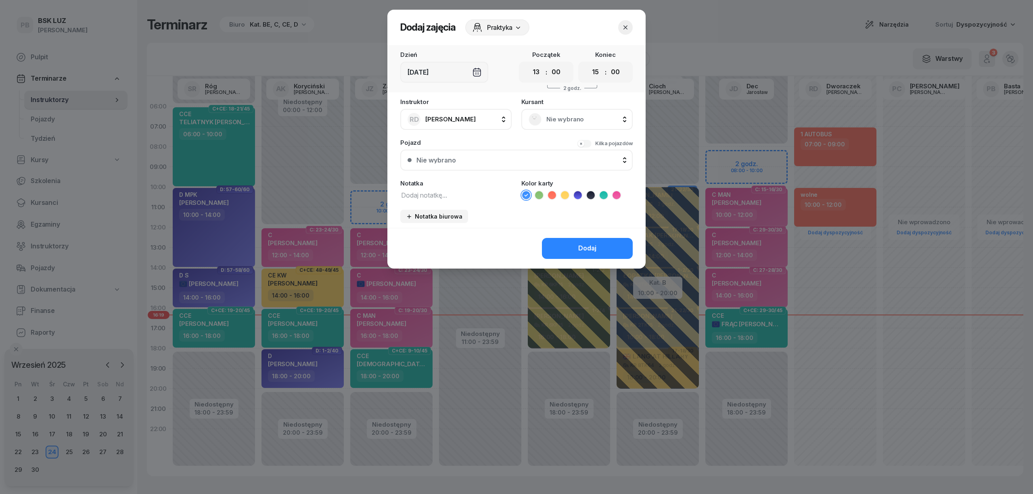
click at [626, 25] on icon "button" at bounding box center [626, 27] width 8 height 8
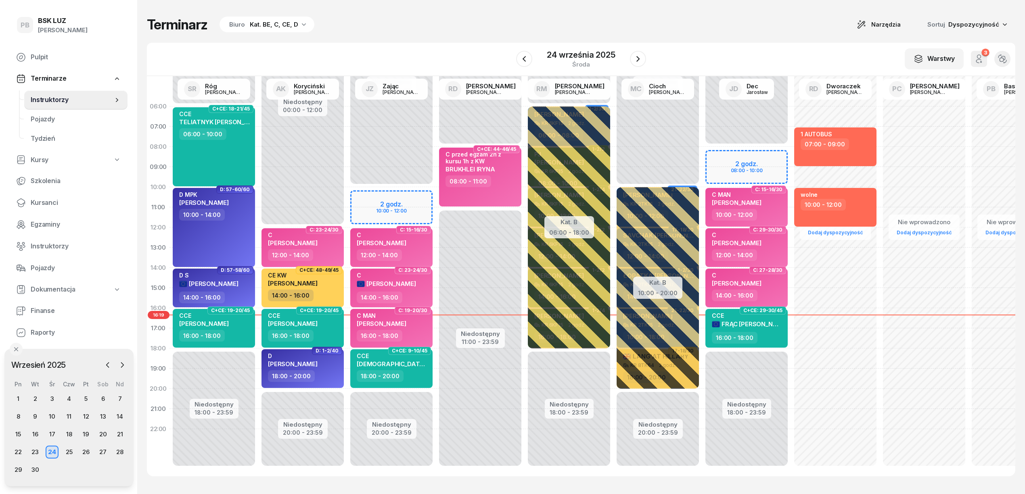
click at [659, 27] on div "Terminarz Biuro Kat. BE, C, CE, D Narzędzia Sortuj Dyspozycyjność" at bounding box center [581, 24] width 869 height 17
click at [758, 35] on div "Terminarz Biuro Kat. BE, C, CE, D Narzędzia Sortuj Dyspozycyjność W Wybierz AK …" at bounding box center [581, 246] width 869 height 493
click at [454, 478] on div "Terminarz Biuro Kat. BE, C, CE, D Narzędzia Sortuj Dyspozycyjność W Wybierz AK …" at bounding box center [581, 246] width 869 height 493
click at [480, 23] on div "Terminarz Biuro Kat. BE, C, CE, D Narzędzia Sortuj Dyspozycyjność" at bounding box center [581, 24] width 869 height 17
click at [726, 36] on div "Terminarz Biuro Kat. BE, C, CE, D Narzędzia Sortuj Dyspozycyjność W Wybierz AK …" at bounding box center [581, 246] width 869 height 493
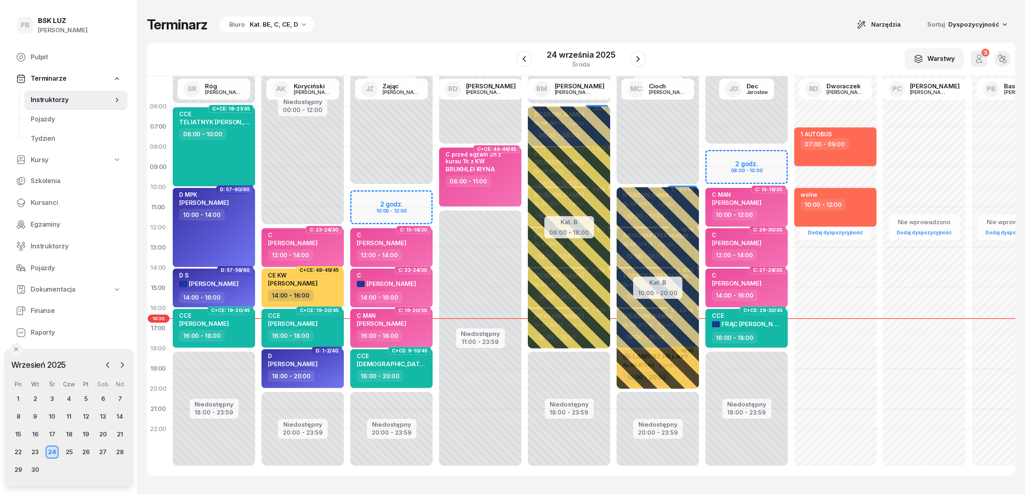
click at [40, 199] on span "Kursanci" at bounding box center [76, 203] width 90 height 10
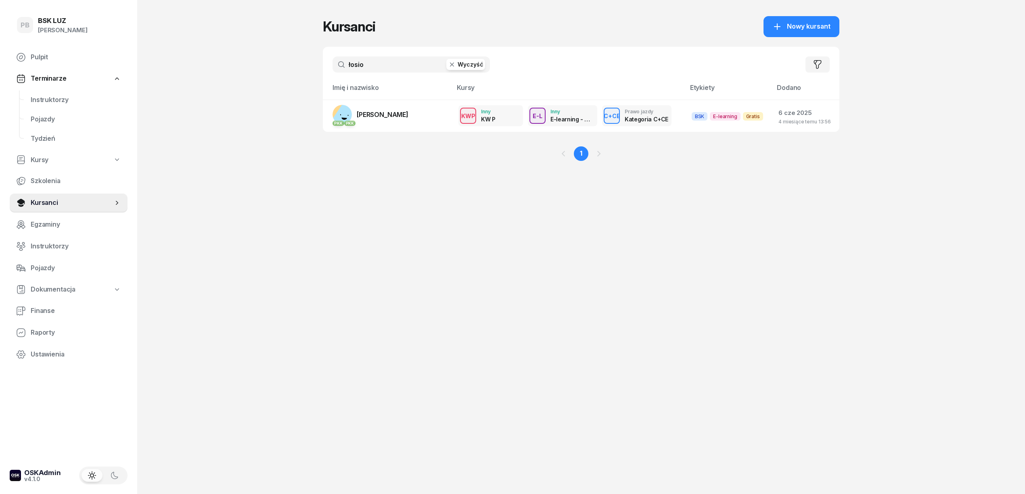
click at [368, 65] on input "łosio" at bounding box center [411, 65] width 157 height 16
type input "[PERSON_NAME]"
click at [375, 111] on span "[PERSON_NAME]" at bounding box center [383, 115] width 52 height 8
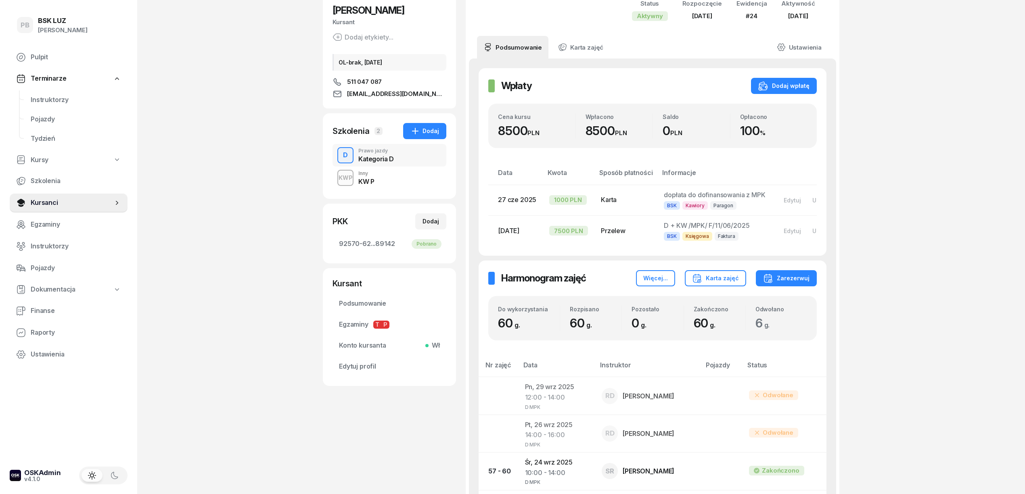
scroll to position [54, 0]
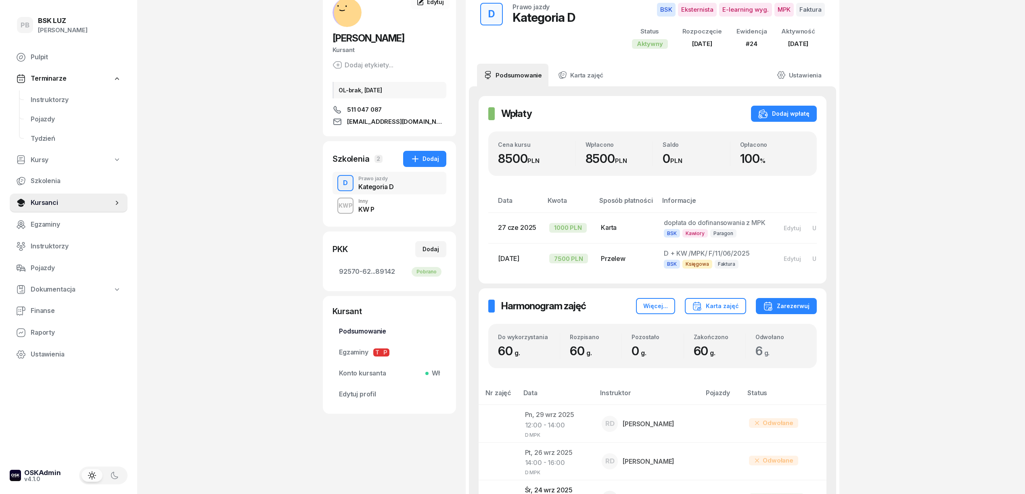
click at [383, 329] on span "Podsumowanie" at bounding box center [389, 332] width 101 height 10
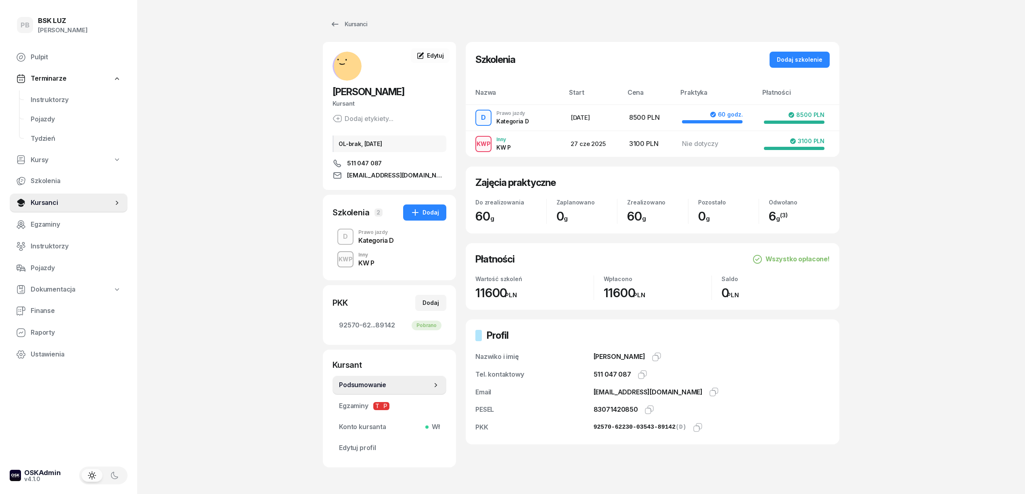
scroll to position [28, 0]
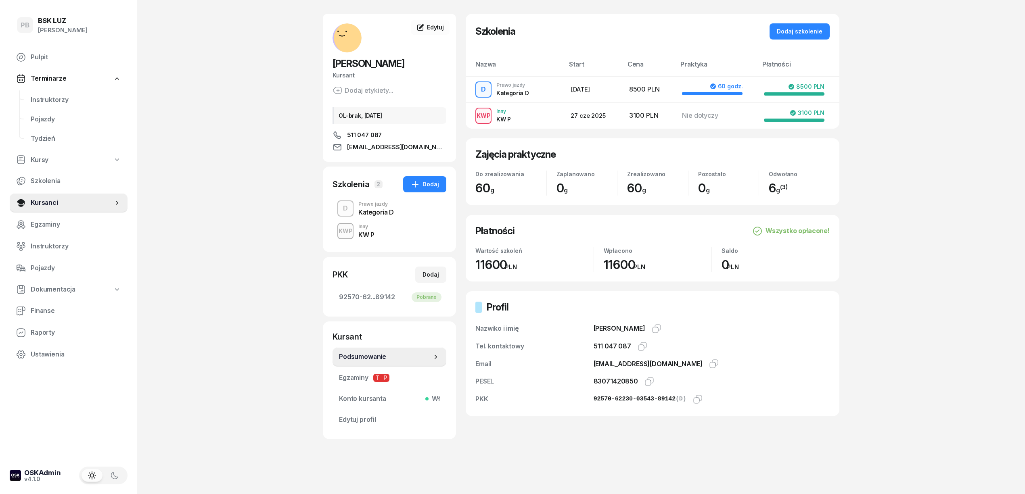
click at [50, 98] on span "Instruktorzy" at bounding box center [76, 100] width 90 height 10
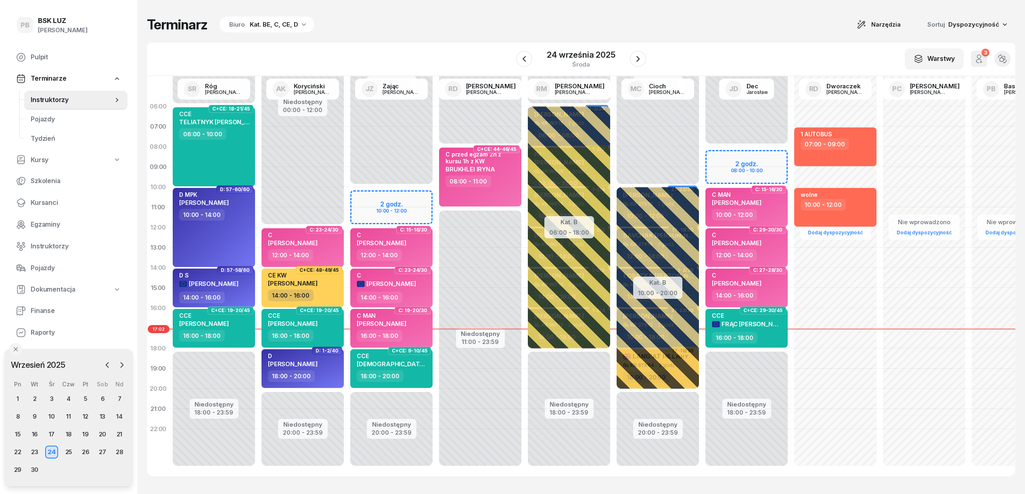
click at [438, 34] on div "Terminarz Biuro Kat. BE, C, CE, D Narzędzia Sortuj Dyspozycyjność W Wybierz AK …" at bounding box center [581, 246] width 869 height 493
click at [118, 364] on icon "button" at bounding box center [122, 365] width 8 height 8
click at [19, 419] on div "6" at bounding box center [17, 416] width 13 height 13
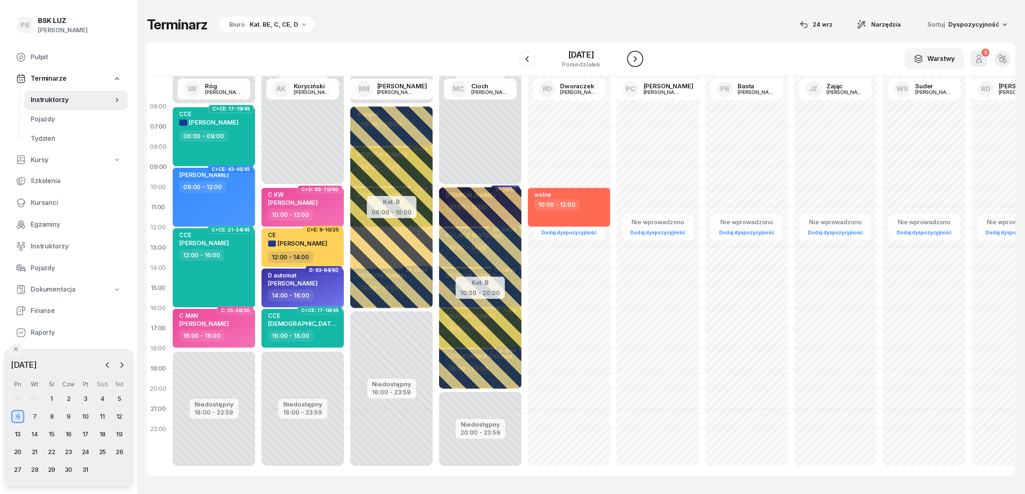
click at [640, 57] on icon "button" at bounding box center [635, 59] width 10 height 10
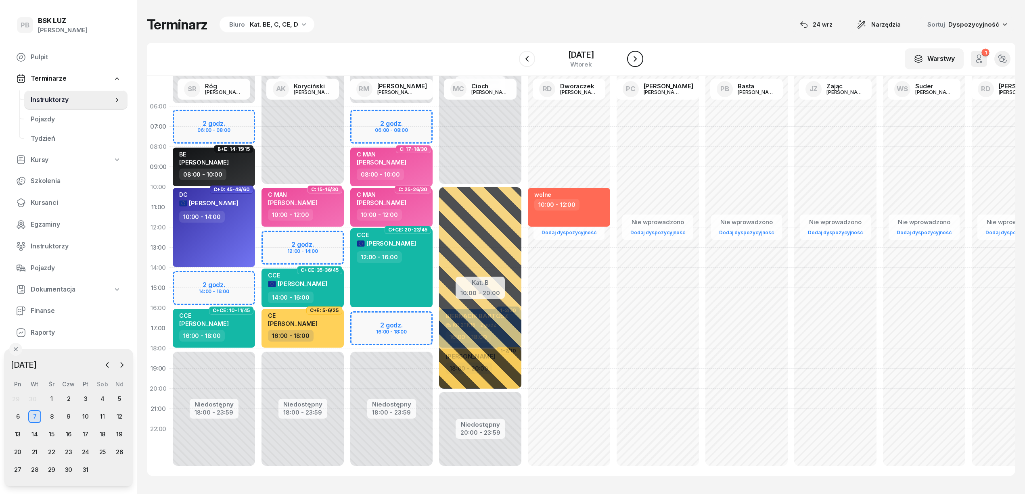
click at [640, 57] on icon "button" at bounding box center [635, 59] width 10 height 10
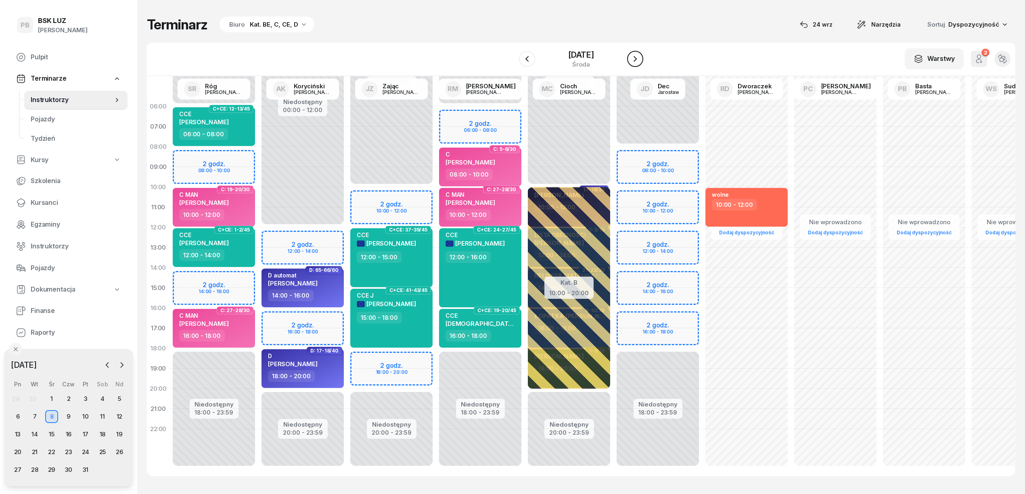
click at [640, 57] on icon "button" at bounding box center [635, 59] width 10 height 10
click at [20, 435] on div "13" at bounding box center [17, 434] width 13 height 13
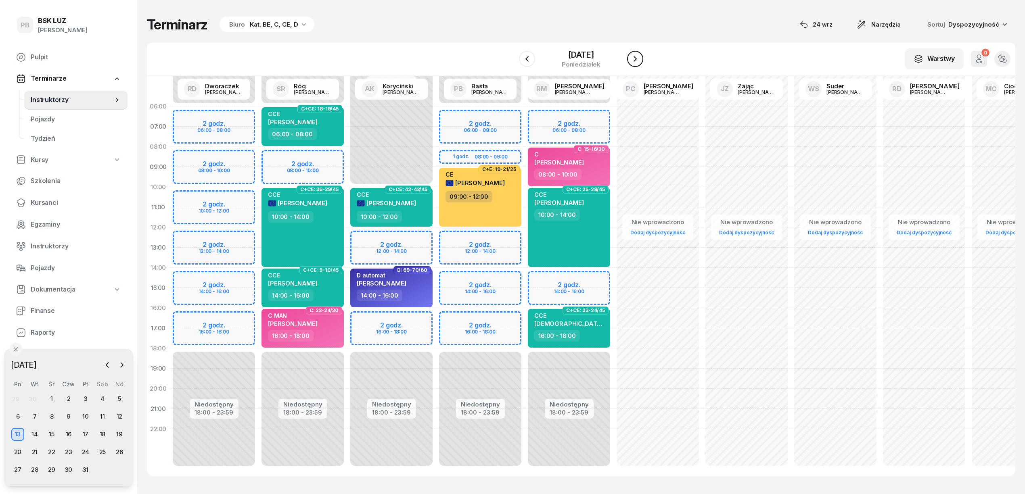
click at [640, 55] on icon "button" at bounding box center [635, 59] width 10 height 10
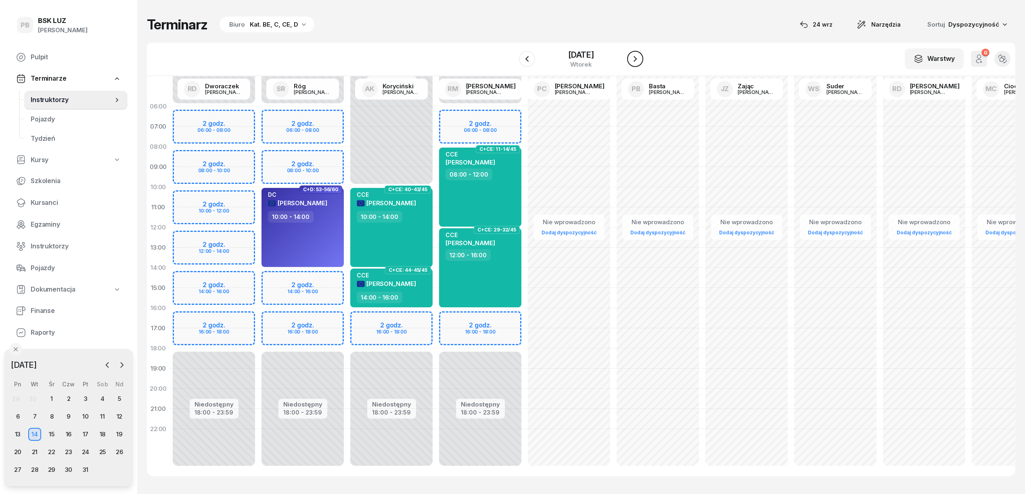
click at [640, 55] on icon "button" at bounding box center [635, 59] width 10 height 10
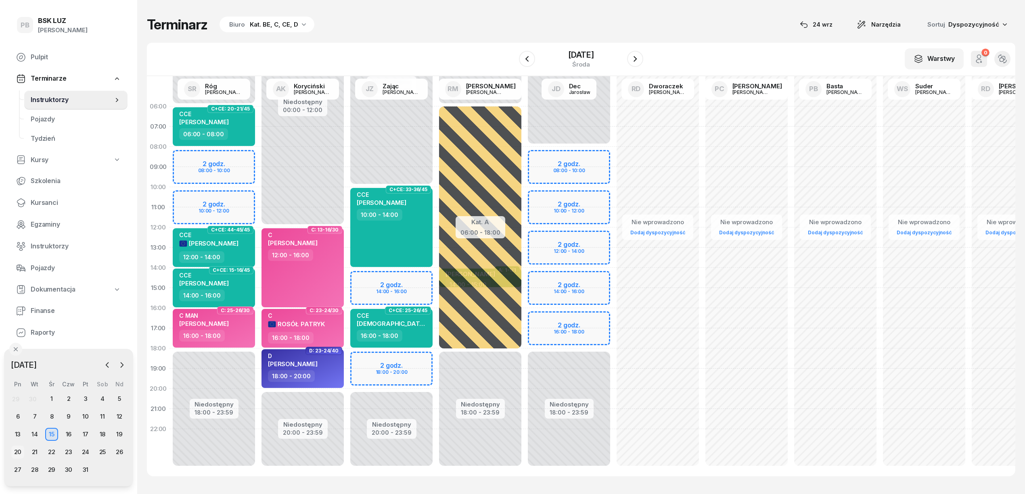
click at [23, 449] on div "20" at bounding box center [17, 452] width 13 height 13
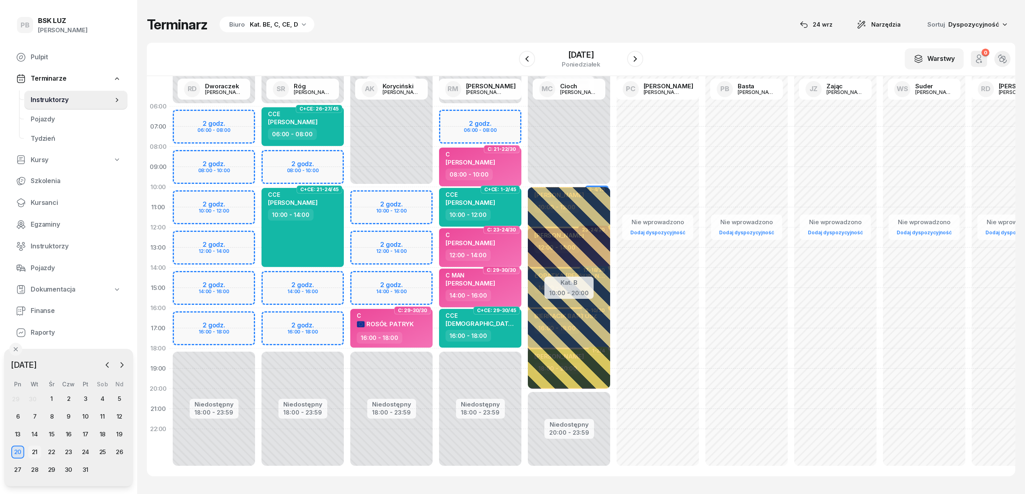
click at [36, 452] on div "21" at bounding box center [34, 452] width 13 height 13
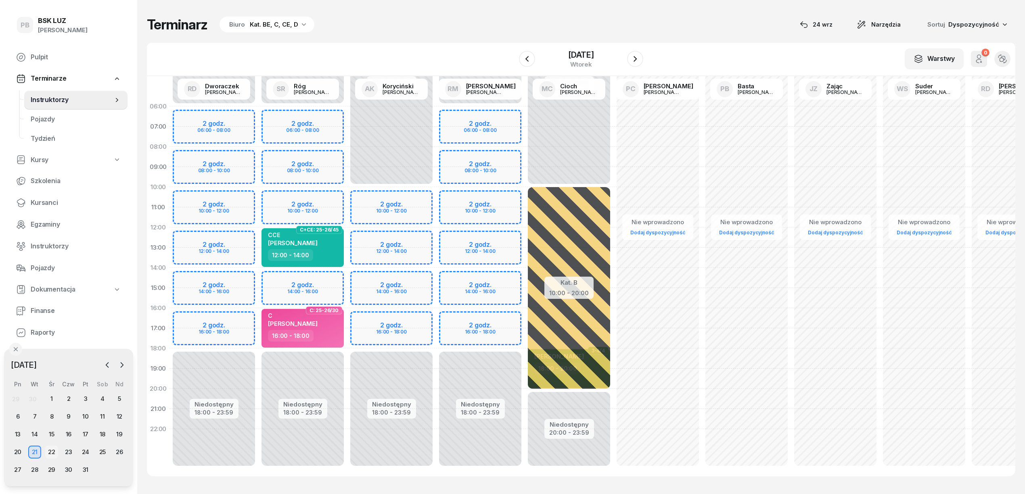
click at [50, 449] on div "22" at bounding box center [51, 452] width 13 height 13
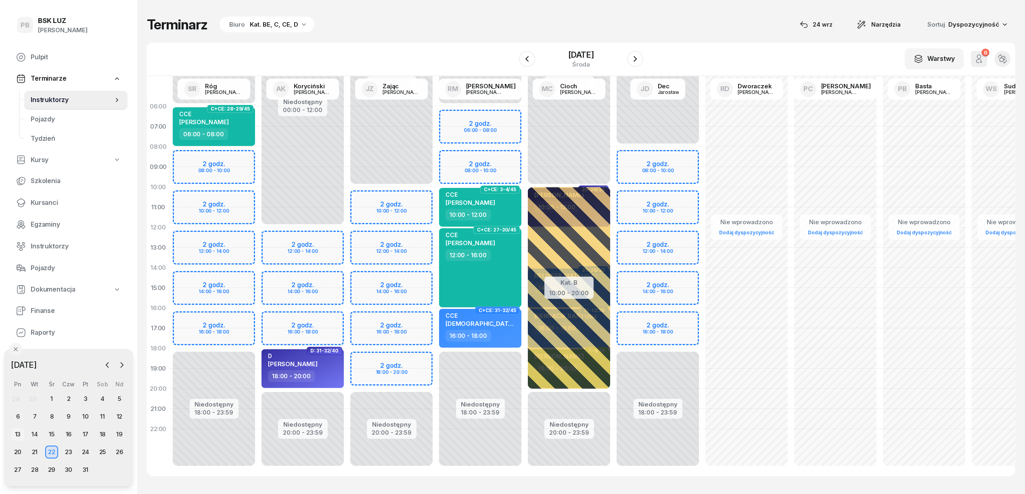
click at [15, 436] on div "13" at bounding box center [17, 434] width 13 height 13
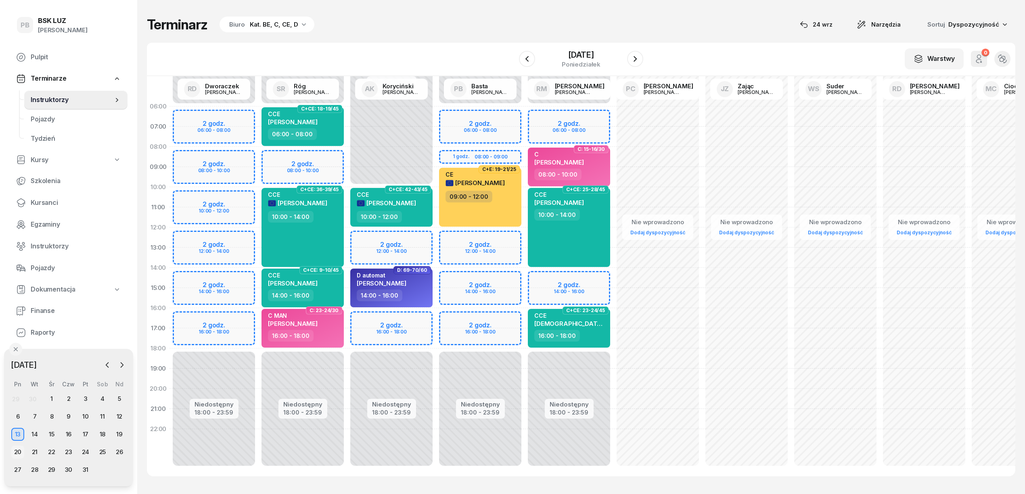
click at [18, 450] on div "20" at bounding box center [17, 452] width 13 height 13
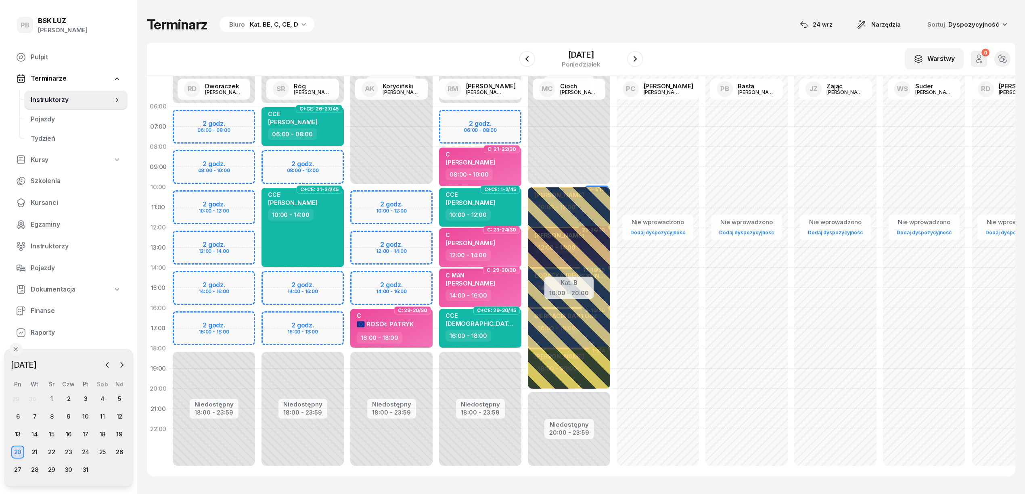
click at [266, 24] on div "Kat. BE, C, CE, D" at bounding box center [274, 25] width 48 height 10
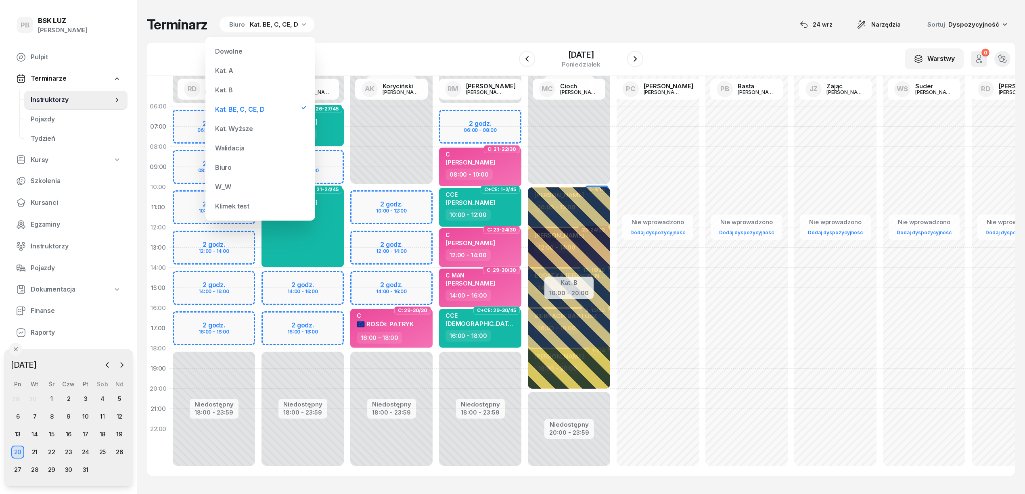
click at [237, 110] on div "Kat. BE, C, CE, D" at bounding box center [240, 109] width 50 height 6
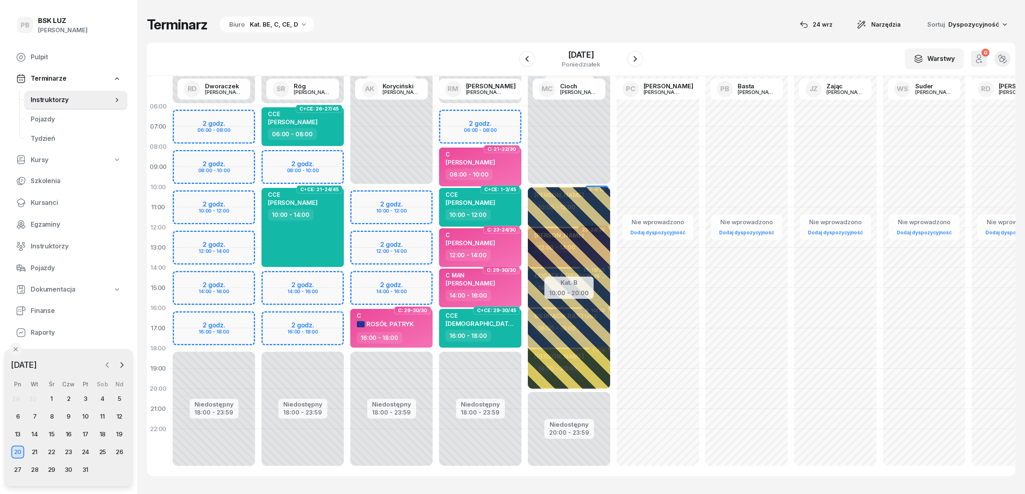
click at [106, 367] on icon "button" at bounding box center [107, 365] width 8 height 8
click at [51, 454] on div "24" at bounding box center [51, 452] width 13 height 13
click at [68, 453] on div "25" at bounding box center [68, 452] width 13 height 13
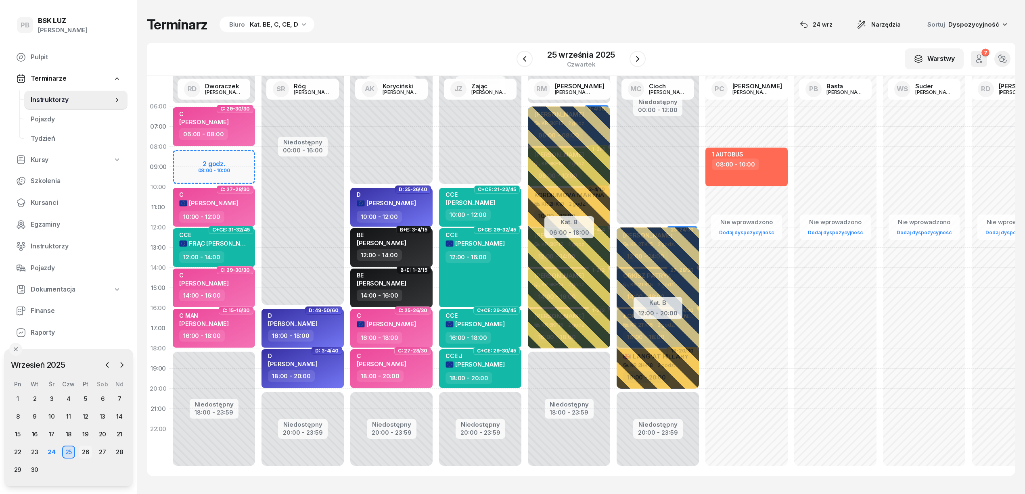
click at [88, 451] on div "26" at bounding box center [85, 452] width 13 height 13
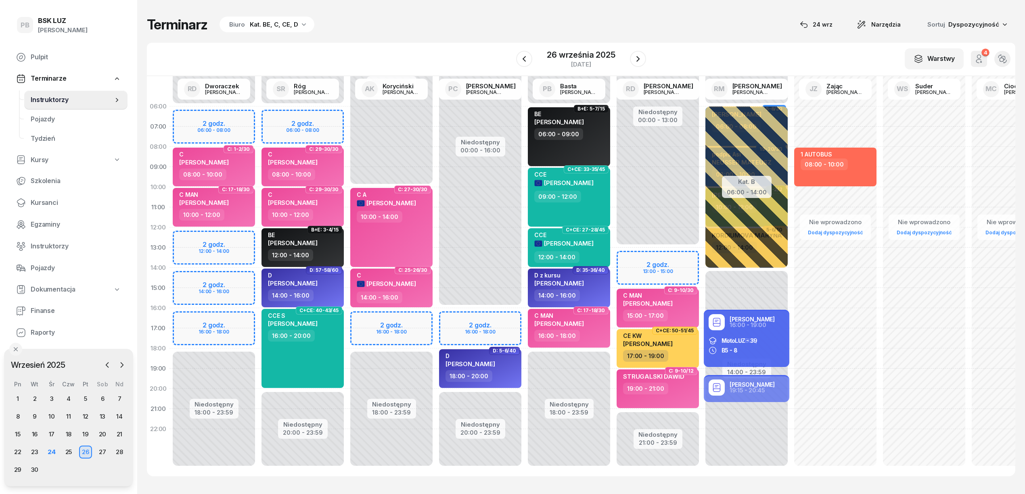
click at [464, 18] on div "Terminarz Biuro Kat. BE, C, CE, D [DATE] Narzędzia Sortuj Dyspozycyjność" at bounding box center [581, 24] width 869 height 17
click at [34, 200] on span "Kursanci" at bounding box center [76, 203] width 90 height 10
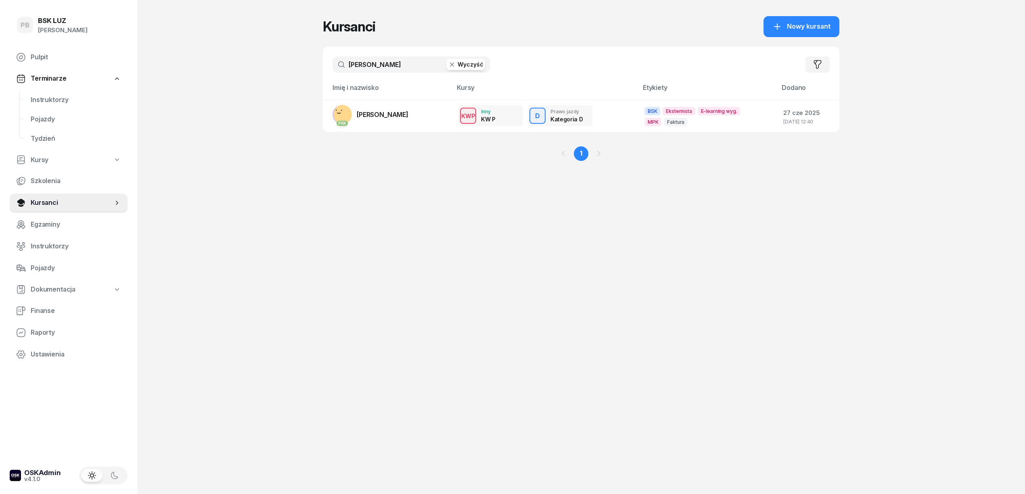
click at [381, 68] on input "[PERSON_NAME]" at bounding box center [411, 65] width 157 height 16
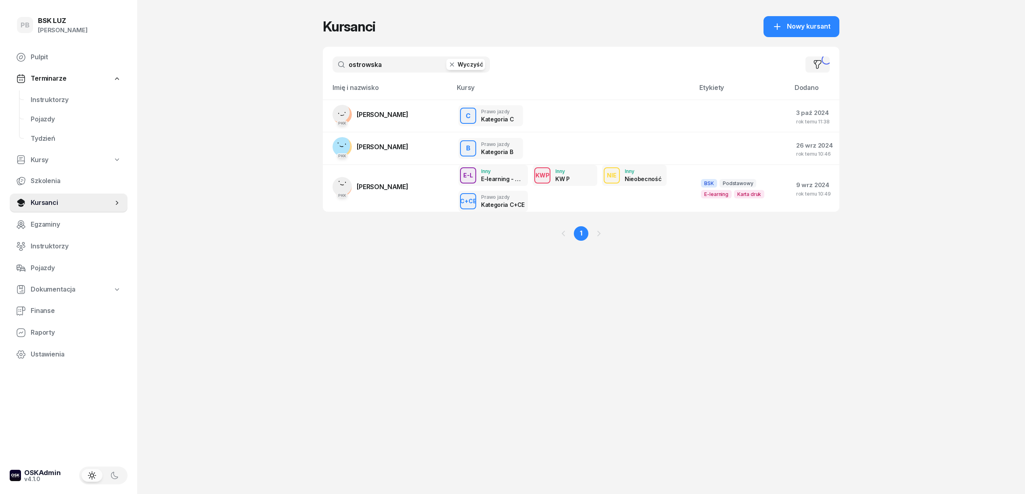
type input "ostrowska"
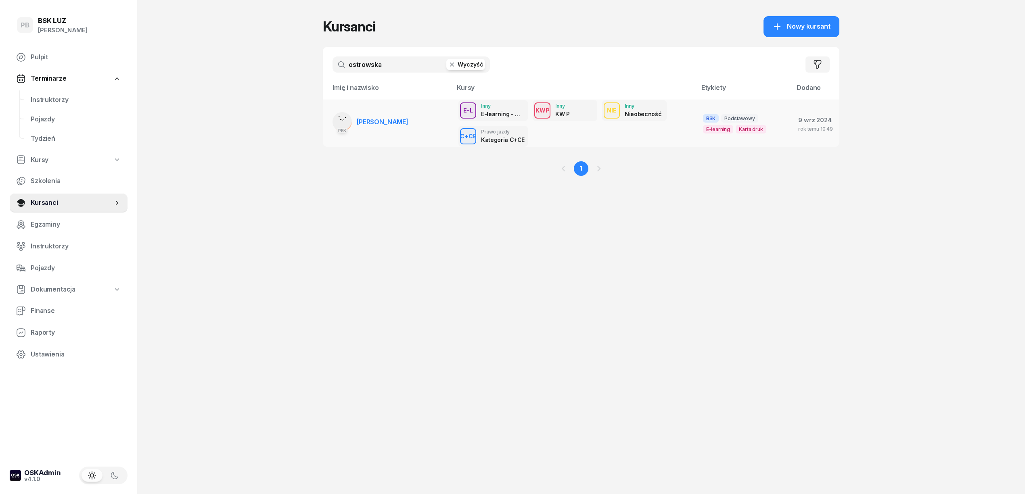
click at [392, 116] on link "PKK [PERSON_NAME]" at bounding box center [371, 121] width 76 height 19
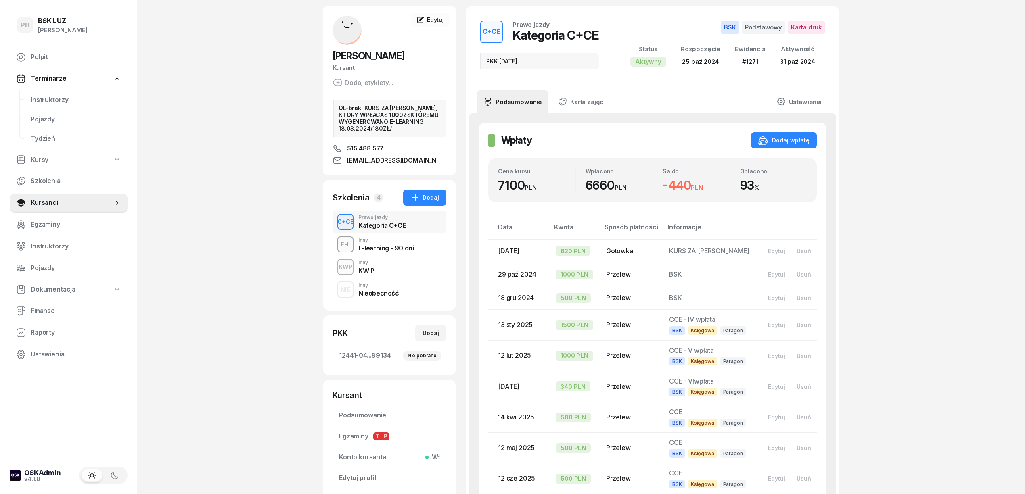
scroll to position [54, 0]
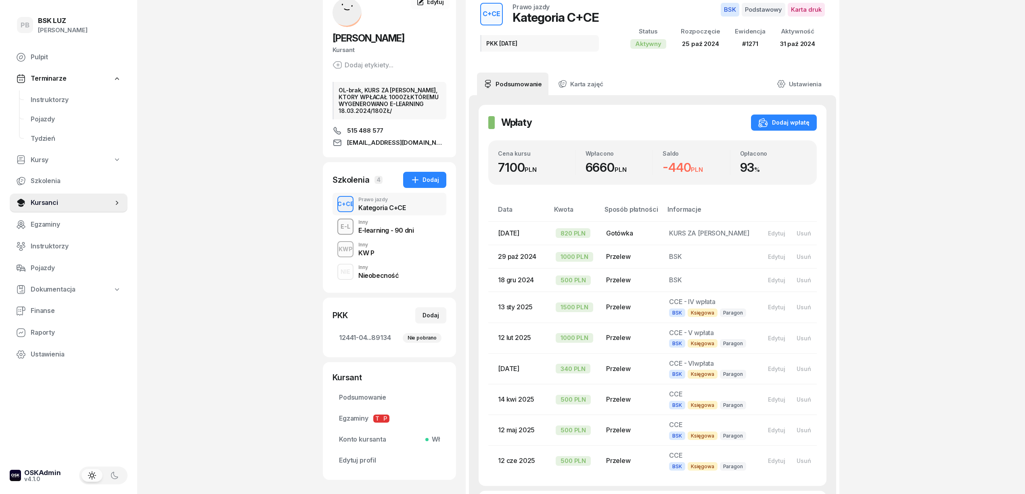
click at [363, 250] on div "KW P" at bounding box center [366, 253] width 16 height 6
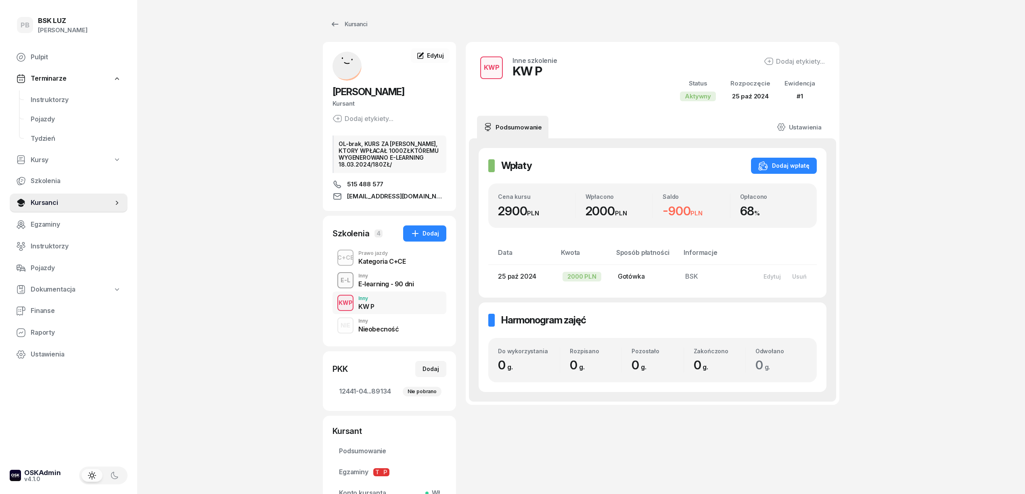
click at [380, 260] on div "Kategoria C+CE" at bounding box center [381, 261] width 47 height 6
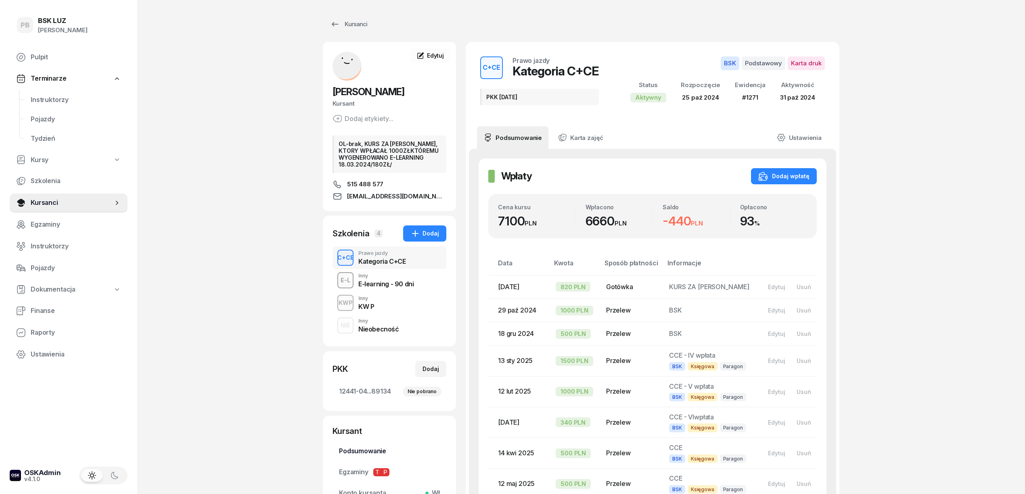
click at [352, 446] on span "Podsumowanie" at bounding box center [389, 451] width 101 height 10
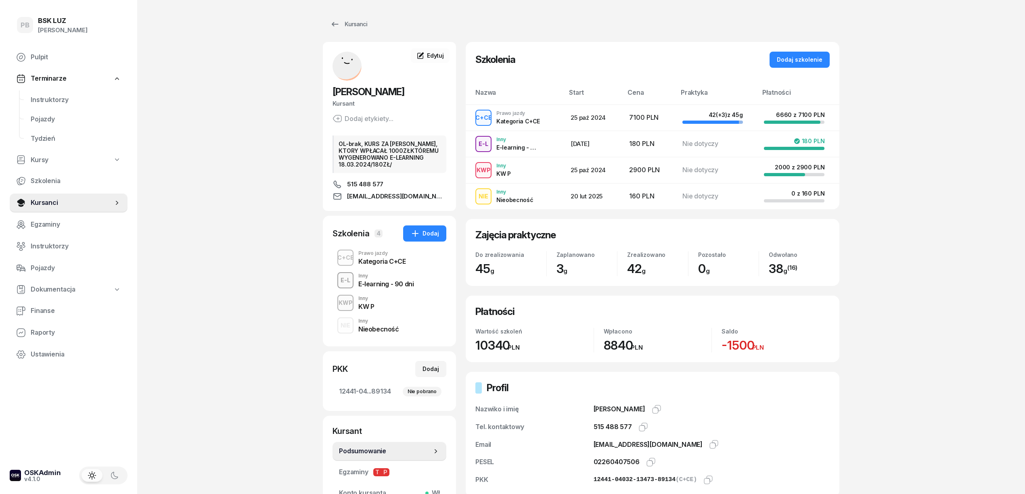
click at [374, 254] on div "Prawo jazdy" at bounding box center [381, 253] width 47 height 5
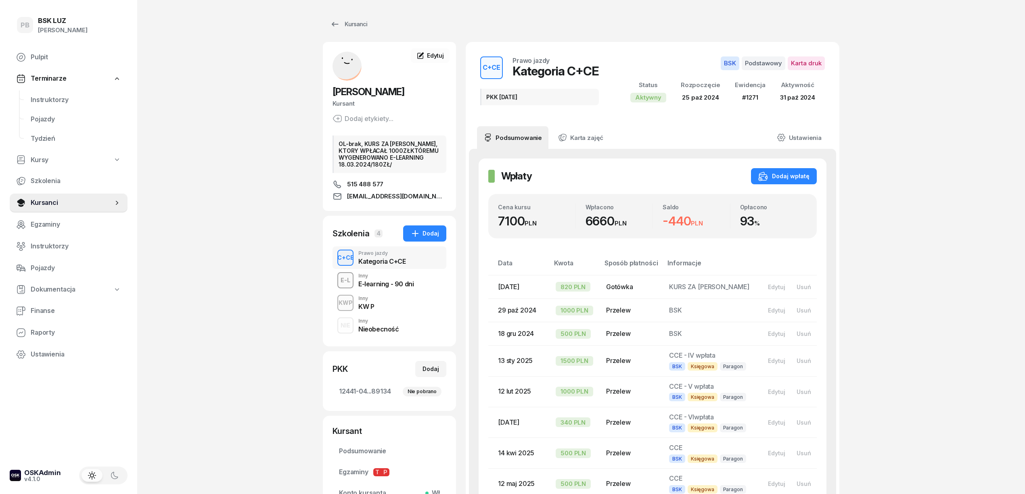
click at [55, 103] on span "Instruktorzy" at bounding box center [76, 100] width 90 height 10
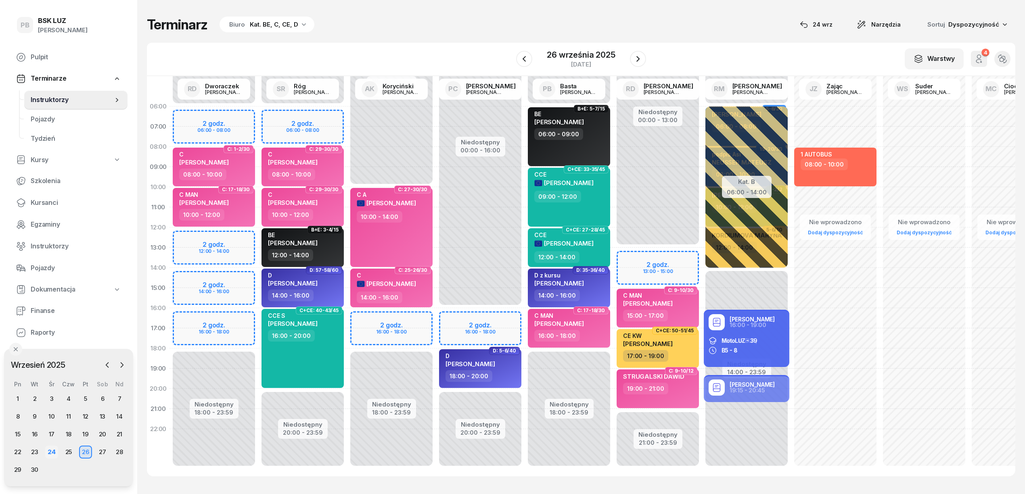
click at [50, 455] on div "24" at bounding box center [51, 452] width 13 height 13
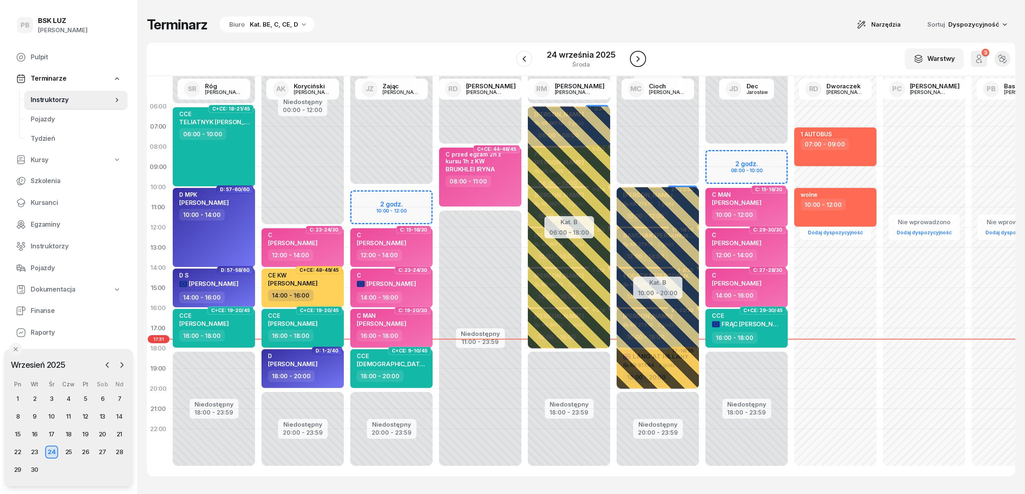
click at [636, 57] on icon "button" at bounding box center [638, 59] width 10 height 10
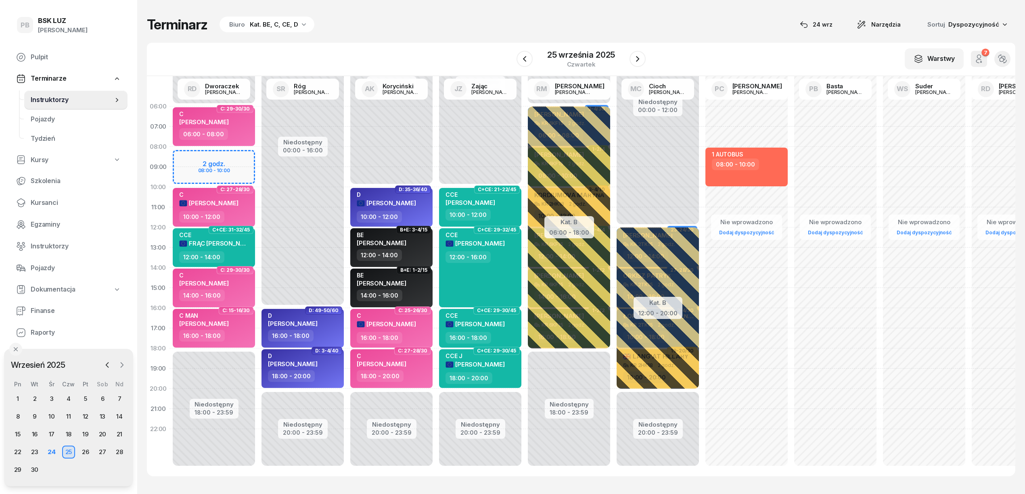
click at [120, 362] on icon "button" at bounding box center [122, 365] width 8 height 8
click at [71, 433] on div "16" at bounding box center [68, 434] width 13 height 13
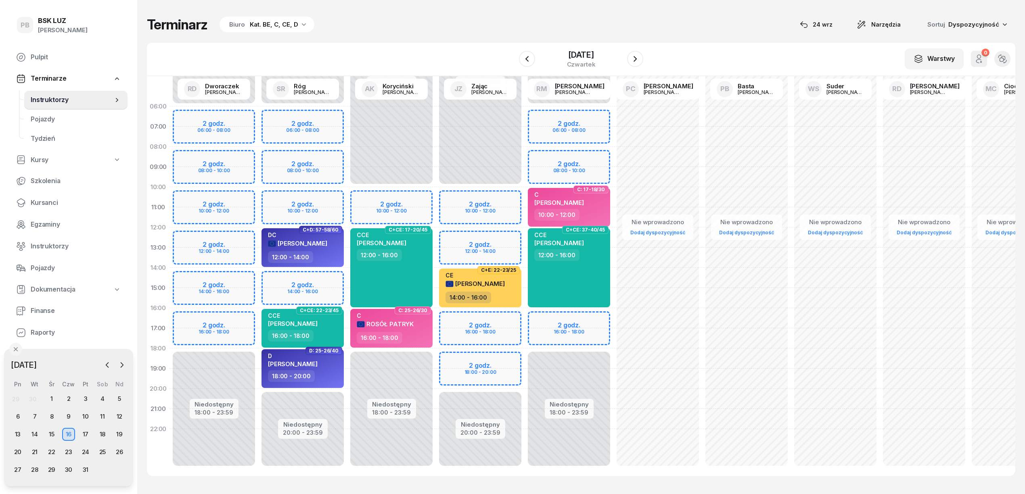
click at [422, 195] on div "Niedostępny 00:00 - 10:00 Niedostępny 18:00 - 23:59 2 godz. 10:00 - 12:00 C+CE:…" at bounding box center [391, 287] width 89 height 383
select select "10"
select select "12"
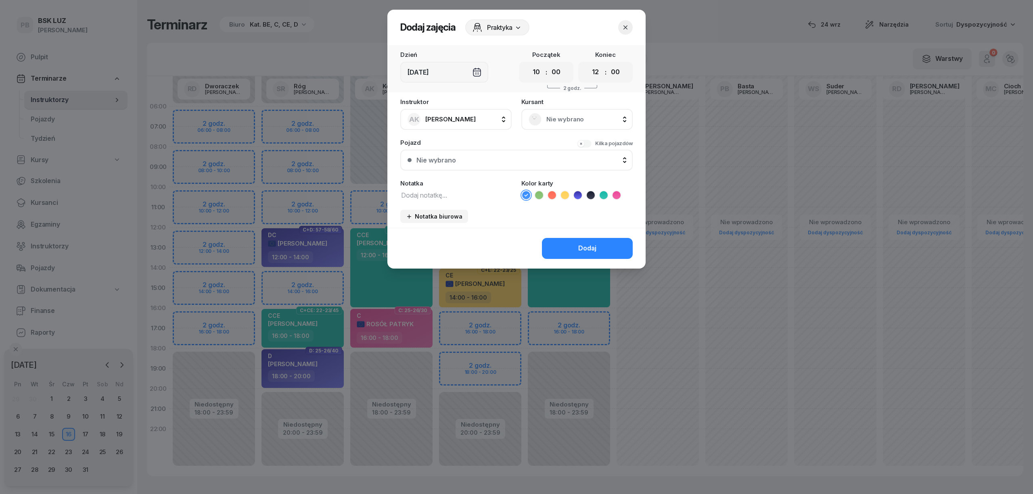
click at [625, 25] on icon "button" at bounding box center [626, 27] width 8 height 8
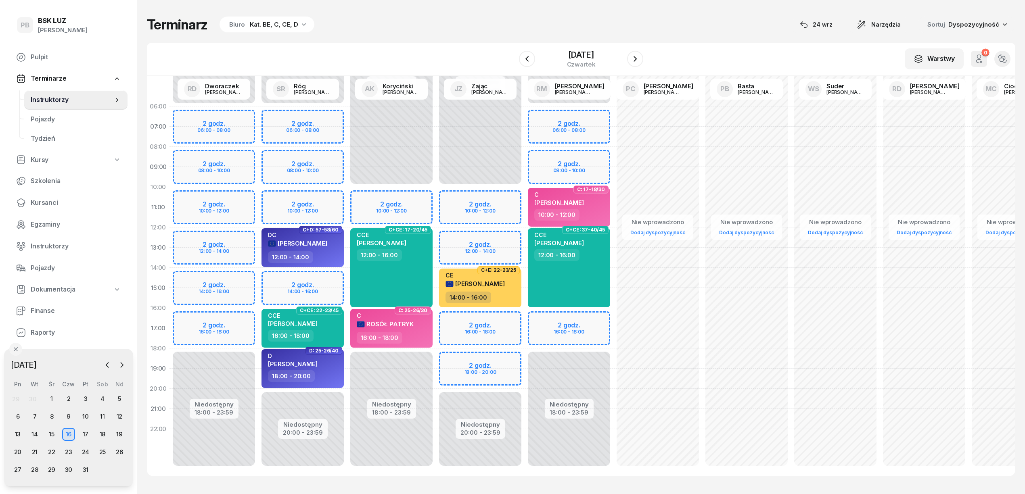
click at [425, 199] on div "Niedostępny 00:00 - 10:00 Niedostępny 18:00 - 23:59 2 godz. 10:00 - 12:00 C+CE:…" at bounding box center [391, 287] width 89 height 383
select select "10"
select select "12"
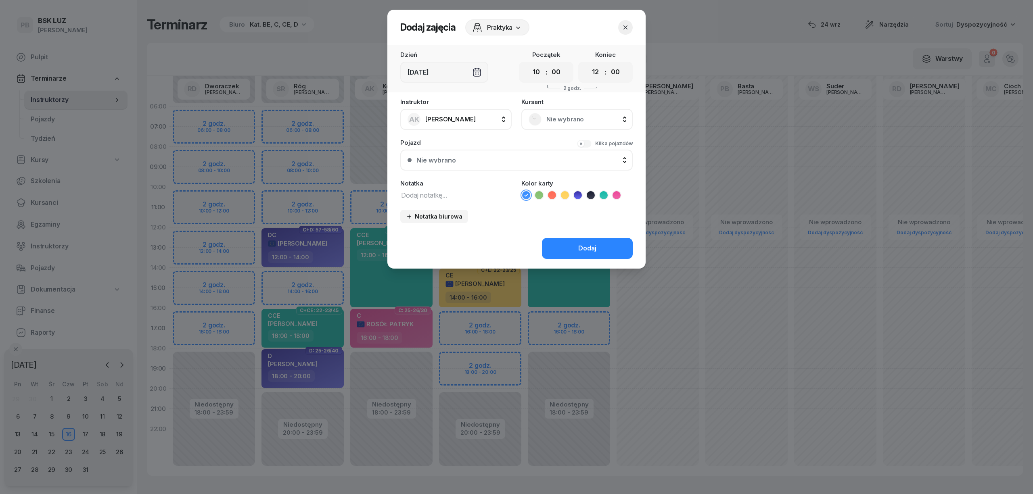
click at [562, 128] on div "Nie wybrano" at bounding box center [576, 119] width 111 height 21
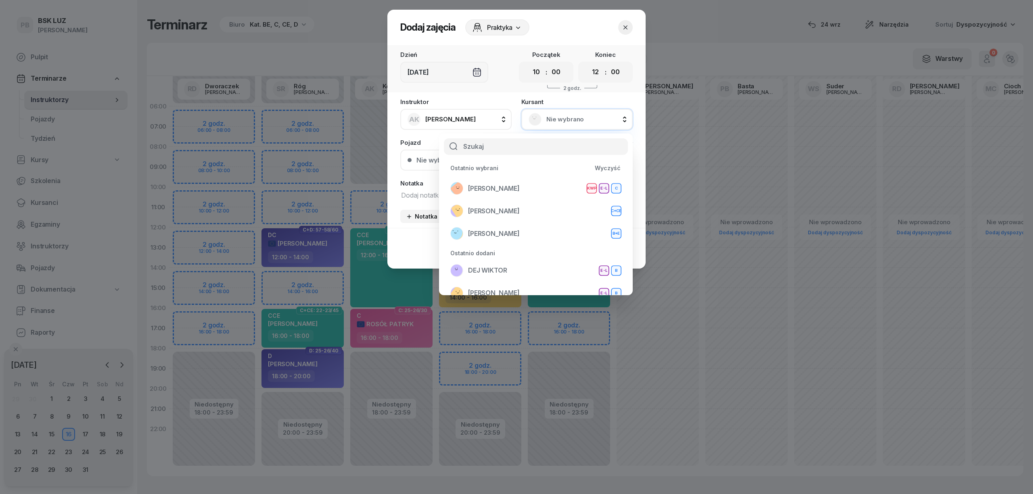
type input "ć"
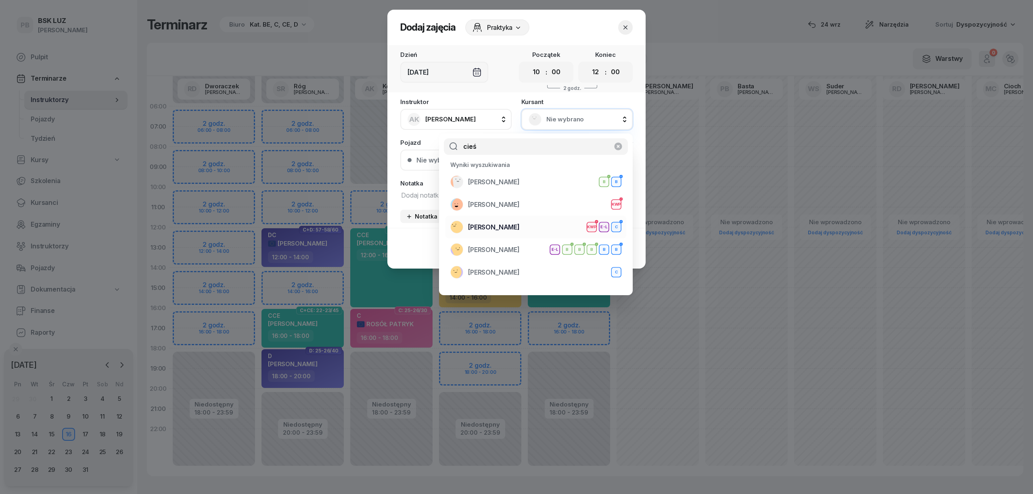
type input "cieś"
click at [505, 227] on span "[PERSON_NAME]" at bounding box center [494, 227] width 52 height 10
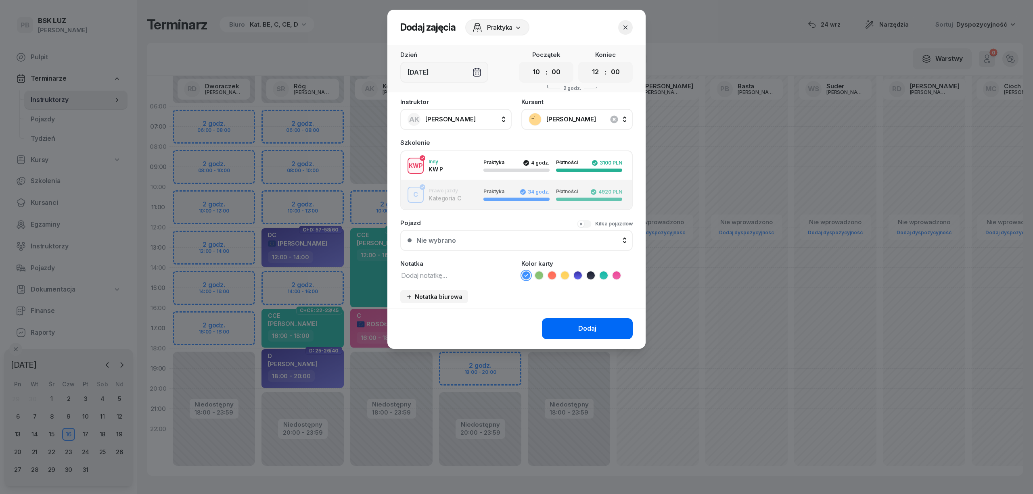
click at [586, 328] on div "Dodaj" at bounding box center [587, 329] width 18 height 10
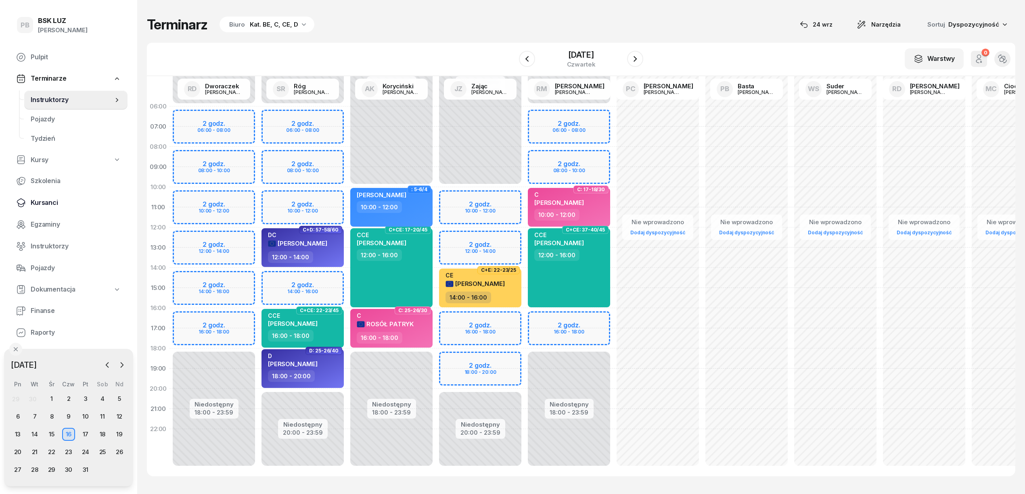
click at [44, 199] on span "Kursanci" at bounding box center [76, 203] width 90 height 10
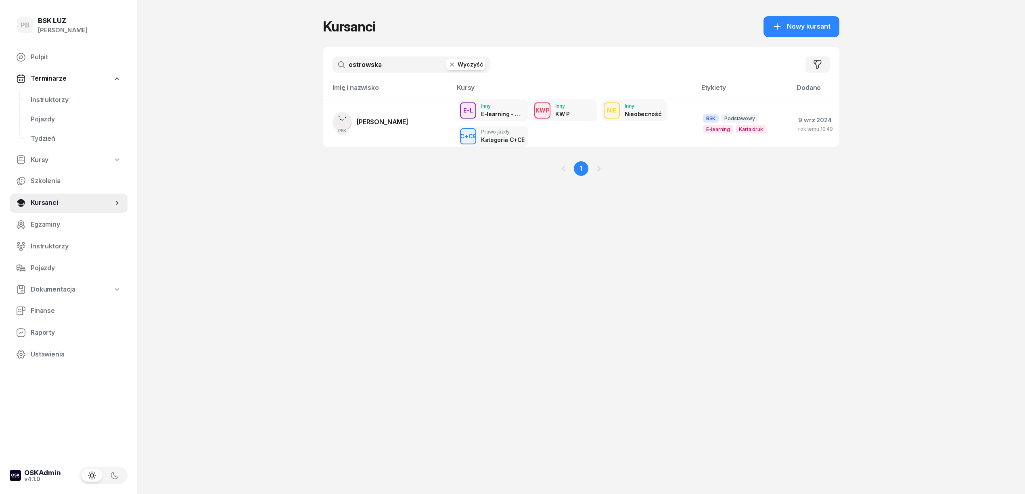
click at [397, 65] on input "ostrowska" at bounding box center [411, 65] width 157 height 16
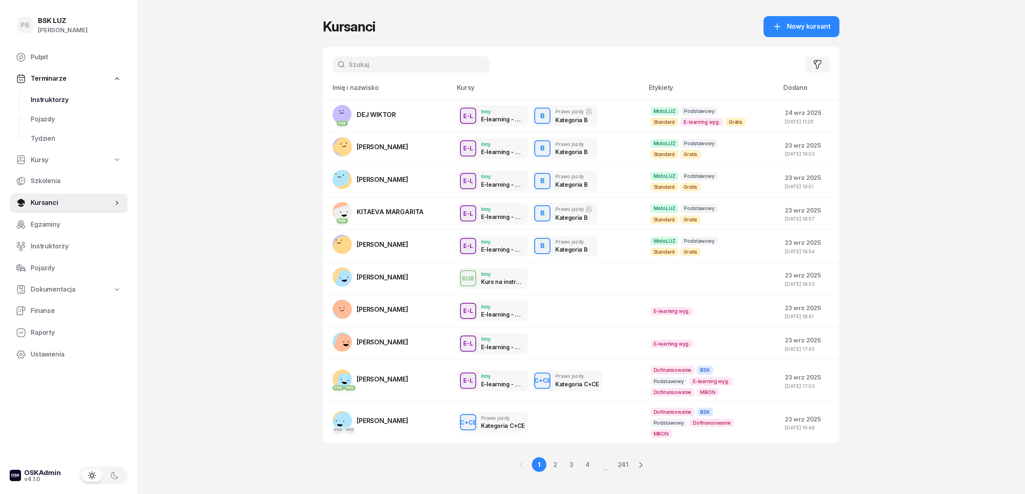
click at [53, 98] on span "Instruktorzy" at bounding box center [76, 100] width 90 height 10
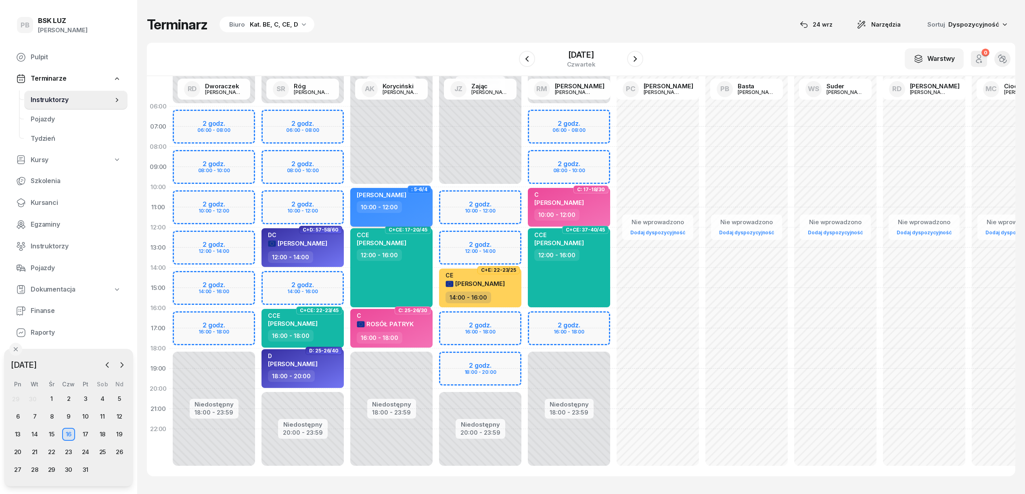
click at [420, 204] on div "10:00 - 12:00" at bounding box center [392, 207] width 71 height 12
select select "10"
select select "12"
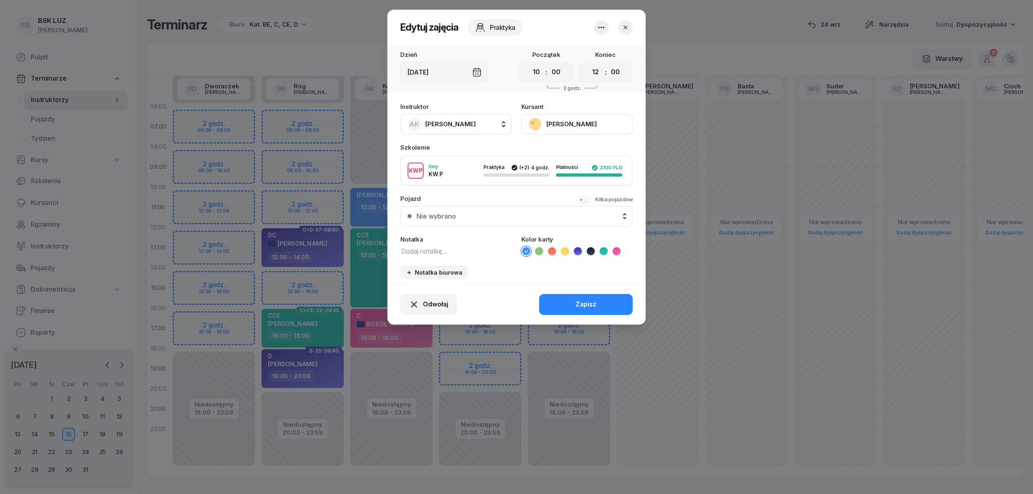
click at [559, 121] on button "[PERSON_NAME]" at bounding box center [576, 124] width 111 height 21
click at [542, 149] on div "Otwórz profil" at bounding box center [547, 152] width 39 height 10
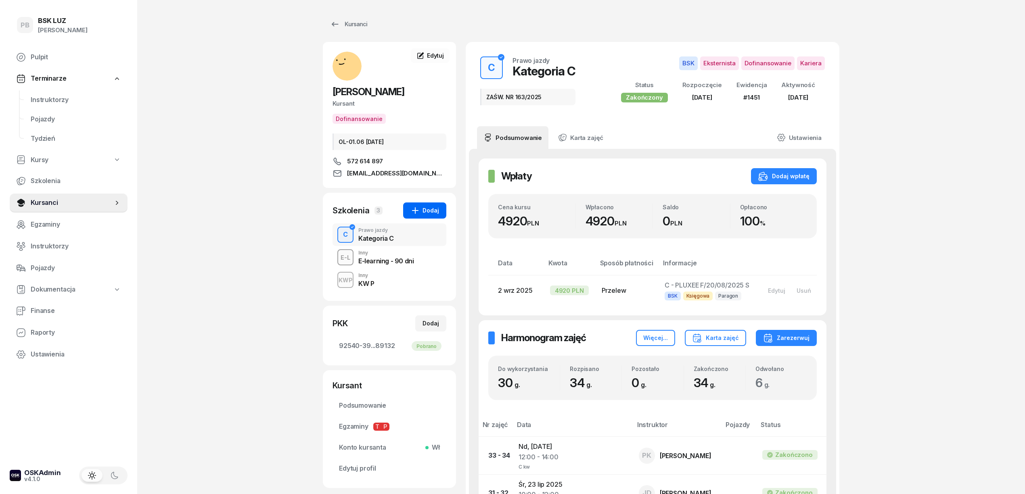
click at [425, 215] on div "Dodaj" at bounding box center [424, 211] width 29 height 10
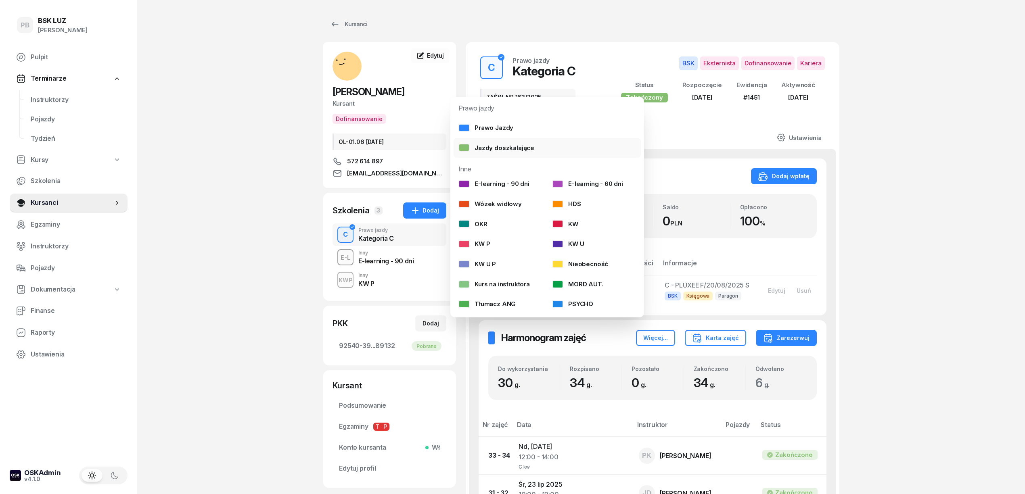
click at [506, 145] on div "Jazdy doszkalające" at bounding box center [497, 148] width 76 height 10
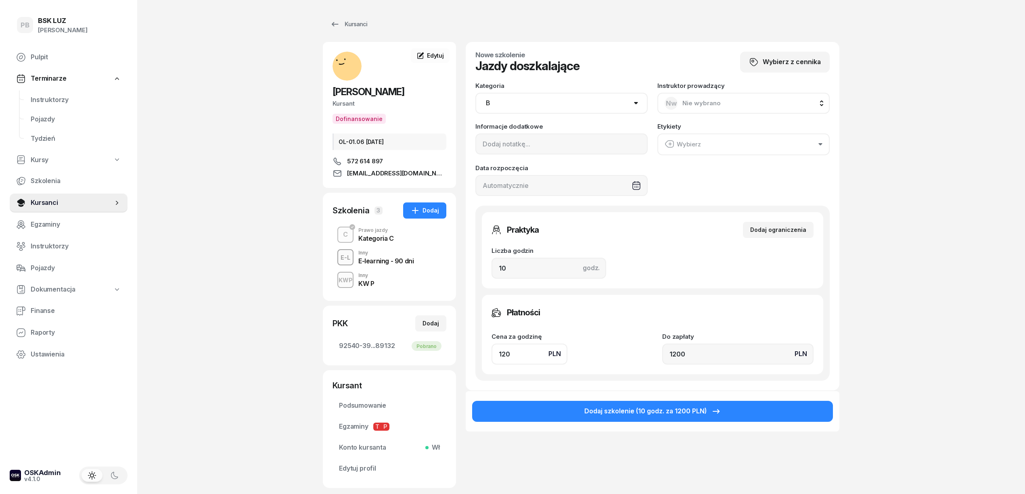
click at [514, 103] on select "AM A1 A2 A B1 B B+E C1 C1+E C C+E D1 D1+E D D+E T Tram C+CE C+D" at bounding box center [561, 103] width 172 height 21
select select "C"
click at [475, 93] on select "AM A1 A2 A B1 B B+E C1 C1+E C C+E D1 D1+E D D+E T Tram C+CE C+D" at bounding box center [561, 103] width 172 height 21
drag, startPoint x: 514, startPoint y: 265, endPoint x: 489, endPoint y: 268, distance: 24.8
click at [489, 268] on div "Praktyka Dodaj ograniczenia Liczba godzin godz. 10 Ograniczenia zajęć praktyczn…" at bounding box center [652, 250] width 341 height 76
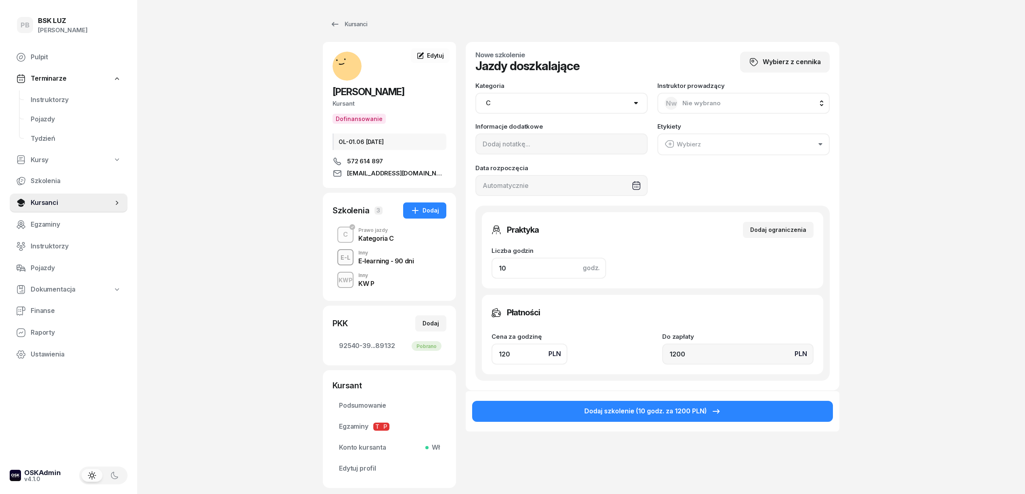
type input "2"
type input "240"
type input "2"
drag, startPoint x: 506, startPoint y: 356, endPoint x: 473, endPoint y: 357, distance: 33.1
click at [473, 357] on div "Nowe szkolenie Jazdy doszkalające Wybierz z cennika Kategoria AM A1 A2 A B1 B B…" at bounding box center [653, 216] width 374 height 349
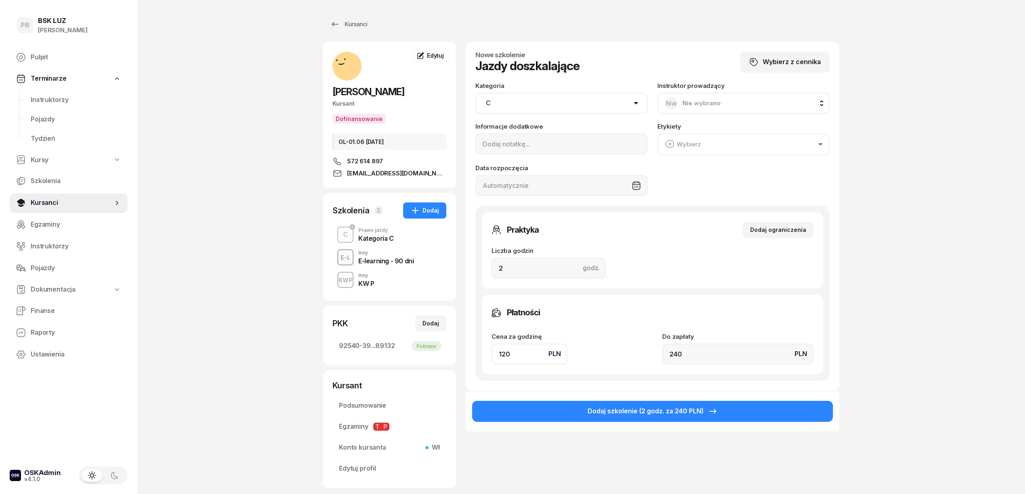
type input "1"
type input "2"
type input "16"
type input "32"
type input "160"
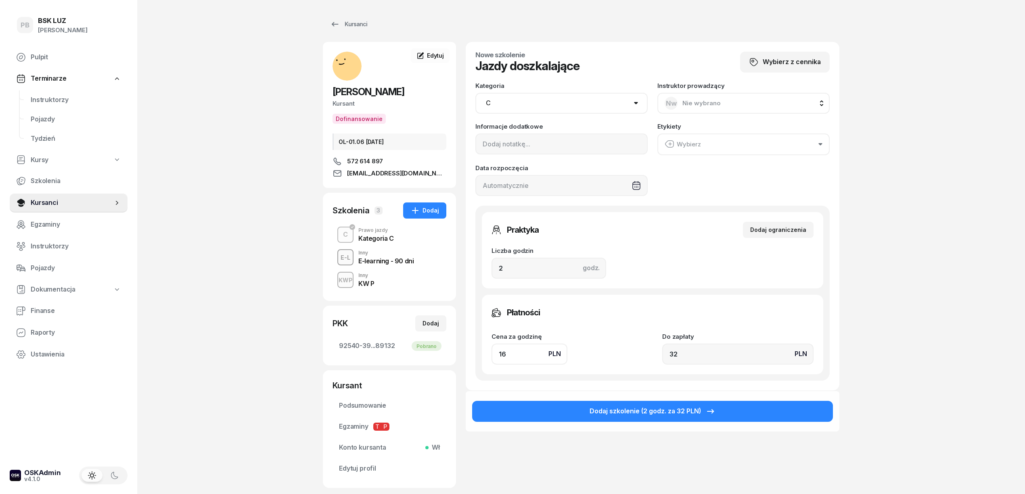
type input "320"
drag, startPoint x: 517, startPoint y: 354, endPoint x: 459, endPoint y: 359, distance: 58.3
click at [459, 359] on div "[PERSON_NAME] Dofinansowanie OL-01.06 [DATE] 572 614 897 [EMAIL_ADDRESS][DOMAIN…" at bounding box center [581, 265] width 517 height 446
type input "1"
type input "2"
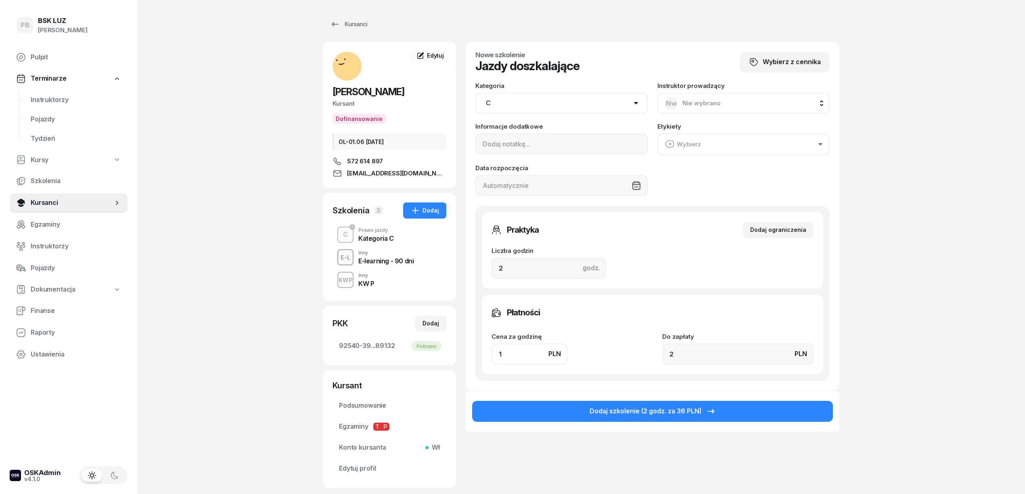
type input "18"
type input "36"
type input "180"
type input "360"
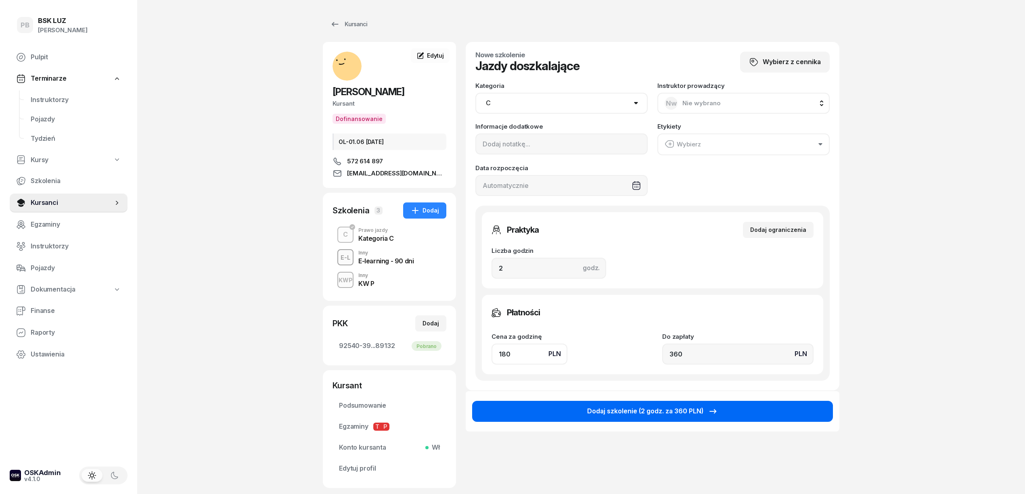
type input "180"
click at [530, 404] on button "Dodaj szkolenie (2 godz. za 360 PLN)" at bounding box center [652, 411] width 361 height 21
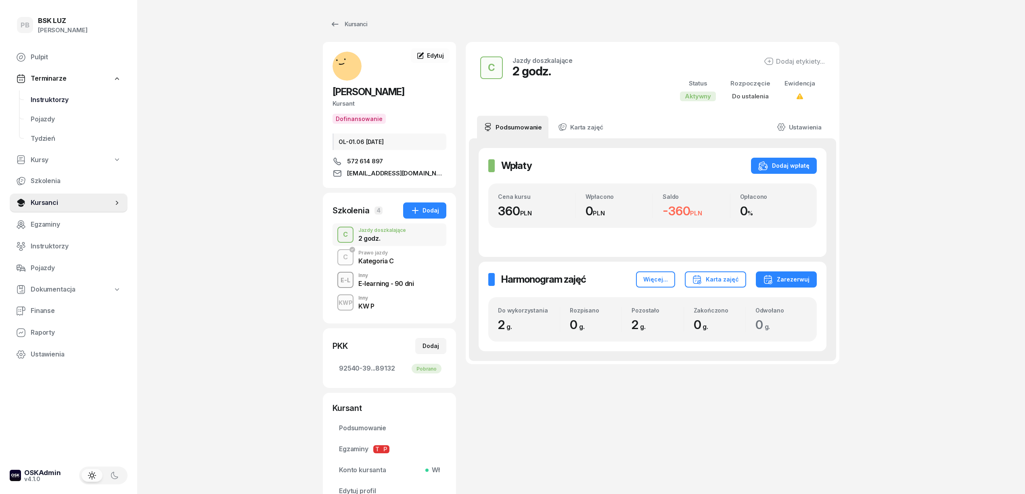
click at [42, 102] on span "Instruktorzy" at bounding box center [76, 100] width 90 height 10
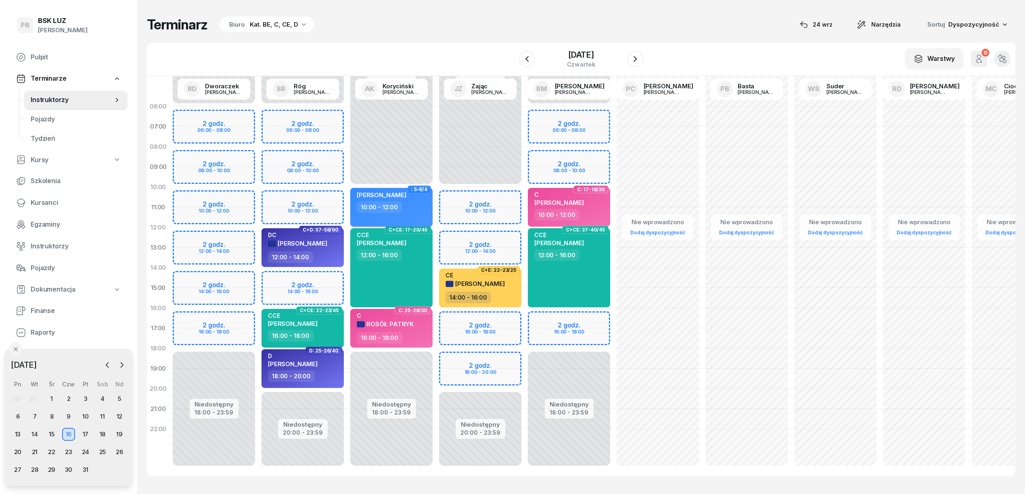
click at [408, 206] on div "10:00 - 12:00" at bounding box center [392, 207] width 71 height 12
select select "10"
select select "12"
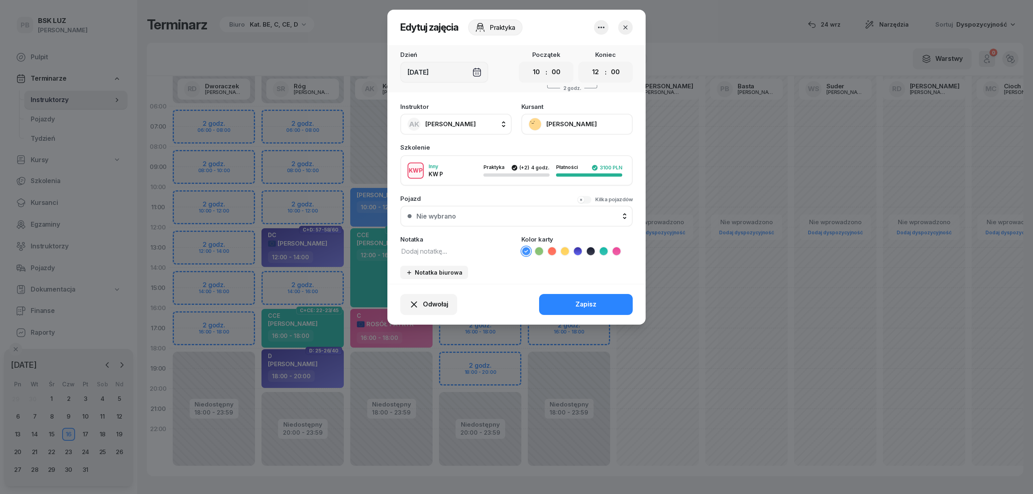
click at [603, 28] on icon "button" at bounding box center [602, 28] width 10 height 10
click at [596, 49] on link "Usuń" at bounding box center [597, 52] width 107 height 20
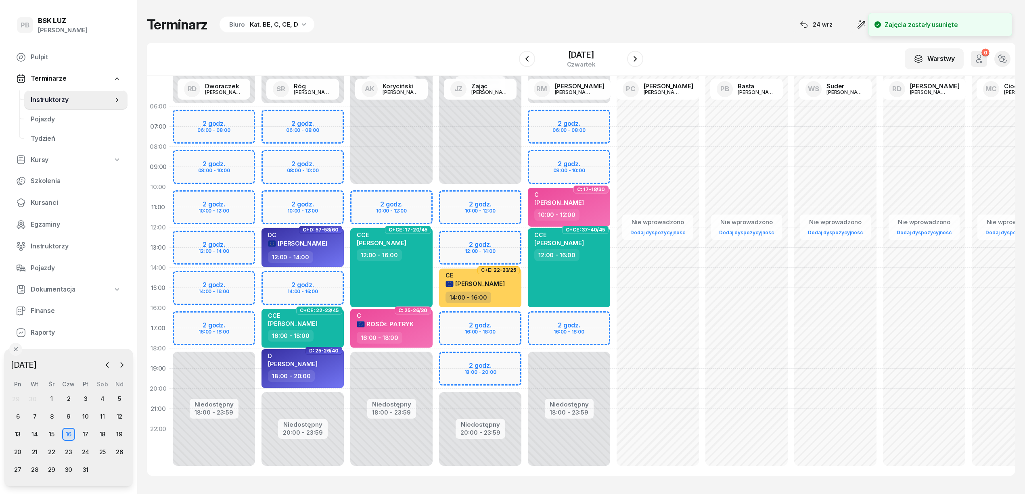
click at [369, 199] on div "Niedostępny 00:00 - 10:00 Niedostępny 18:00 - 23:59 C+CE: 17-20/45 CCE [PERSON_…" at bounding box center [391, 287] width 89 height 383
select select "10"
select select "12"
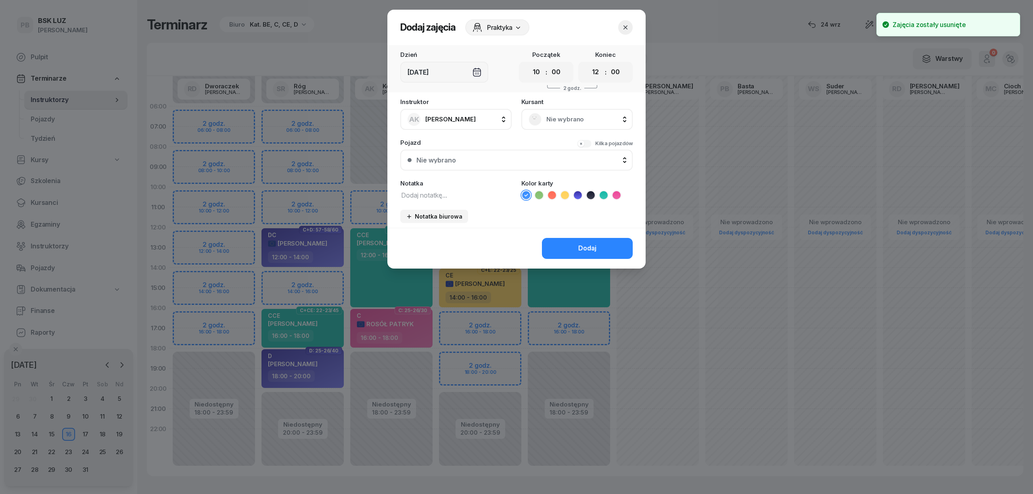
click at [557, 121] on span "Nie wybrano" at bounding box center [585, 119] width 79 height 10
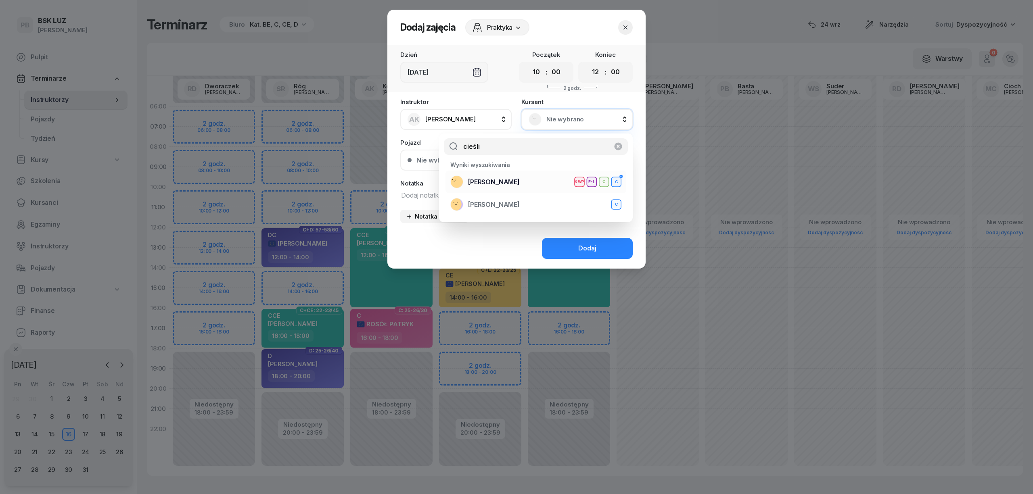
type input "cieśli"
click at [526, 181] on div "[PERSON_NAME] E-L C C" at bounding box center [535, 182] width 171 height 13
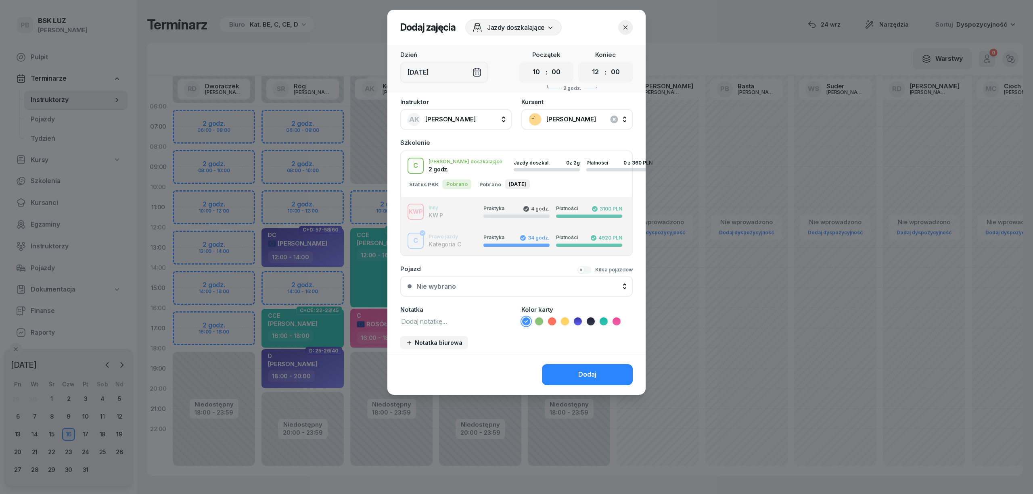
click at [475, 169] on div "[PERSON_NAME] doszkalające 2 godz. Jazdy doszkal. 0 z 2g Płatności 0 z 360 PLN" at bounding box center [516, 166] width 231 height 16
click at [444, 318] on textarea at bounding box center [455, 321] width 111 height 10
type textarea "C przed egzam."
click at [617, 318] on icon at bounding box center [617, 322] width 8 height 8
click at [606, 371] on button "Dodaj" at bounding box center [587, 374] width 91 height 21
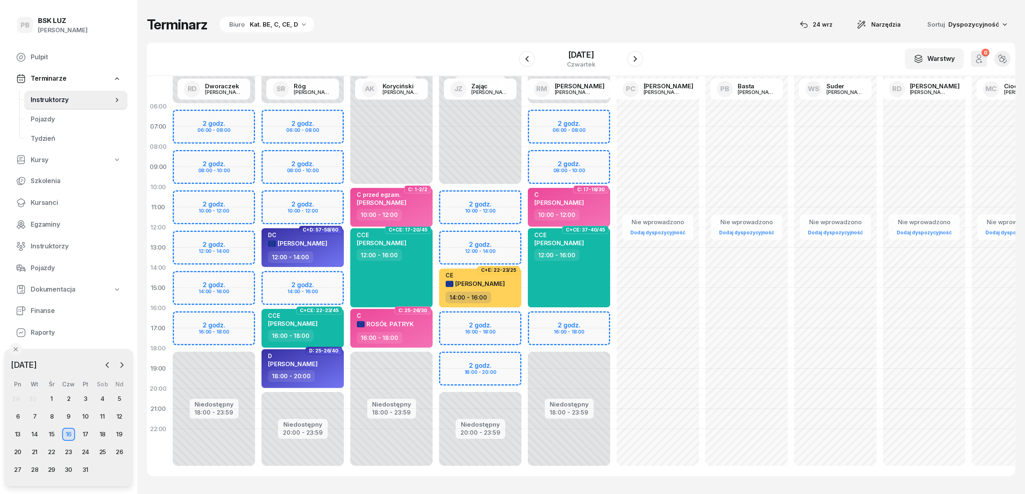
click at [437, 28] on div "Terminarz Biuro Kat. BE, C, CE, D [DATE] Narzędzia Sortuj Dyspozycyjność" at bounding box center [581, 24] width 869 height 17
click at [107, 364] on icon "button" at bounding box center [107, 365] width 2 height 5
click at [52, 452] on div "24" at bounding box center [51, 452] width 13 height 13
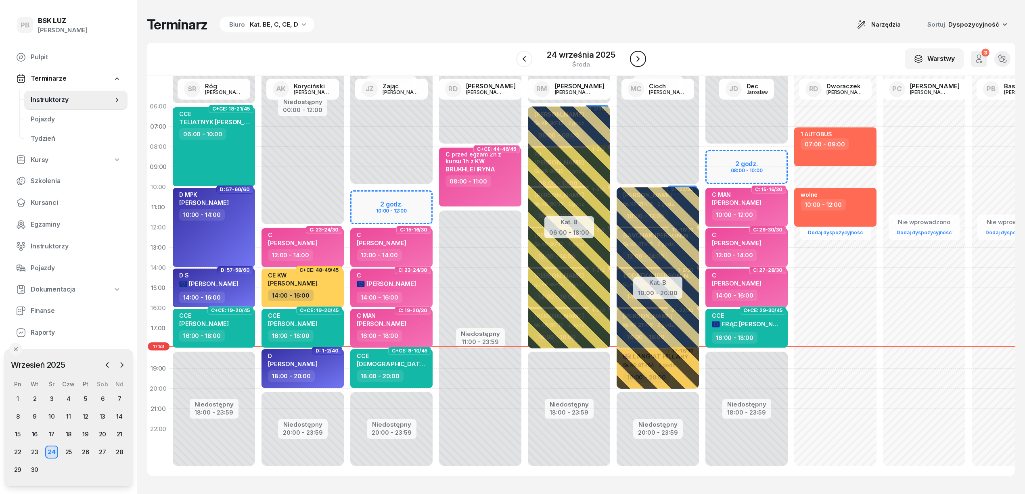
click at [634, 57] on icon "button" at bounding box center [638, 59] width 10 height 10
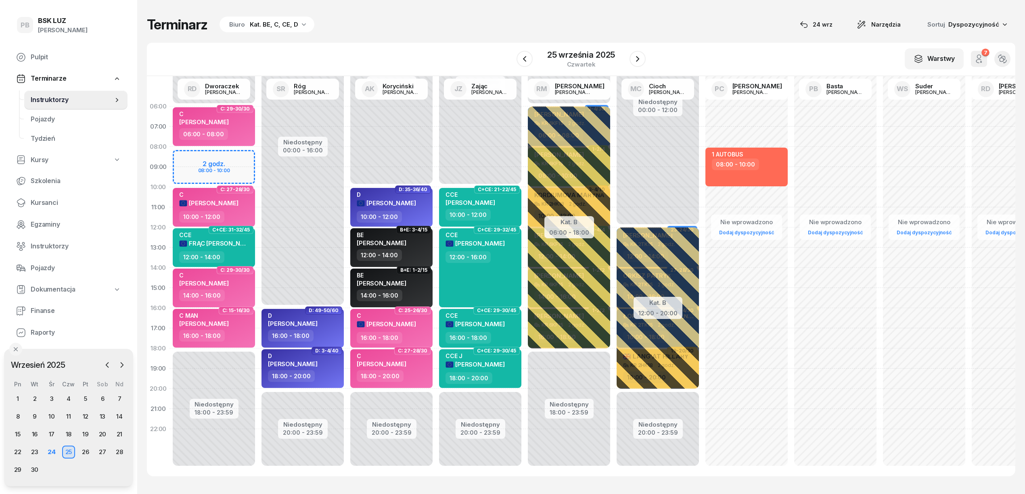
click at [454, 34] on div "Terminarz Biuro Kat. BE, C, CE, D [DATE] Narzędzia Sortuj Dyspozycyjność W Wybi…" at bounding box center [581, 246] width 869 height 493
drag, startPoint x: 678, startPoint y: 12, endPoint x: 559, endPoint y: 120, distance: 160.8
click at [678, 12] on div "Terminarz Biuro Kat. BE, C, CE, D [DATE] Narzędzia Sortuj Dyspozycyjność W Wybi…" at bounding box center [581, 246] width 869 height 493
click at [369, 22] on div "Terminarz Biuro Kat. BE, C, CE, D [DATE] Narzędzia Sortuj Dyspozycyjność" at bounding box center [581, 24] width 869 height 17
click at [510, 21] on div "Terminarz Biuro Kat. BE, C, CE, D [DATE] Narzędzia Sortuj Dyspozycyjność" at bounding box center [581, 24] width 869 height 17
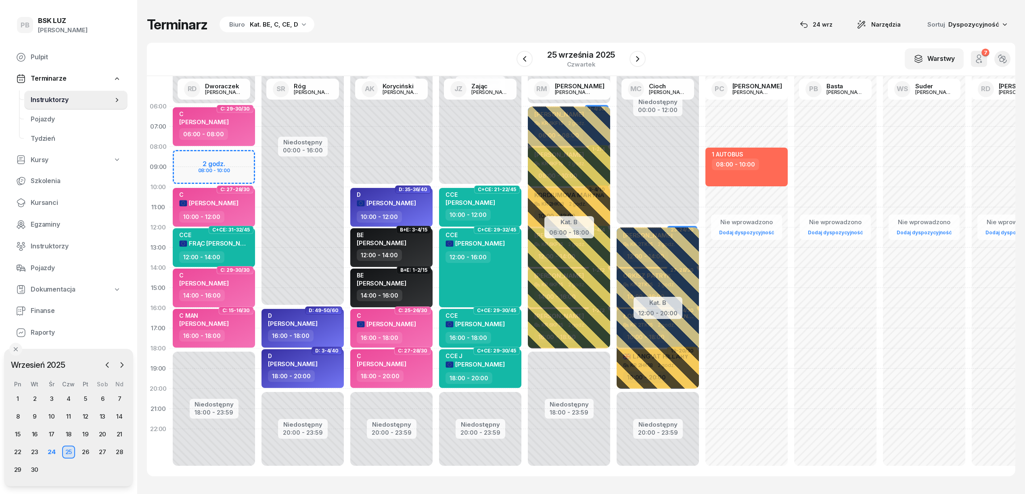
click at [569, 479] on div "Terminarz Biuro Kat. BE, C, CE, D [DATE] Narzędzia Sortuj Dyspozycyjność W Wybi…" at bounding box center [581, 246] width 869 height 493
click at [414, 23] on div "Terminarz Biuro Kat. BE, C, CE, D [DATE] Narzędzia Sortuj Dyspozycyjność" at bounding box center [581, 24] width 869 height 17
click at [429, 40] on div "Terminarz Biuro Kat. BE, C, CE, D [DATE] Narzędzia Sortuj Dyspozycyjność W Wybi…" at bounding box center [581, 246] width 869 height 493
click at [432, 43] on div "W Wybierz AK [PERSON_NAME] BP [PERSON_NAME] DP [PERSON_NAME] GS [PERSON_NAME] I…" at bounding box center [581, 59] width 869 height 33
click at [459, 34] on div "Terminarz Biuro Kat. BE, C, CE, D [DATE] Narzędzia Sortuj Dyspozycyjność W Wybi…" at bounding box center [581, 246] width 869 height 493
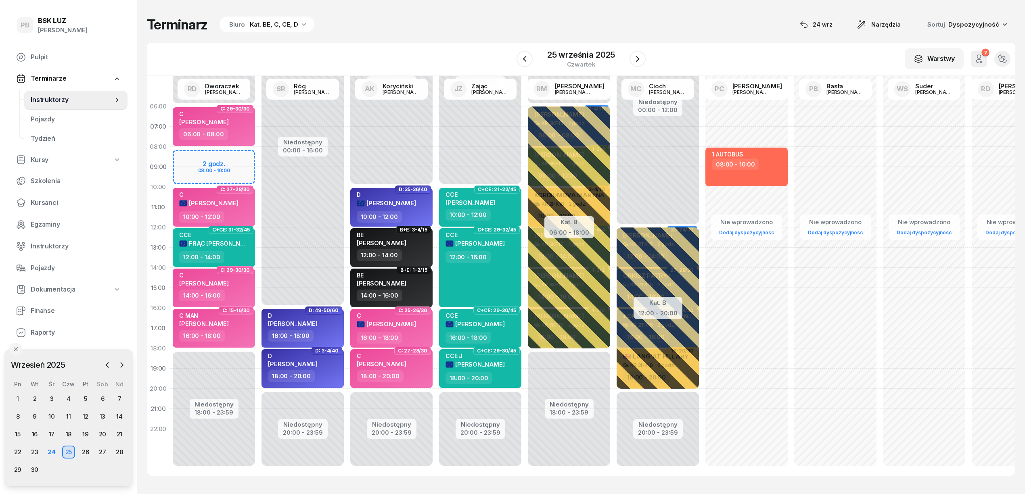
click at [356, 37] on div "Terminarz Biuro Kat. BE, C, CE, D [DATE] Narzędzia Sortuj Dyspozycyjność W Wybi…" at bounding box center [581, 246] width 869 height 493
click at [685, 37] on div "Terminarz Biuro Kat. BE, C, CE, D [DATE] Narzędzia Sortuj Dyspozycyjność W Wybi…" at bounding box center [581, 246] width 869 height 493
click at [449, 47] on div "W Wybierz AK [PERSON_NAME] BP [PERSON_NAME] DP [PERSON_NAME] GS [PERSON_NAME] I…" at bounding box center [581, 59] width 869 height 33
click at [646, 29] on div "Terminarz Biuro Kat. BE, C, CE, D [DATE] Narzędzia Sortuj Dyspozycyjność" at bounding box center [581, 24] width 869 height 17
